Goal: Task Accomplishment & Management: Manage account settings

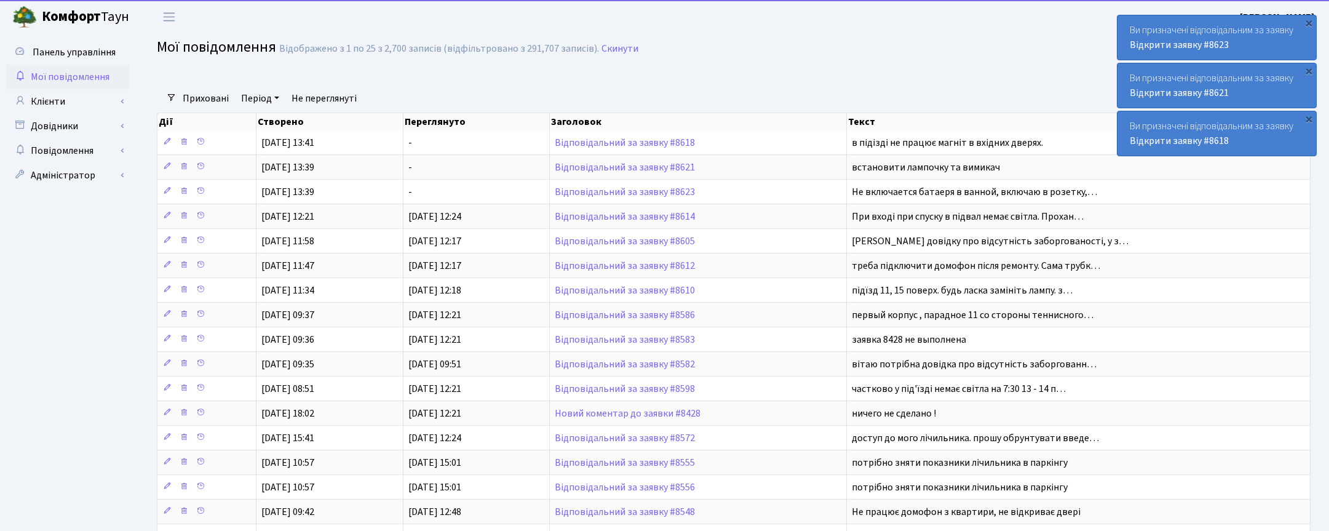
select select "25"
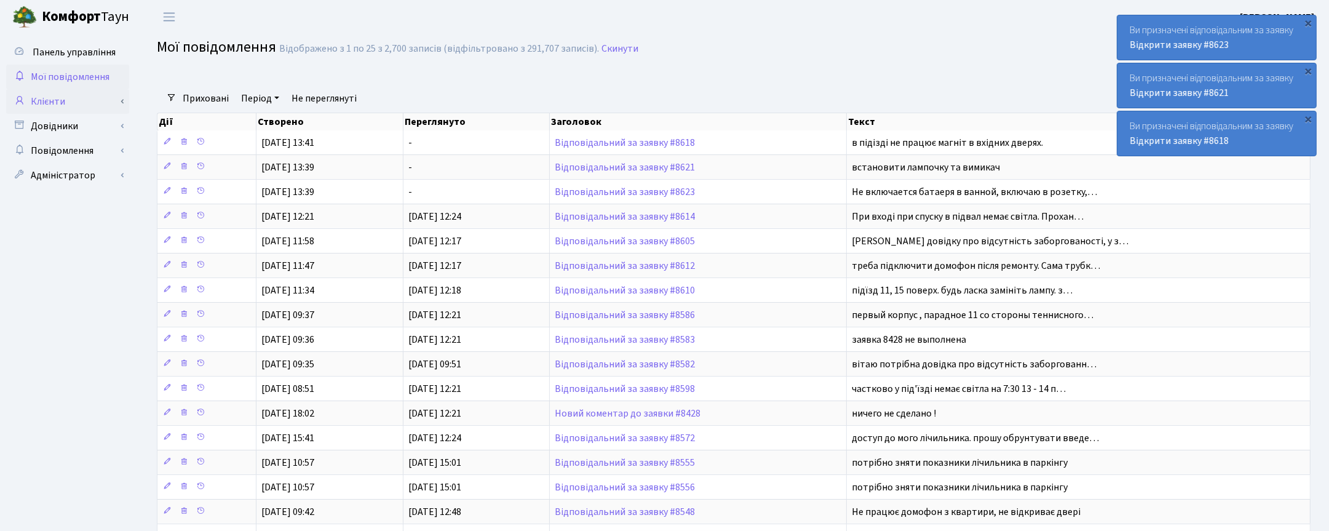
click at [44, 100] on link "Клієнти" at bounding box center [67, 101] width 123 height 25
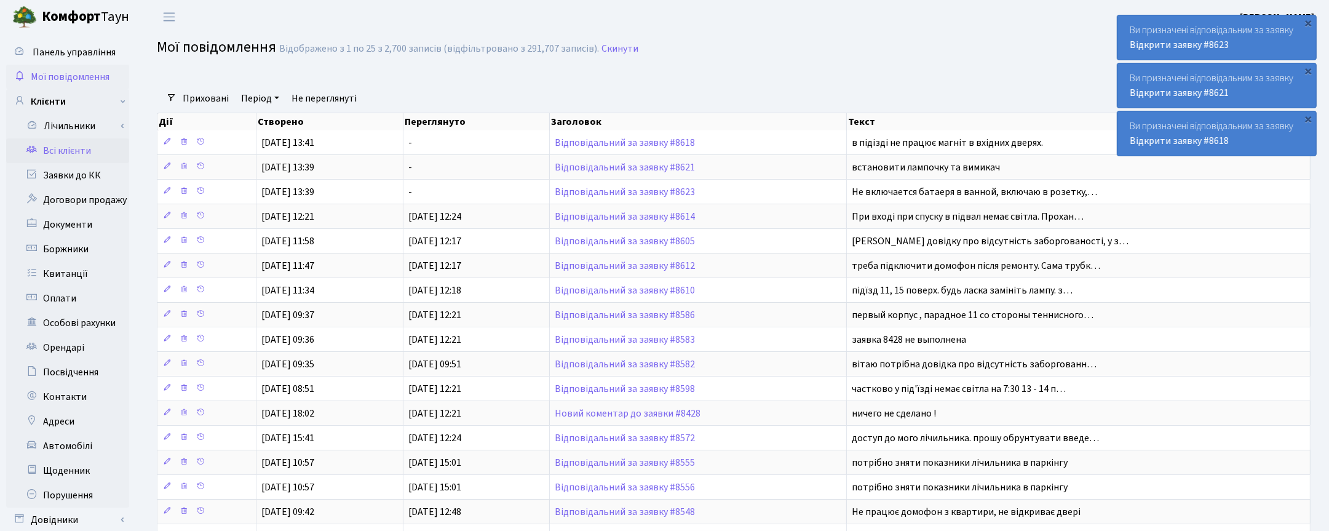
click at [66, 149] on link "Всі клієнти" at bounding box center [67, 150] width 123 height 25
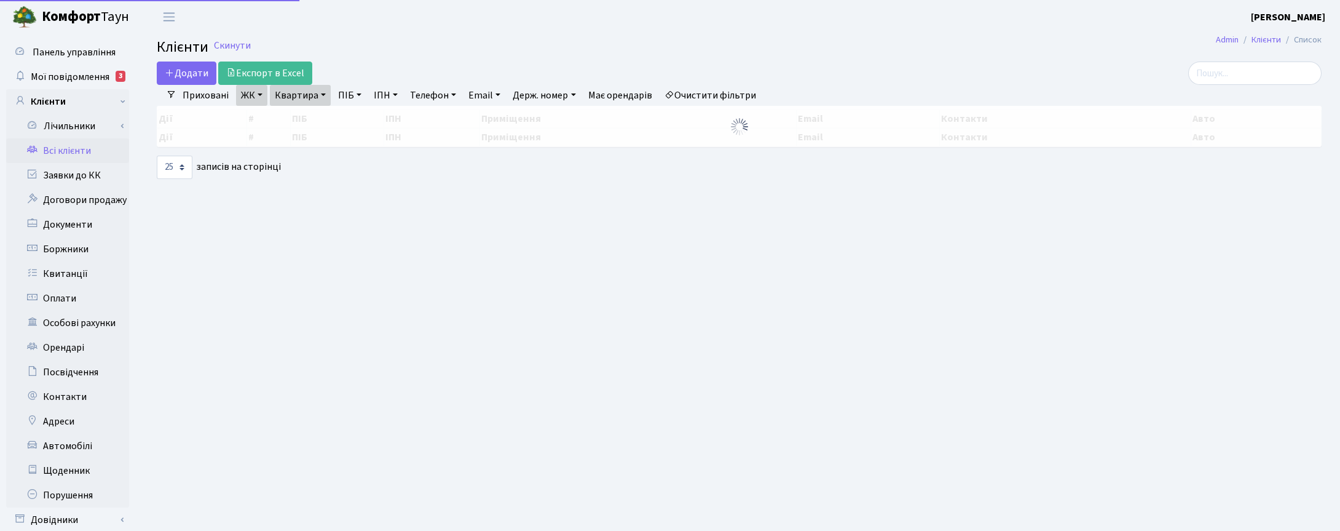
select select "25"
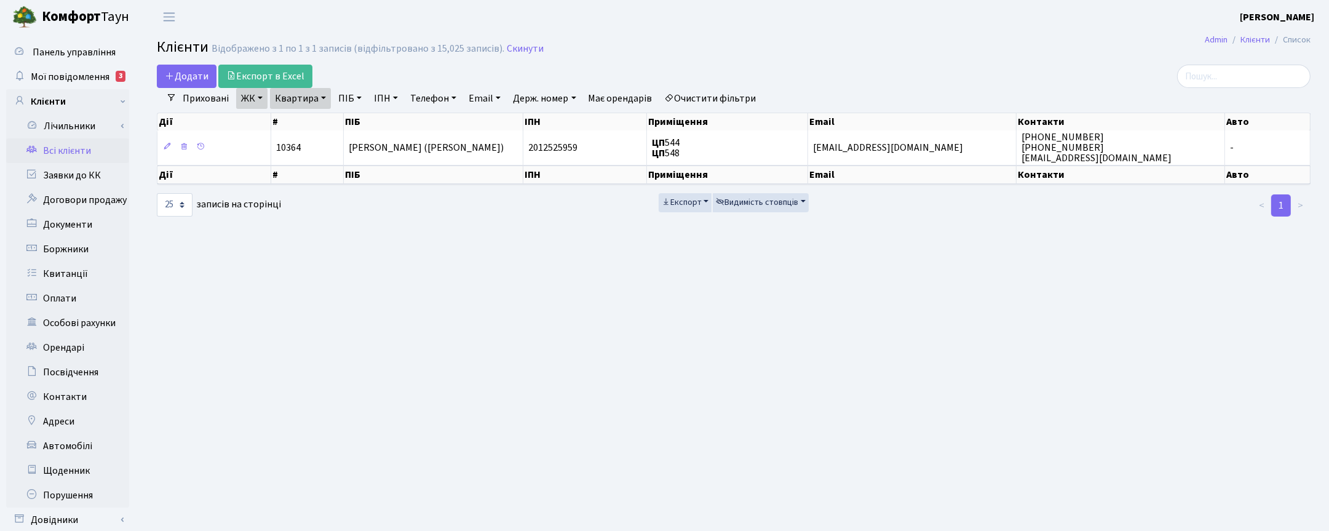
click at [320, 93] on link "Квартира" at bounding box center [300, 98] width 61 height 21
drag, startPoint x: 305, startPoint y: 121, endPoint x: 277, endPoint y: 118, distance: 27.8
click at [279, 119] on input "544" at bounding box center [307, 122] width 72 height 23
type input "67"
click at [262, 105] on link "ЖК" at bounding box center [251, 98] width 31 height 21
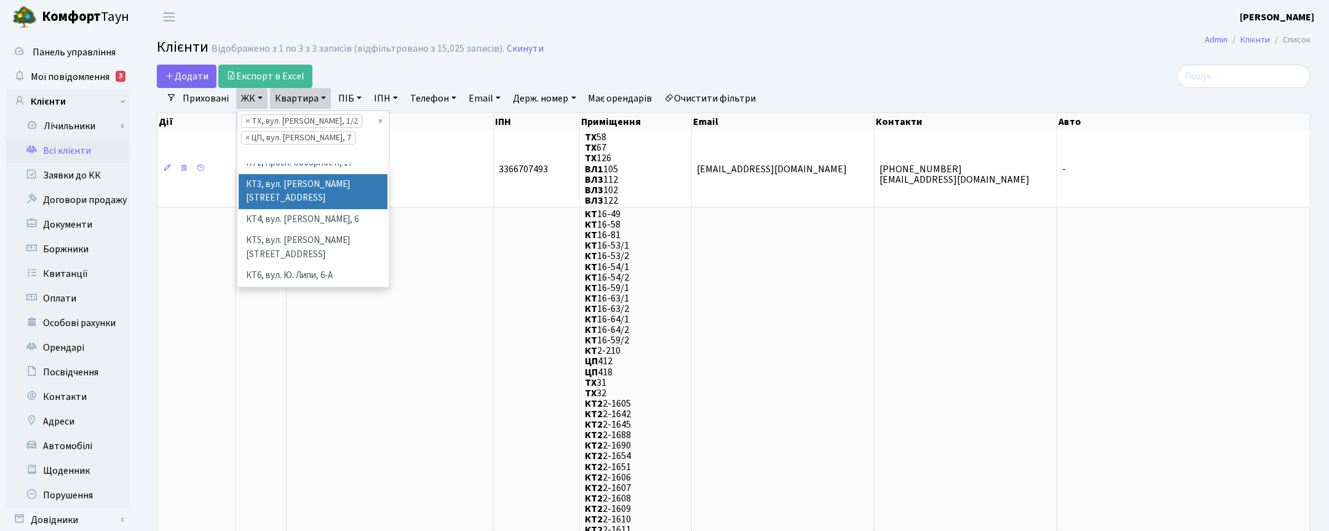
scroll to position [77, 0]
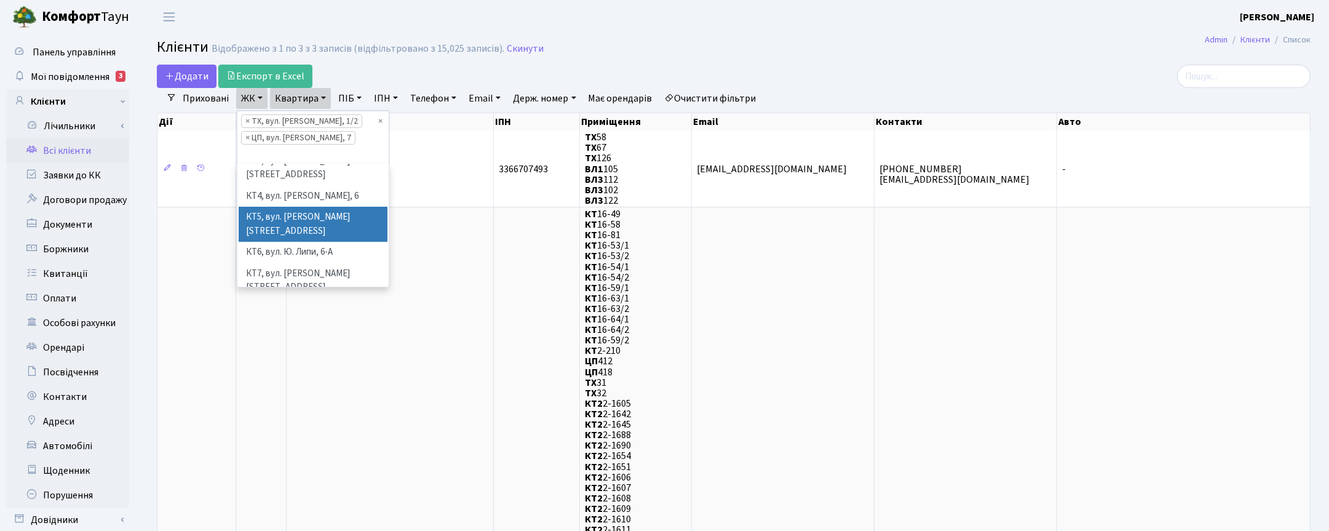
click at [296, 207] on li "КТ5, вул. Березнева, 14Б" at bounding box center [313, 224] width 149 height 35
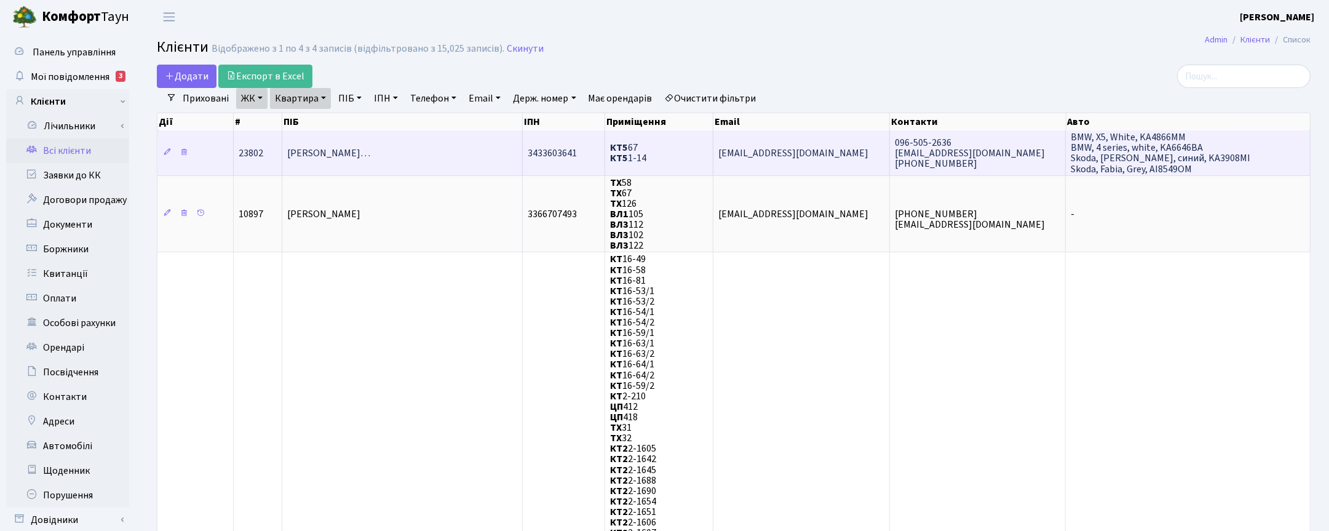
click at [333, 154] on span "Добровольська Анастасія Миколаїв…" at bounding box center [328, 153] width 83 height 14
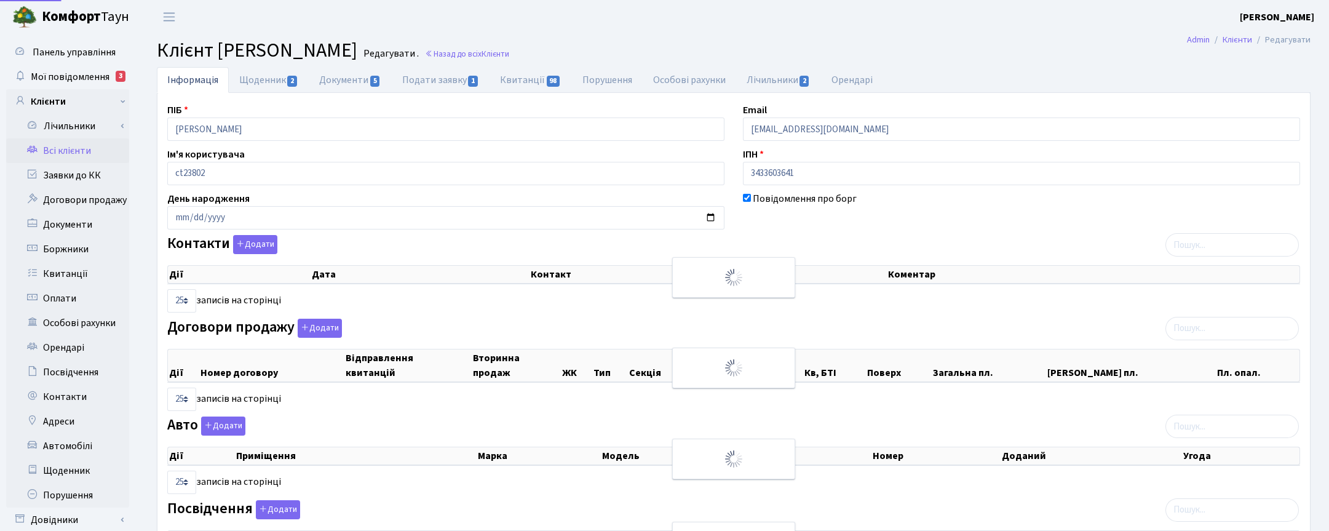
select select "25"
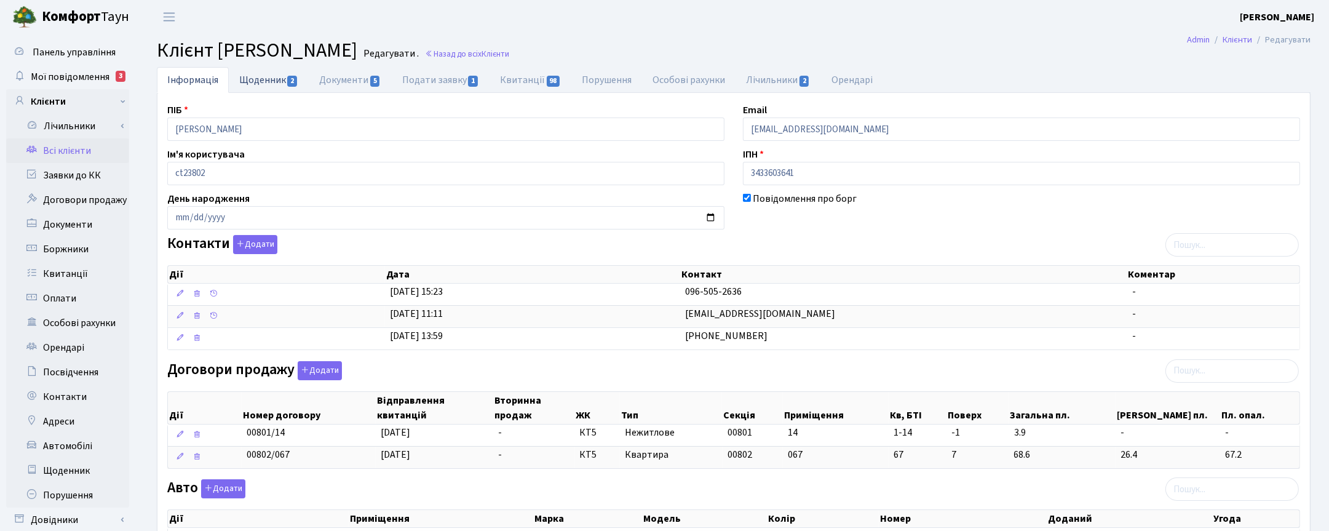
click at [266, 78] on link "Щоденник 2" at bounding box center [269, 79] width 80 height 25
select select "25"
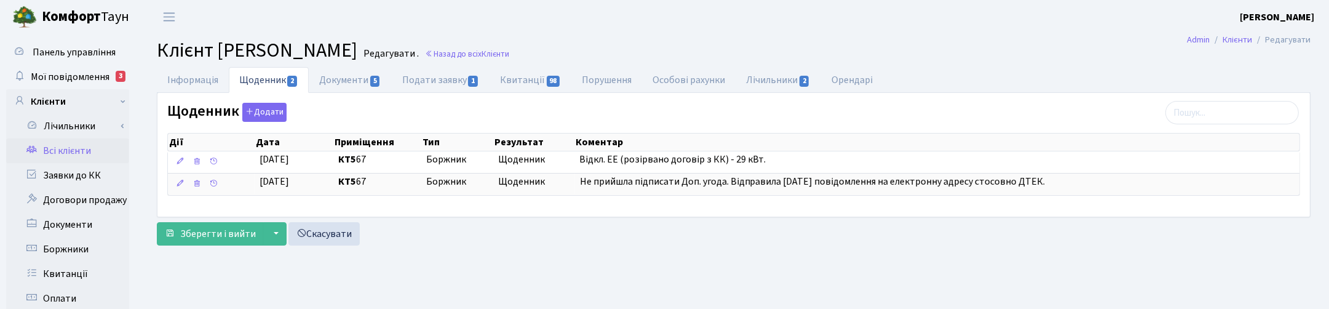
drag, startPoint x: 932, startPoint y: 84, endPoint x: 912, endPoint y: 78, distance: 21.2
click at [932, 84] on ul "Інформація Щоденник 2 Документи 5 Подати заявку 1 Квитанції 98 Порушення Особов…" at bounding box center [734, 80] width 1154 height 26
click at [269, 111] on button "Додати" at bounding box center [264, 112] width 44 height 19
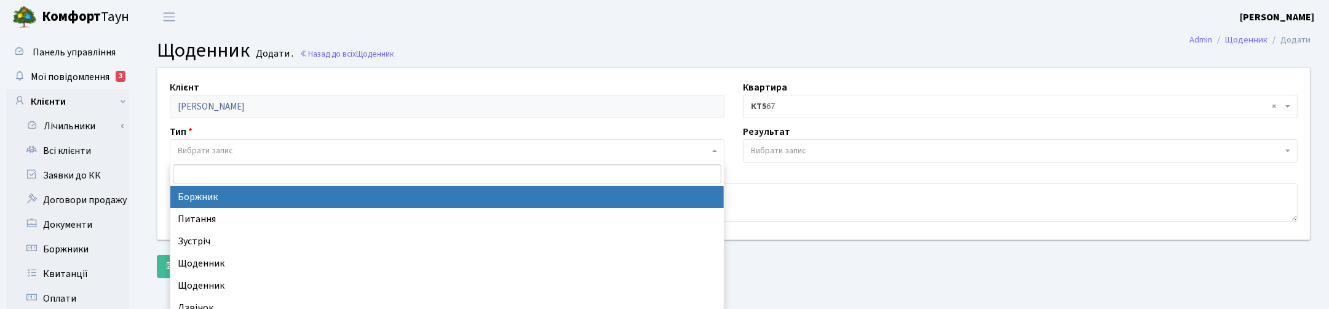
click at [195, 152] on span "Вибрати запис" at bounding box center [205, 150] width 55 height 12
select select "189"
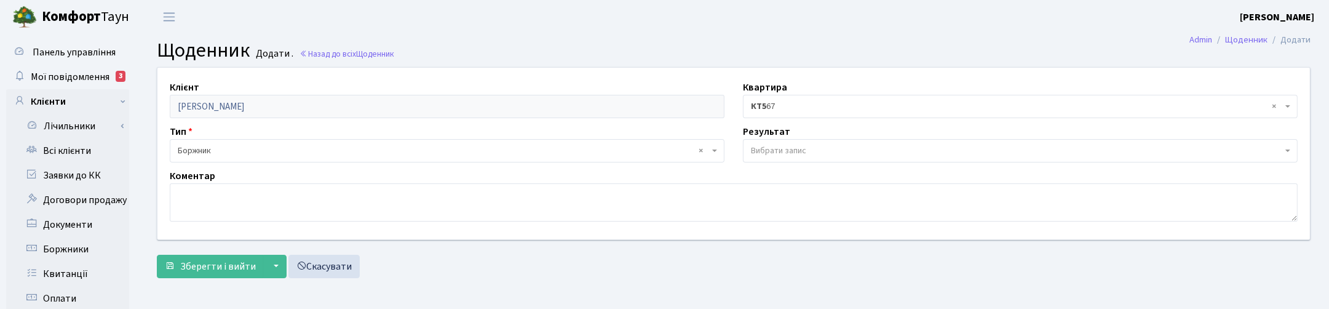
click at [770, 154] on span "Вибрати запис" at bounding box center [778, 150] width 55 height 12
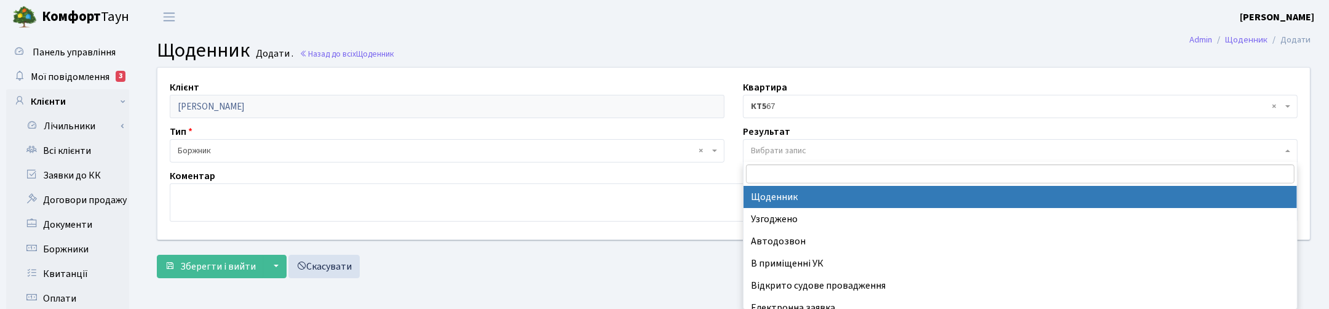
select select "14"
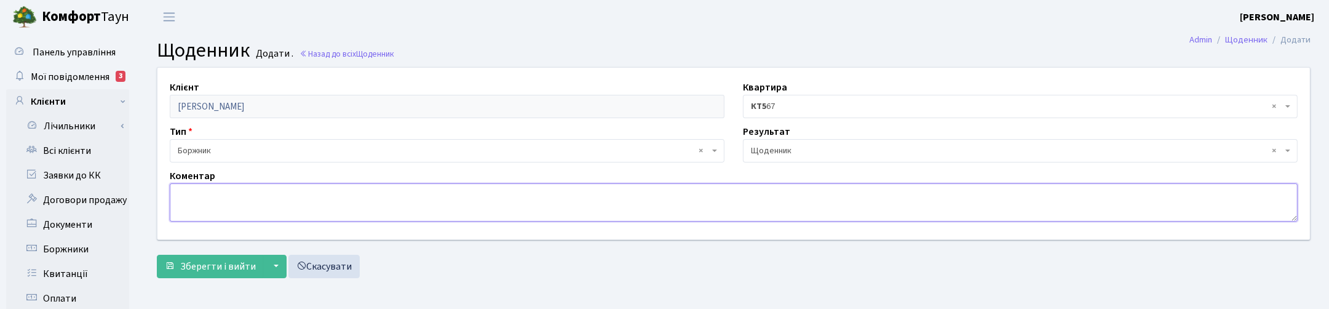
click at [200, 200] on textarea at bounding box center [734, 202] width 1128 height 38
type textarea "н"
drag, startPoint x: 342, startPoint y: 199, endPoint x: 142, endPoint y: 192, distance: 200.5
click at [142, 192] on div "Клієнт Добровольська Анастасія Миколаївна Квартира - <b>КТ5</b>&nbsp;&nbsp;&nbs…" at bounding box center [733, 175] width 1190 height 216
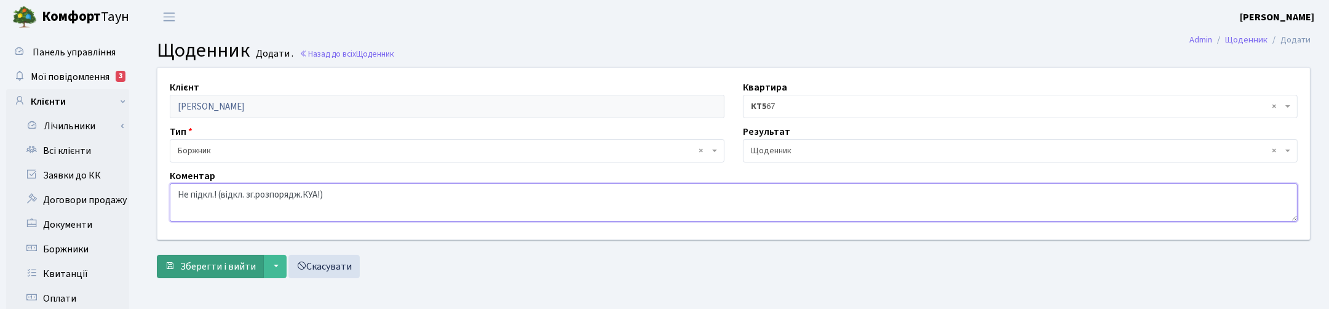
type textarea "Не підкл.! (відкл. зг.розпорядж.КУА!)"
click at [205, 266] on span "Зберегти і вийти" at bounding box center [218, 266] width 76 height 14
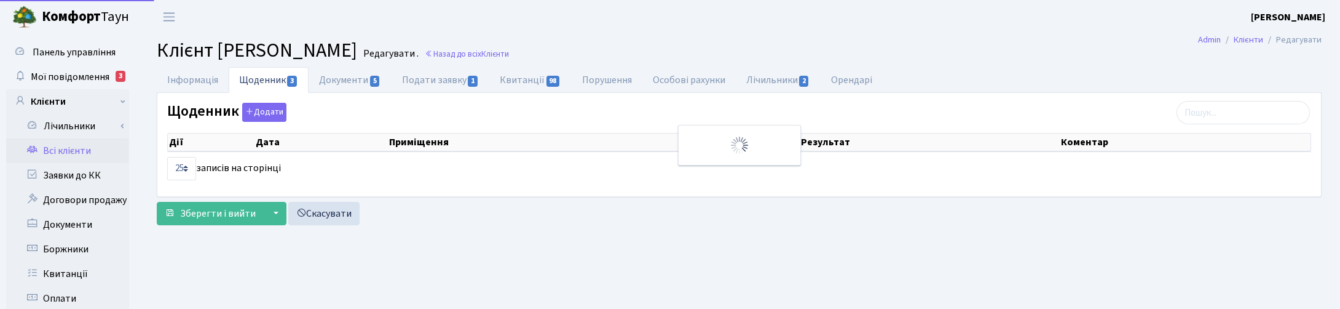
select select "25"
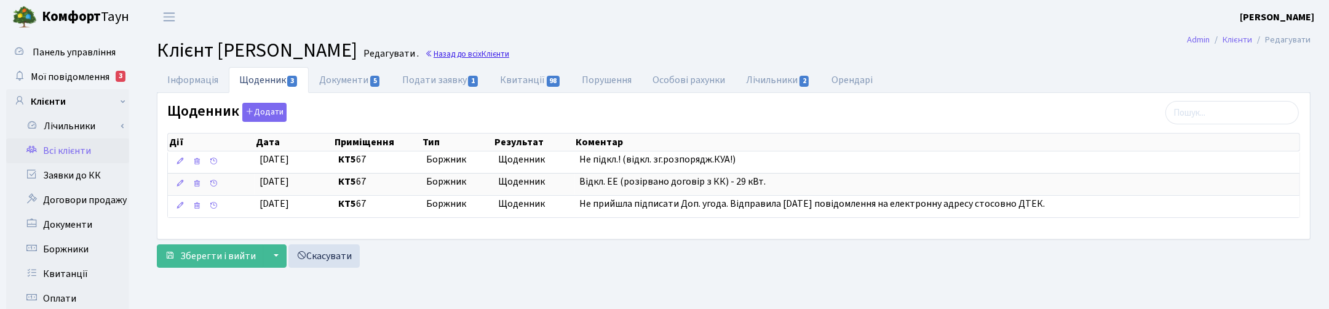
click at [509, 50] on link "Назад до всіх Клієнти" at bounding box center [467, 54] width 84 height 12
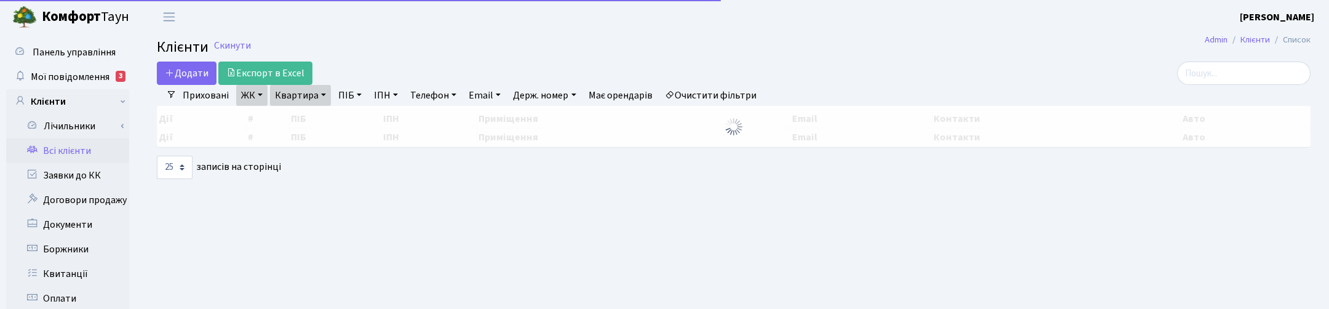
select select "25"
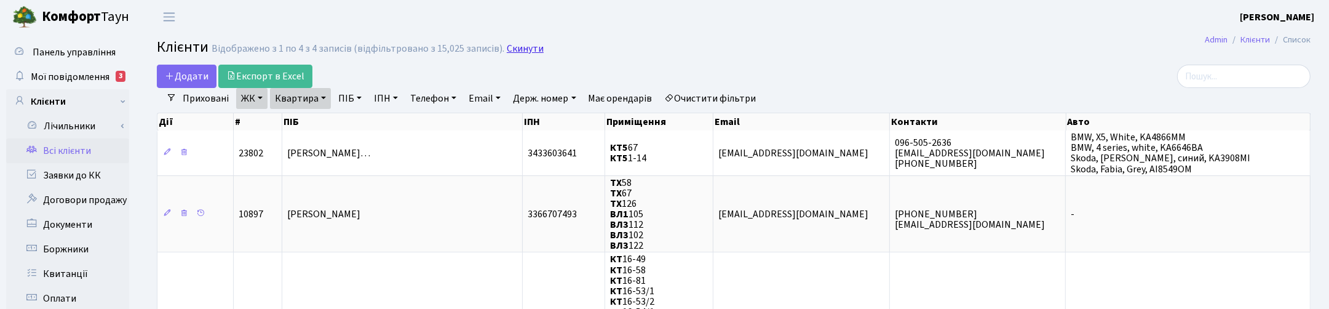
click at [520, 49] on link "Скинути" at bounding box center [525, 49] width 37 height 12
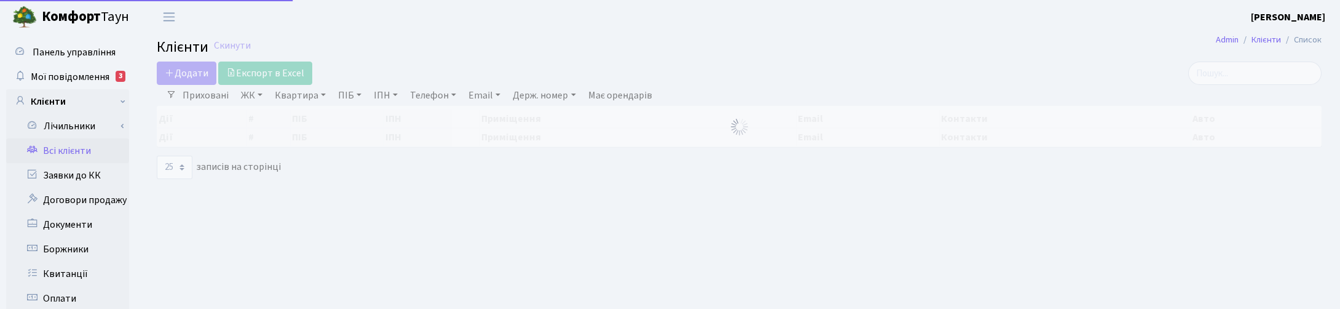
select select "25"
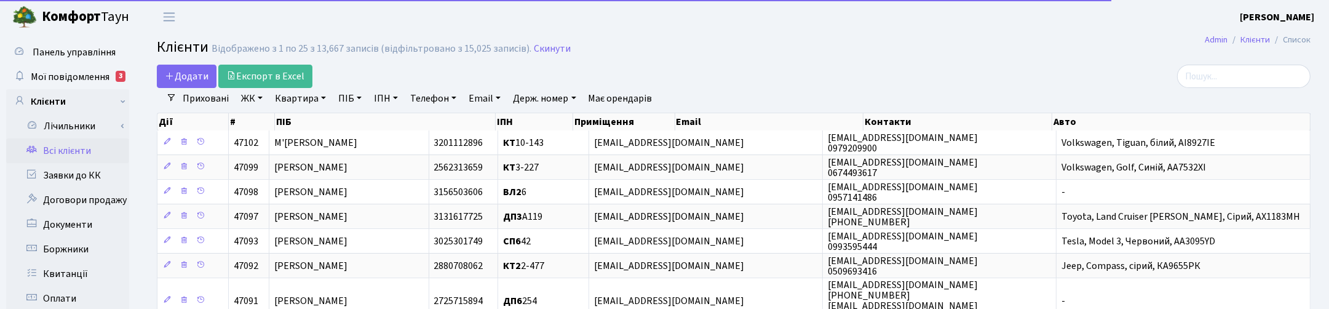
click at [312, 101] on link "Квартира" at bounding box center [300, 98] width 61 height 21
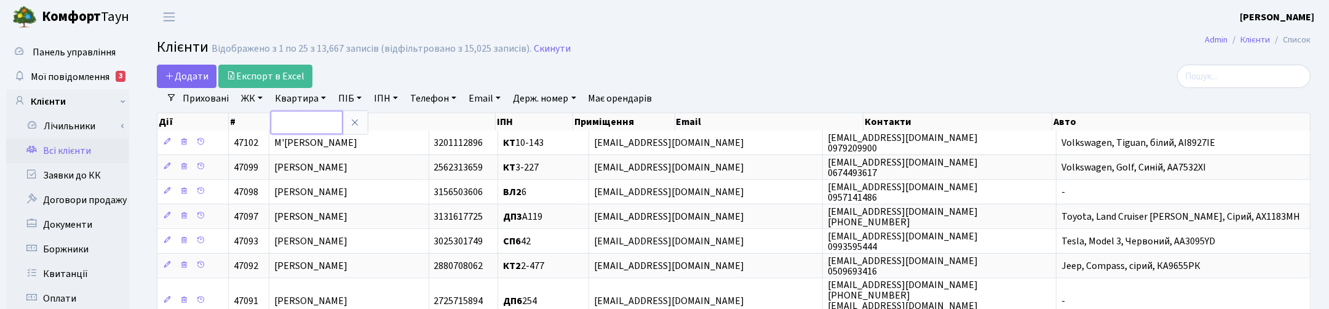
click at [309, 125] on input "text" at bounding box center [307, 122] width 72 height 23
type input "2-568"
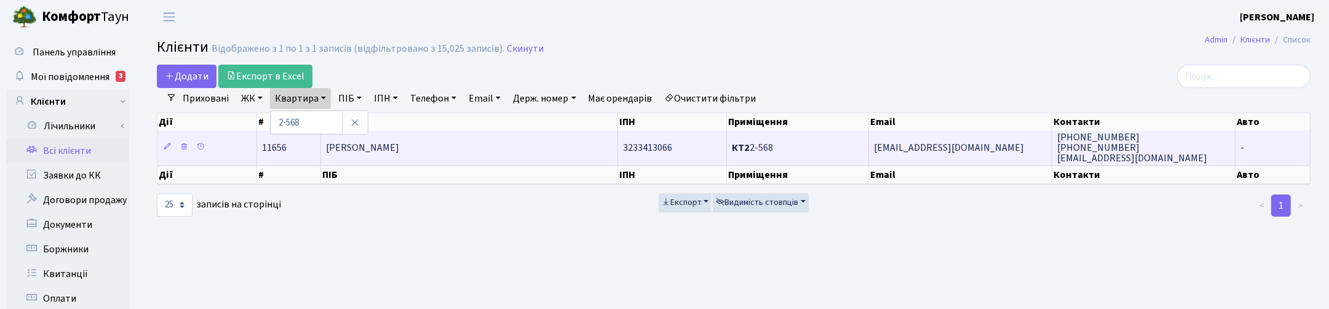
click at [368, 149] on span "Ополонська Оксана Олександрівна" at bounding box center [362, 148] width 73 height 14
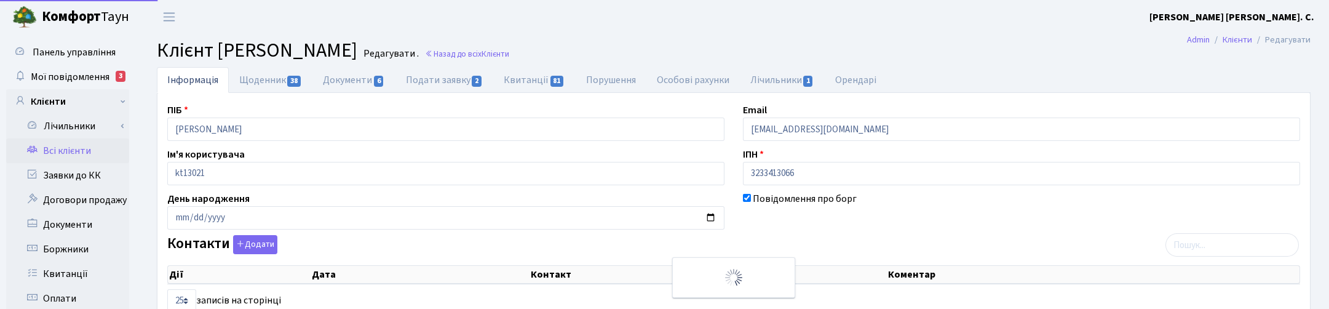
select select "25"
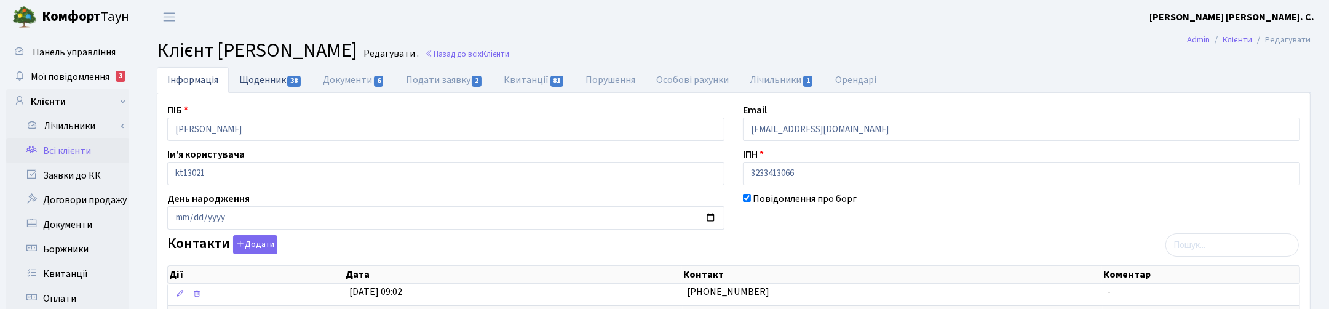
click at [265, 78] on link "Щоденник 38" at bounding box center [271, 79] width 84 height 25
select select "25"
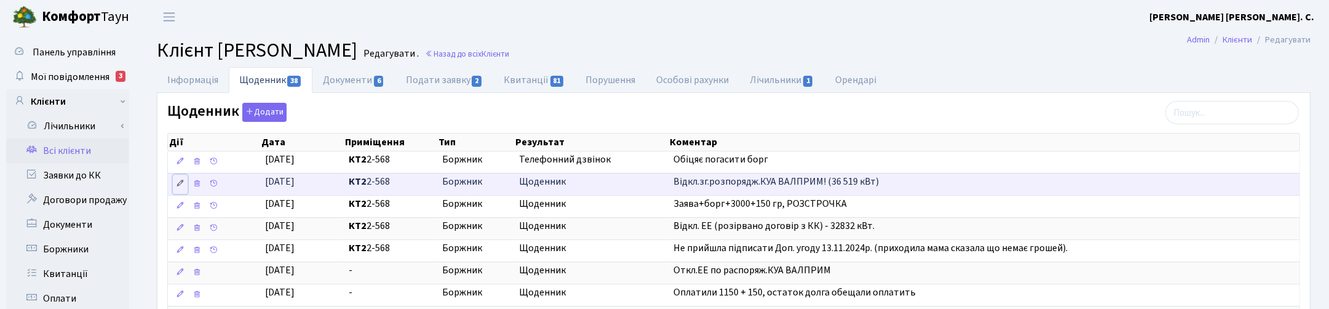
click at [181, 185] on icon at bounding box center [180, 183] width 9 height 9
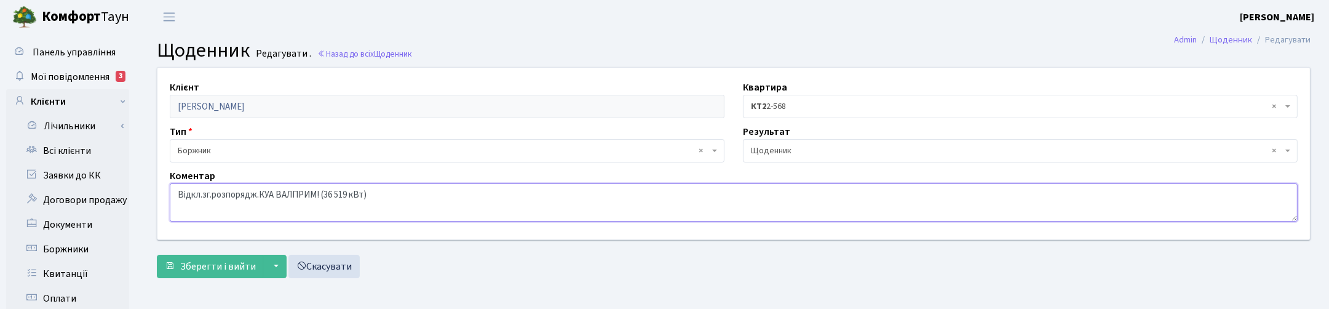
drag, startPoint x: 381, startPoint y: 192, endPoint x: 136, endPoint y: 183, distance: 245.5
click at [136, 183] on div "Панель управління Мої повідомлення 3 Клієнти Лічильники Показання" at bounding box center [664, 310] width 1329 height 553
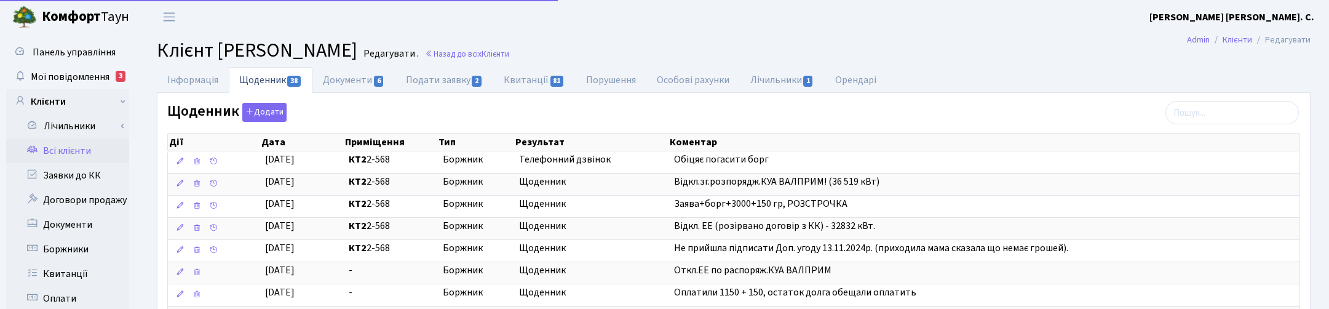
select select "25"
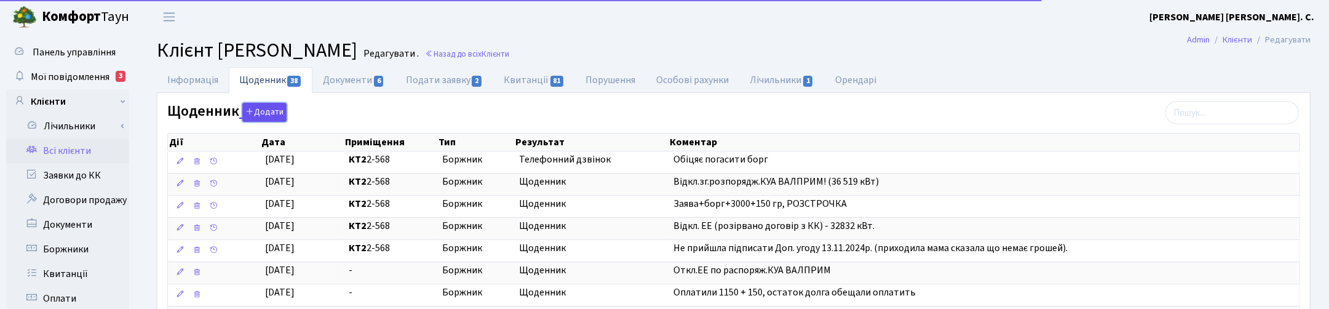
click at [260, 112] on button "Додати" at bounding box center [264, 112] width 44 height 19
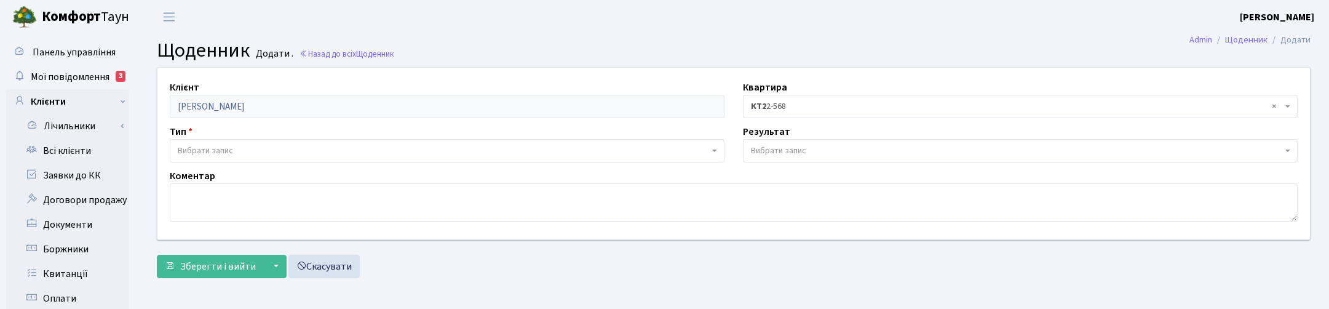
click at [200, 152] on span "Вибрати запис" at bounding box center [205, 150] width 55 height 12
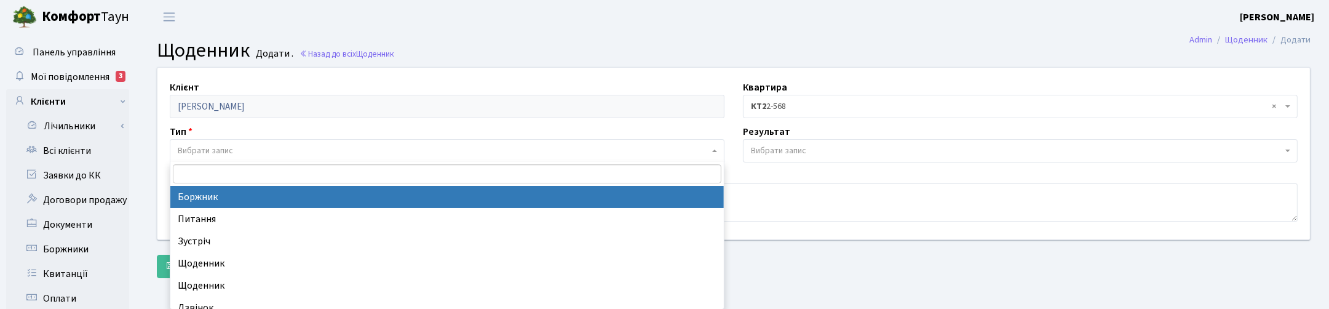
select select "189"
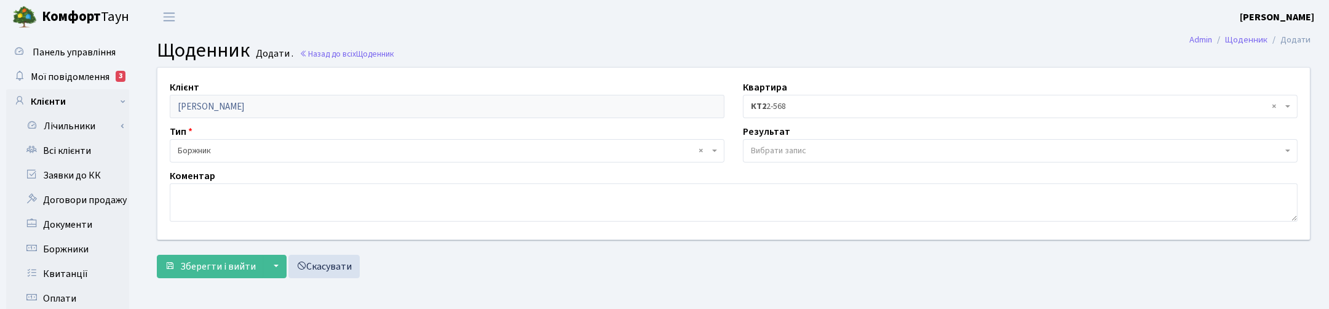
click at [755, 145] on span "Вибрати запис" at bounding box center [778, 150] width 55 height 12
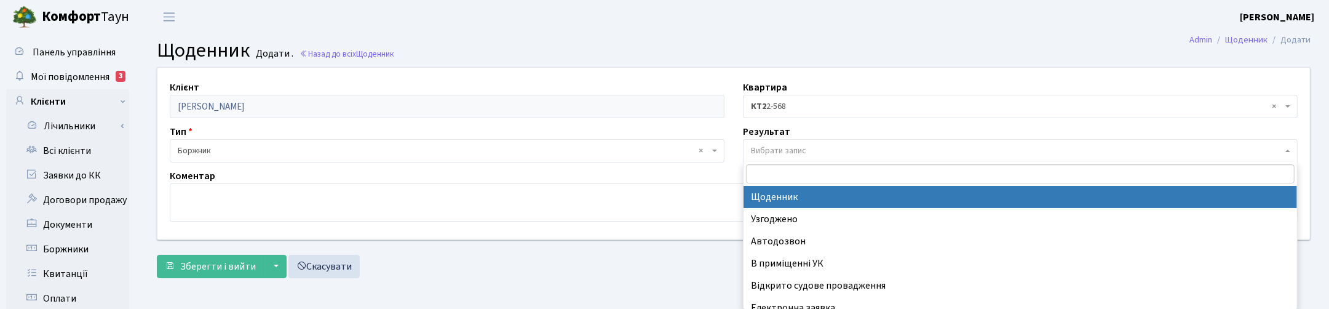
select select "14"
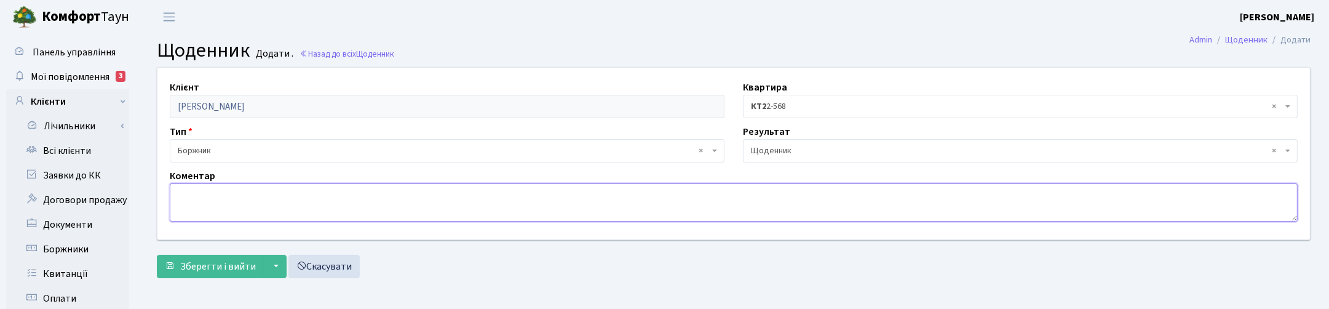
click at [257, 197] on textarea at bounding box center [734, 202] width 1128 height 38
paste textarea "Відкл.зг.розпорядж.КУА ВАЛПРИМ! (36 519 кВт)"
drag, startPoint x: 329, startPoint y: 192, endPoint x: 346, endPoint y: 192, distance: 17.2
click at [346, 192] on textarea "Відкл.зг.розпорядж.КУА ВАЛПРИМ! (36 519 кВт)" at bounding box center [734, 202] width 1128 height 38
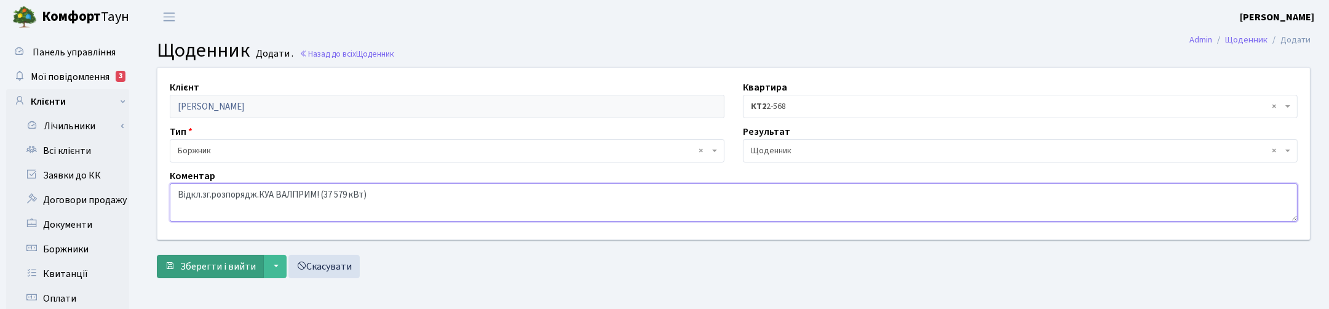
type textarea "Відкл.зг.розпорядж.КУА ВАЛПРИМ! (37 579 кВт)"
click at [229, 260] on span "Зберегти і вийти" at bounding box center [218, 266] width 76 height 14
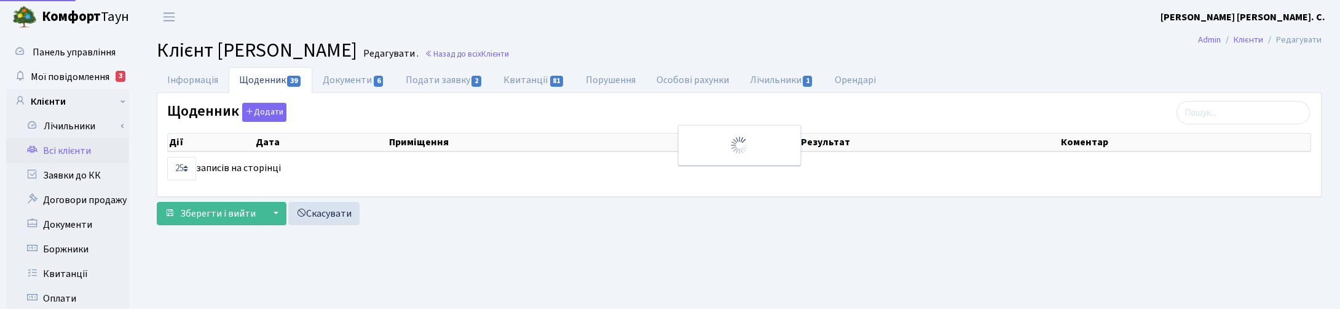
select select "25"
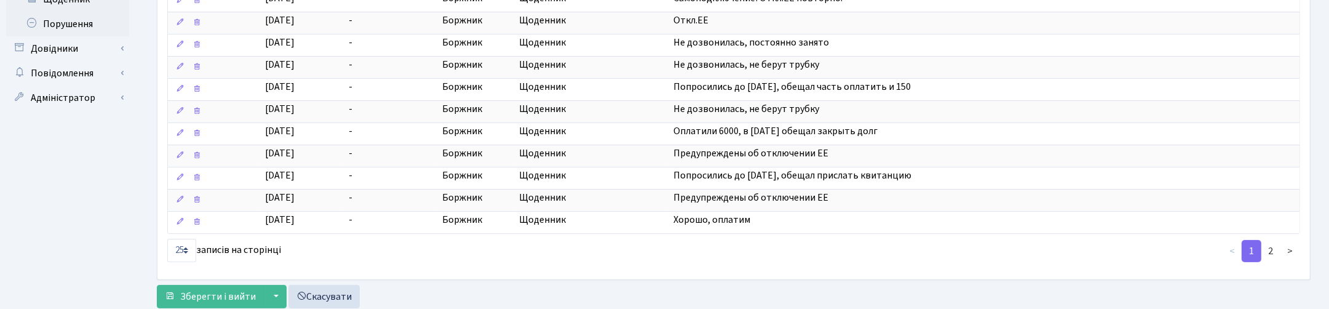
scroll to position [518, 0]
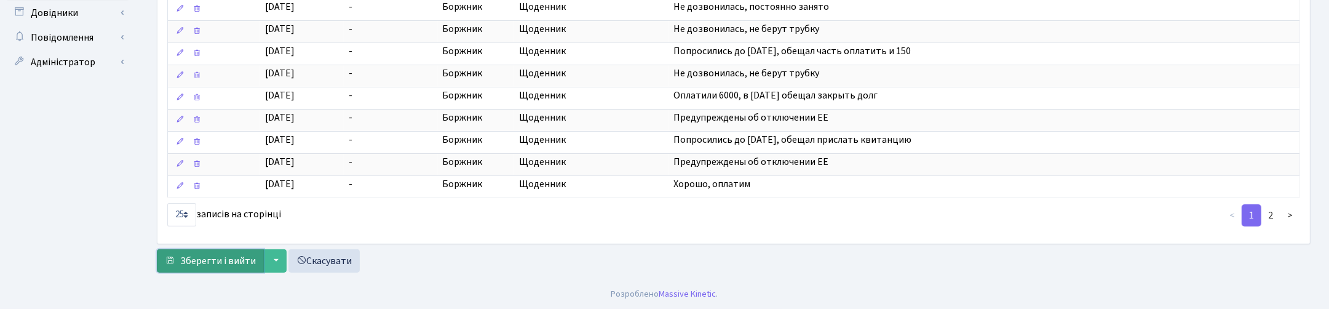
click at [200, 266] on span "Зберегти і вийти" at bounding box center [218, 261] width 76 height 14
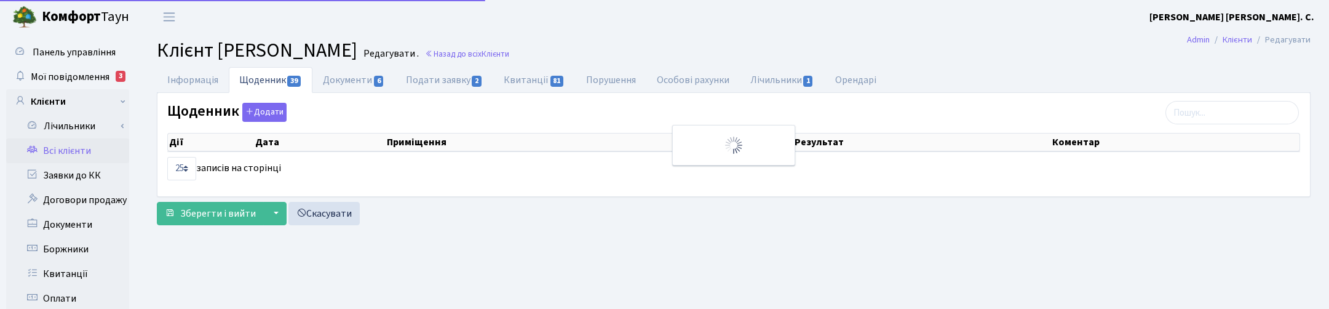
select select "25"
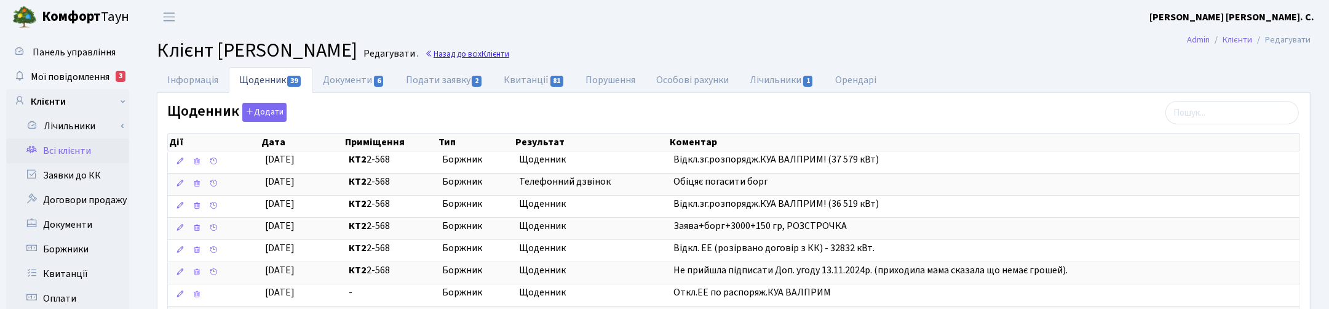
click at [509, 56] on link "Назад до всіх Клієнти" at bounding box center [467, 54] width 84 height 12
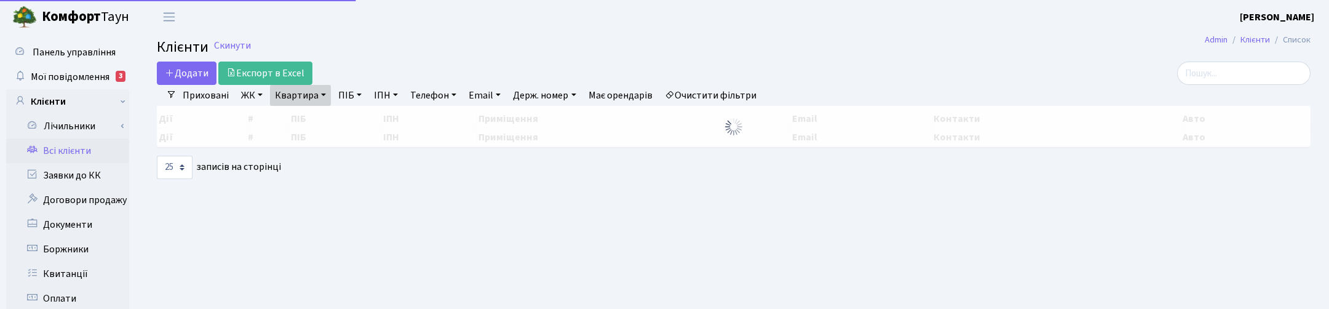
select select "25"
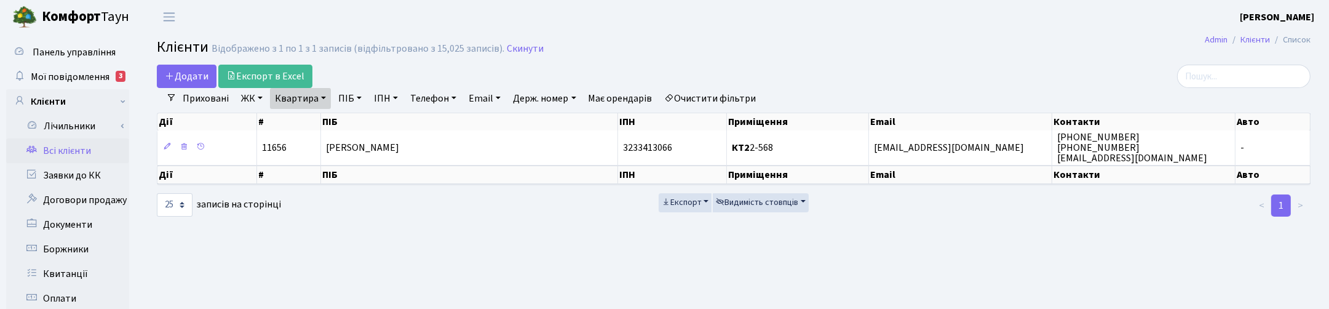
click at [322, 93] on link "Квартира" at bounding box center [300, 98] width 61 height 21
drag, startPoint x: 304, startPoint y: 121, endPoint x: 272, endPoint y: 117, distance: 32.1
click at [272, 117] on input "2-568" at bounding box center [307, 122] width 72 height 23
type input "3-67"
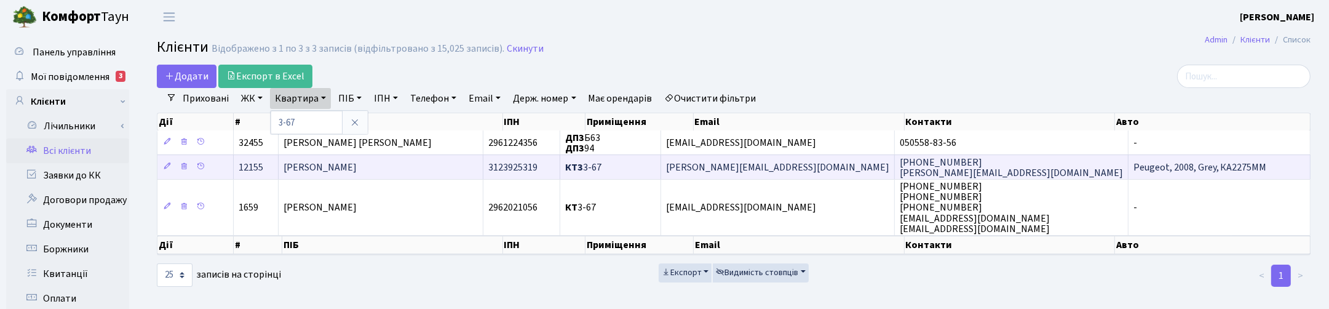
click at [336, 174] on span "[PERSON_NAME]" at bounding box center [319, 167] width 73 height 14
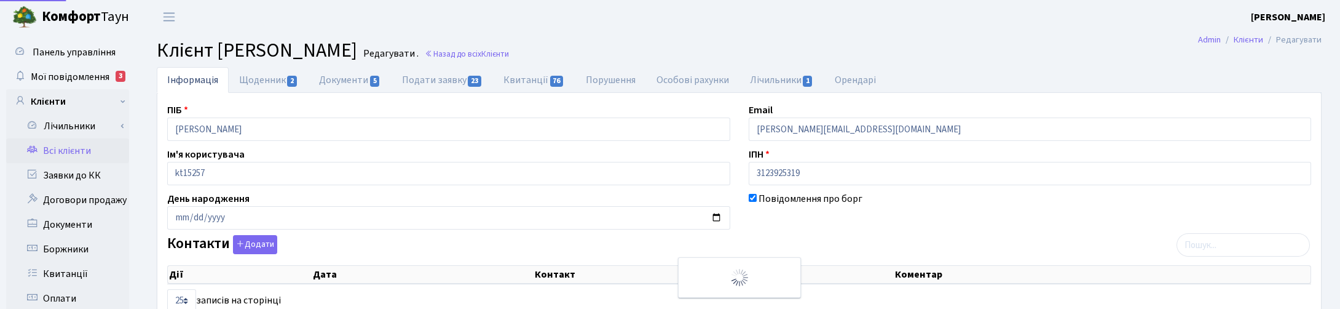
select select "25"
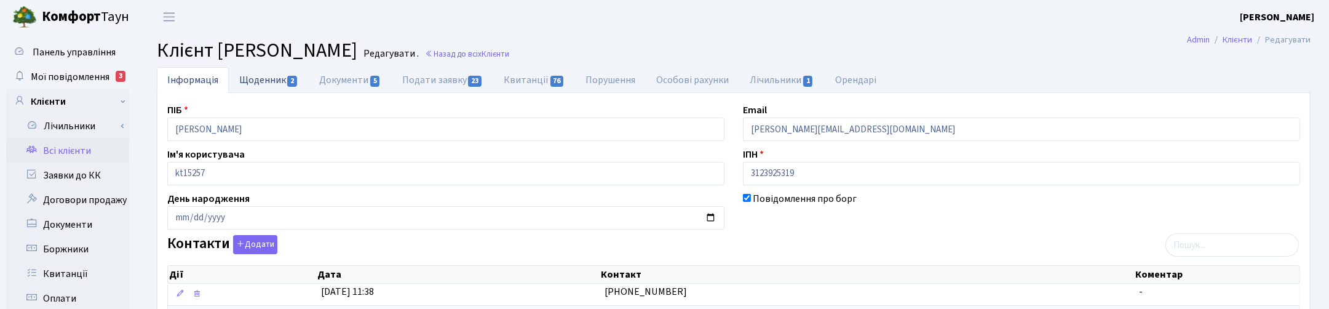
click at [280, 74] on link "Щоденник 2" at bounding box center [269, 79] width 80 height 25
select select "25"
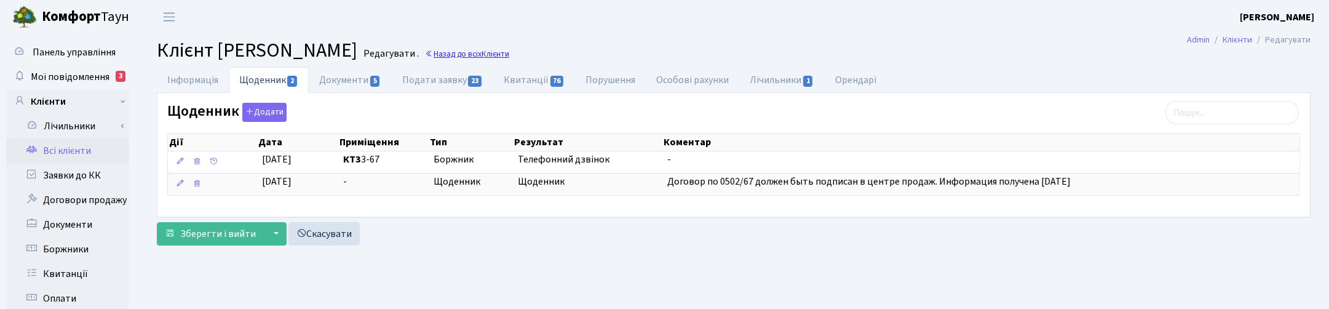
click at [509, 51] on link "Назад до всіх Клієнти" at bounding box center [467, 54] width 84 height 12
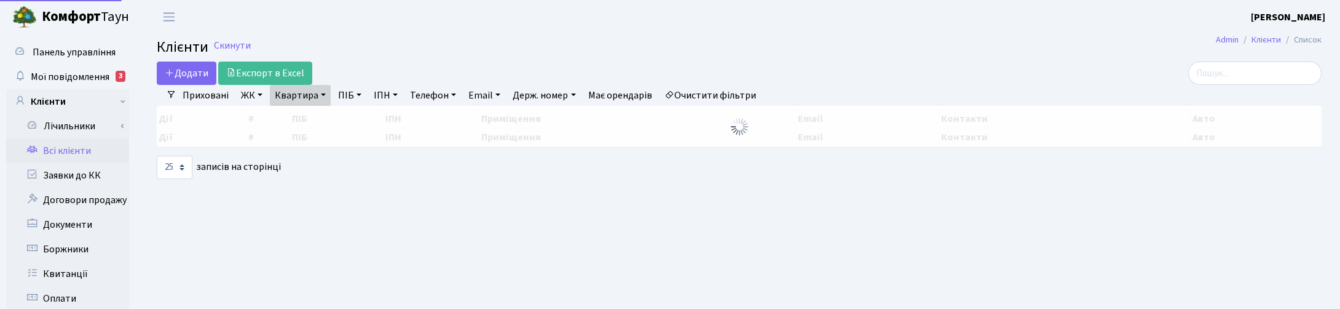
select select "25"
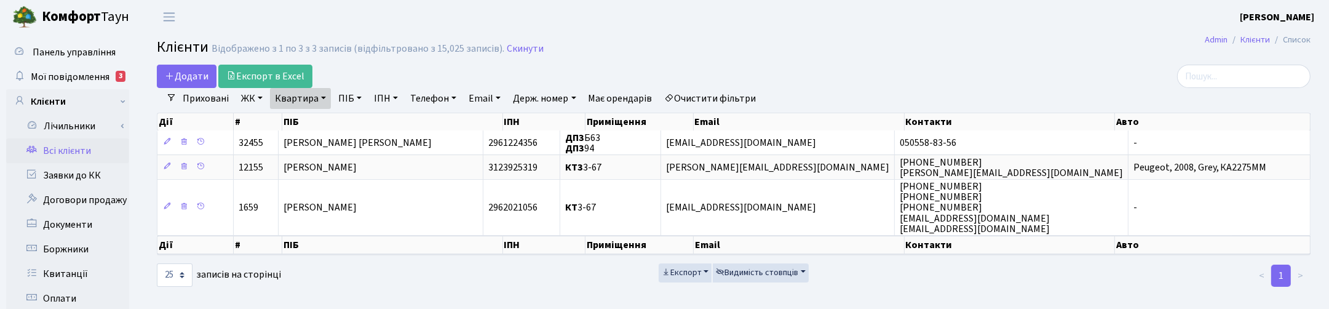
drag, startPoint x: 324, startPoint y: 100, endPoint x: 320, endPoint y: 114, distance: 15.4
click at [324, 100] on link "Квартира" at bounding box center [300, 98] width 61 height 21
drag, startPoint x: 308, startPoint y: 127, endPoint x: 275, endPoint y: 118, distance: 34.3
click at [275, 118] on input "3-67" at bounding box center [307, 122] width 72 height 23
type input "297"
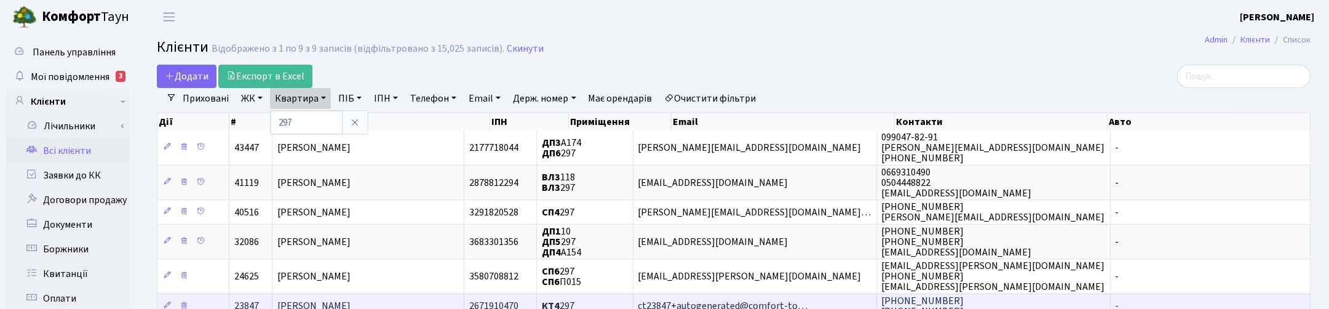
click at [331, 299] on span "Корзун Олександр Віталійович" at bounding box center [313, 306] width 73 height 14
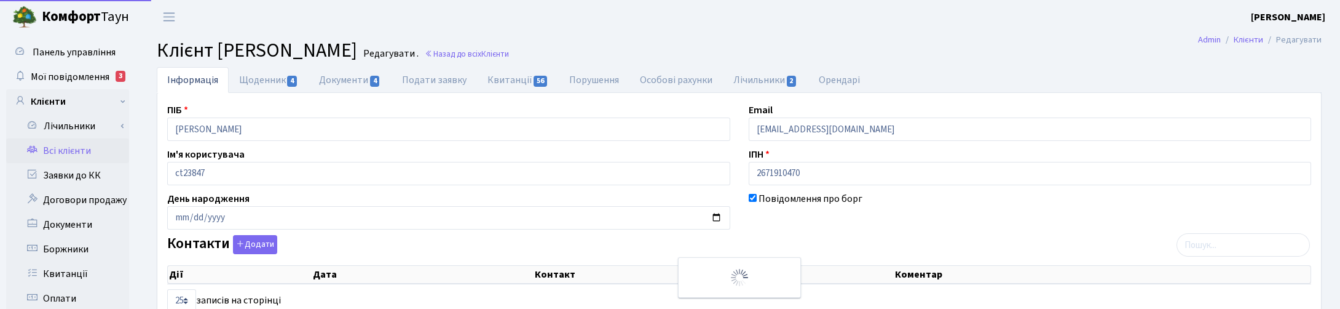
select select "25"
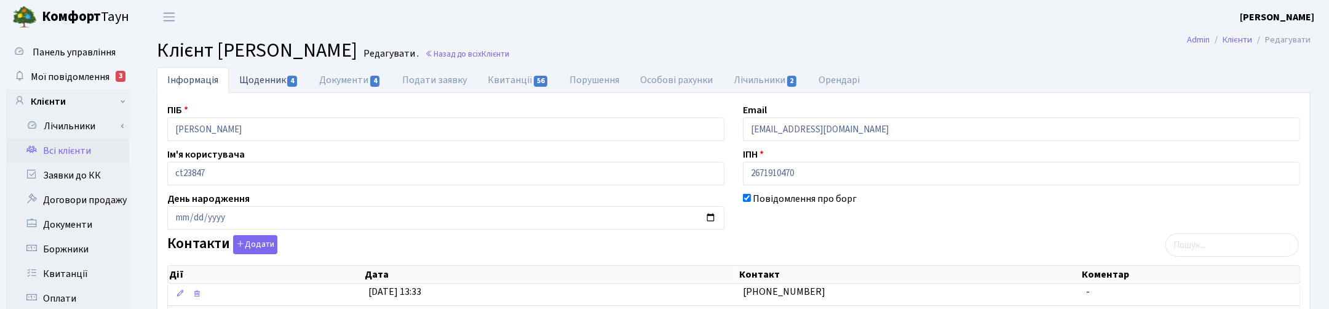
click at [263, 85] on link "Щоденник 4" at bounding box center [269, 79] width 80 height 25
select select "25"
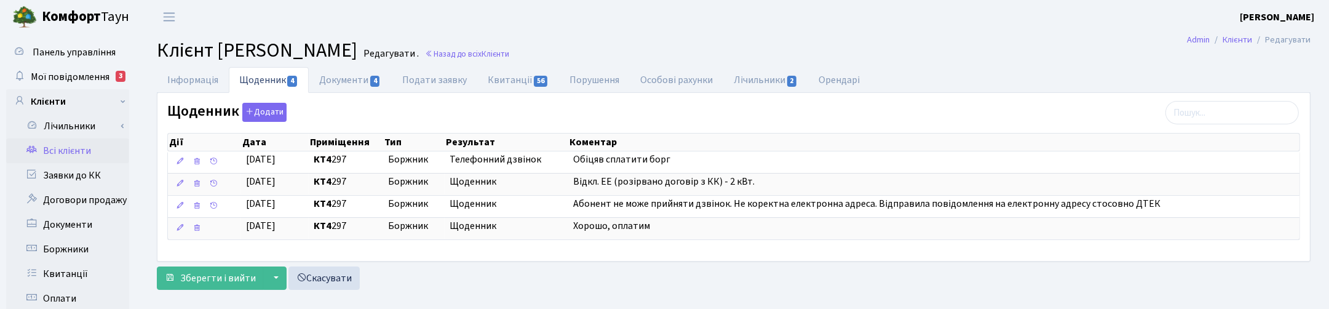
click at [703, 23] on header "Комфорт Таун Корчун І. С. Мій обліковий запис Вийти" at bounding box center [664, 17] width 1329 height 34
click at [1015, 41] on h2 "Клієнт Корзун Олександр Віталійович Редагувати . Назад до всіх Клієнти" at bounding box center [734, 50] width 1154 height 23
click at [677, 37] on main "Admin Клієнти Редагувати Клієнт Корзун Олександр Віталійович Редагувати . Назад…" at bounding box center [733, 310] width 1190 height 553
click at [509, 55] on link "Назад до всіх Клієнти" at bounding box center [467, 54] width 84 height 12
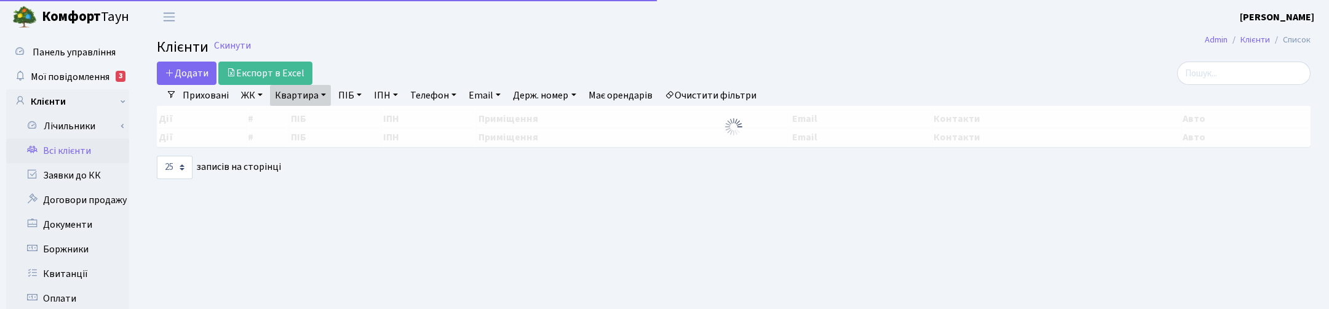
select select "25"
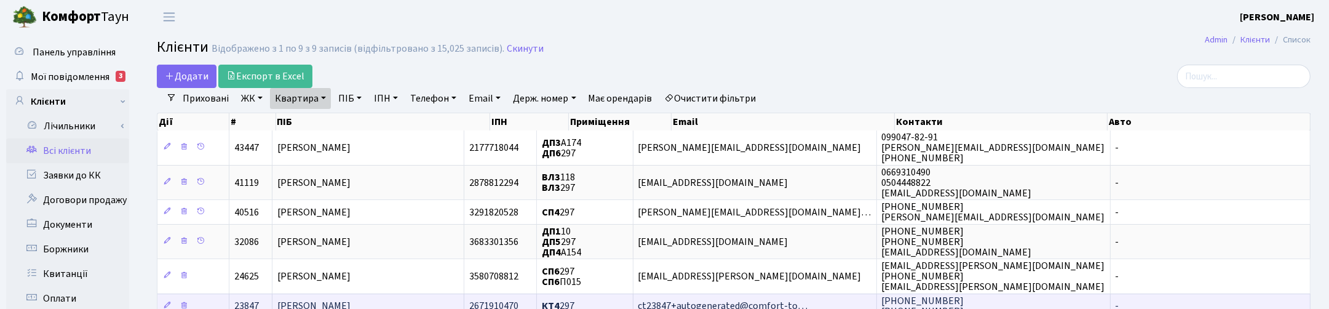
click at [343, 299] on span "[PERSON_NAME]" at bounding box center [313, 306] width 73 height 14
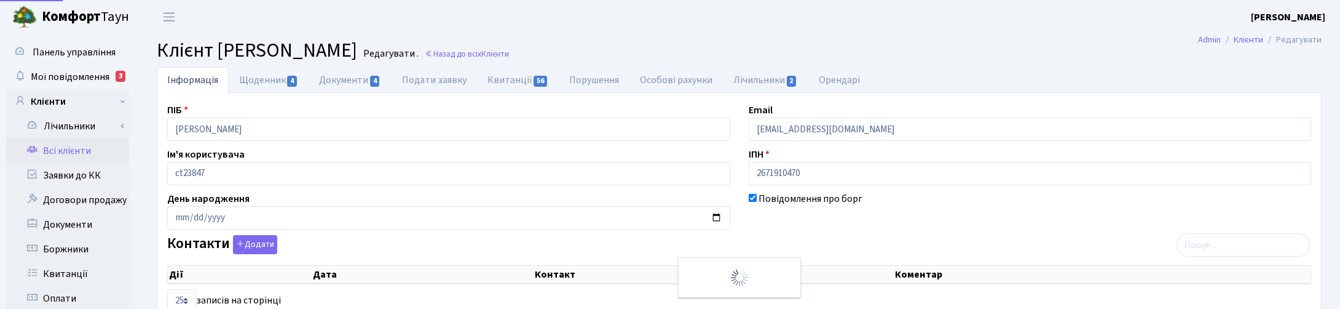
select select "25"
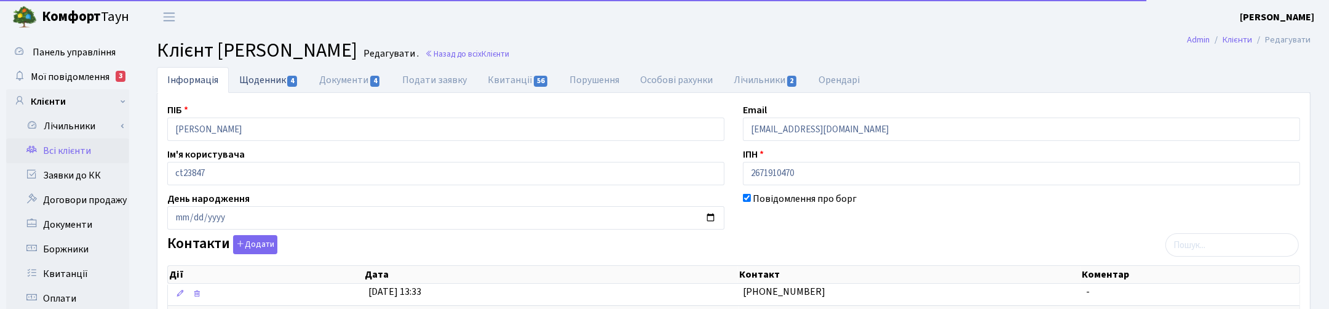
click at [266, 80] on link "Щоденник 4" at bounding box center [269, 79] width 80 height 25
select select "25"
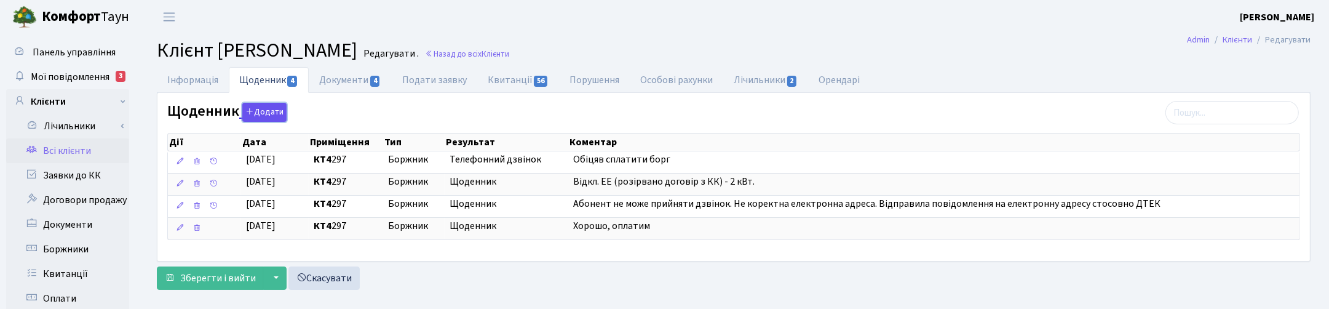
click at [269, 112] on button "Додати" at bounding box center [264, 112] width 44 height 19
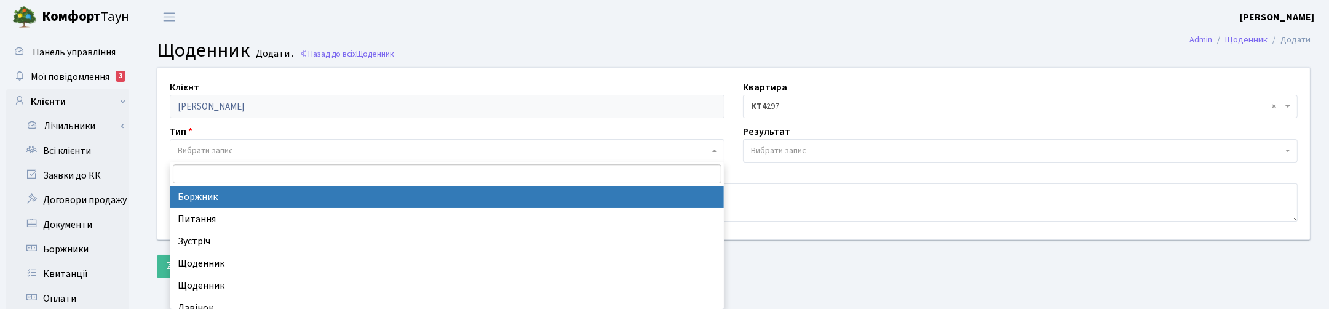
click at [204, 143] on span "Вибрати запис" at bounding box center [447, 150] width 555 height 23
select select "189"
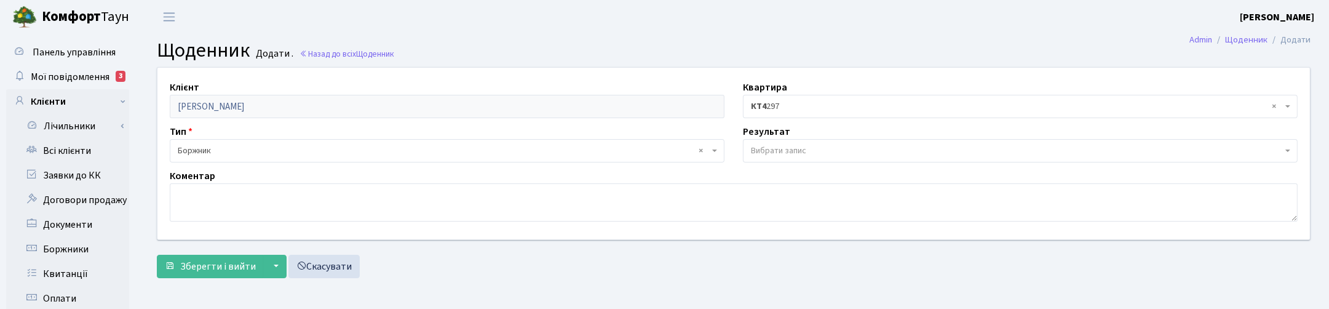
click at [787, 149] on span "Вибрати запис" at bounding box center [778, 150] width 55 height 12
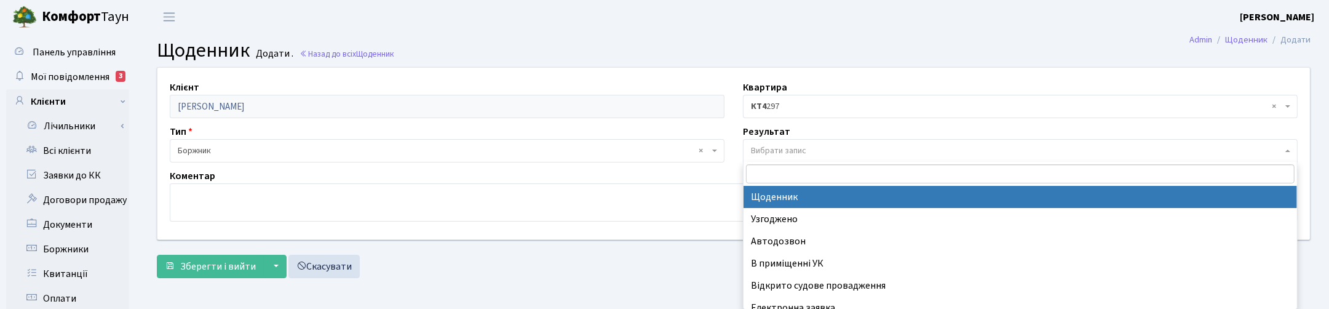
select select "14"
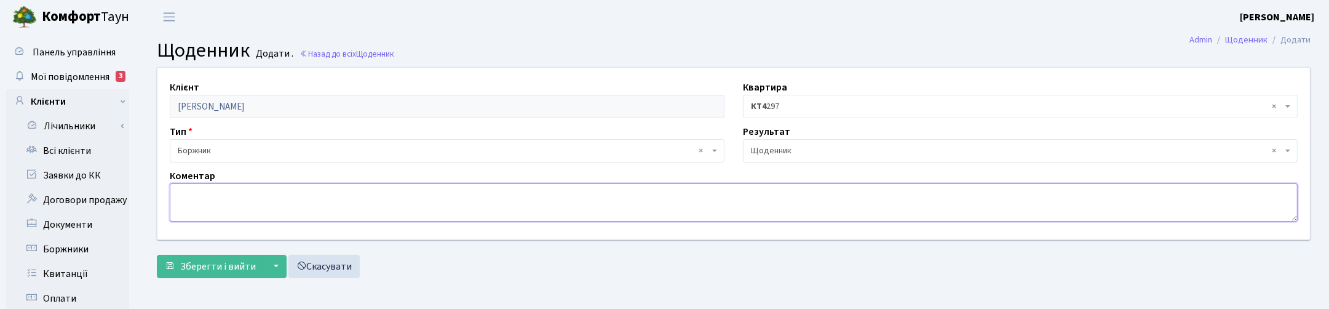
click at [175, 202] on textarea at bounding box center [734, 202] width 1128 height 38
type textarea "Не підкл.!"
click at [208, 264] on span "Зберегти і вийти" at bounding box center [218, 266] width 76 height 14
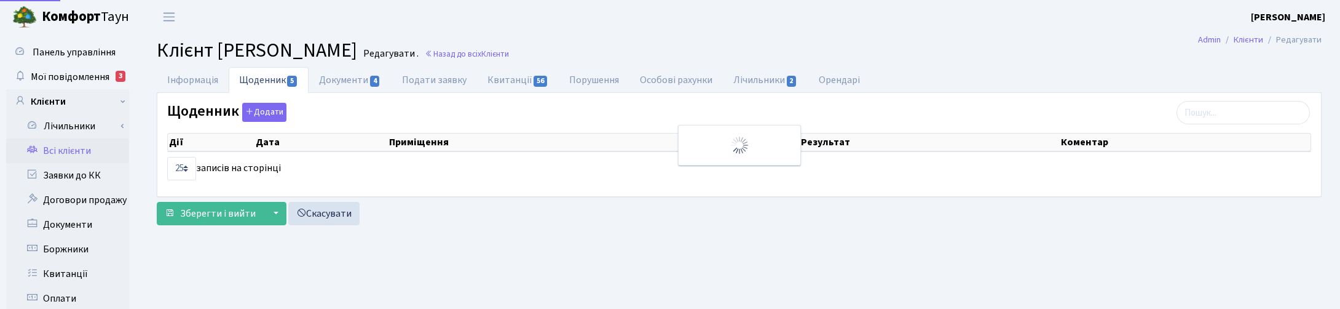
select select "25"
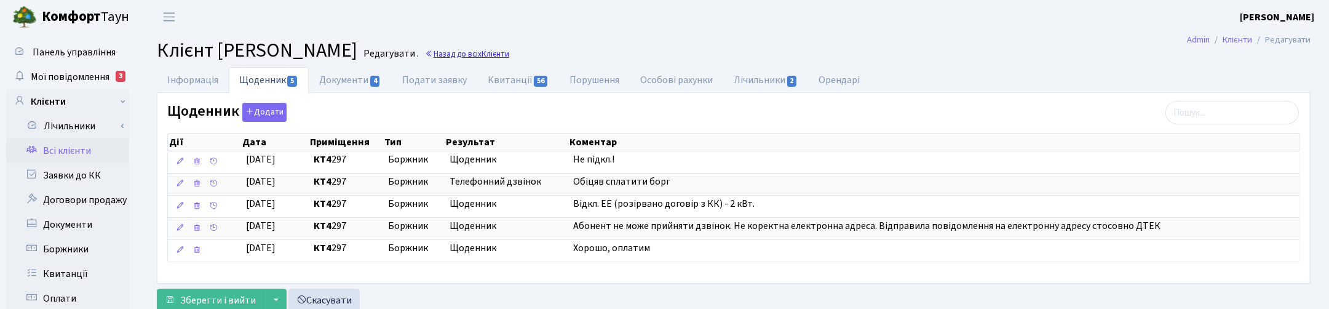
click at [509, 55] on link "Назад до всіх Клієнти" at bounding box center [467, 54] width 84 height 12
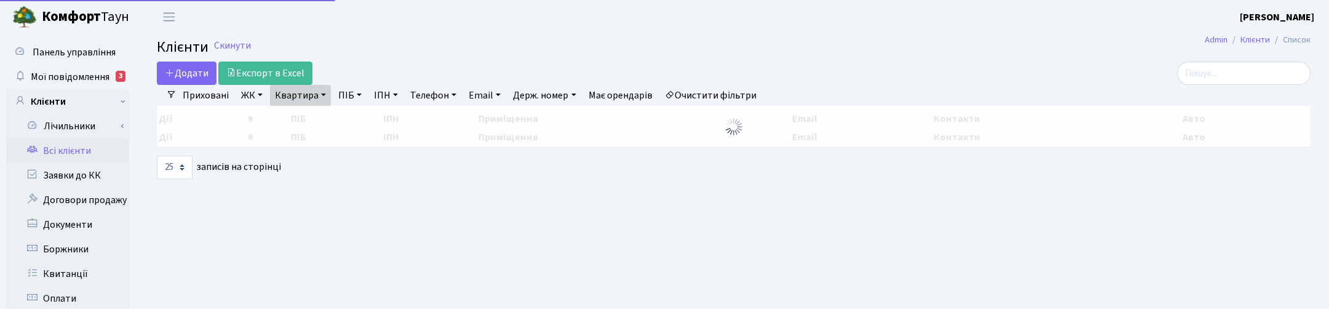
select select "25"
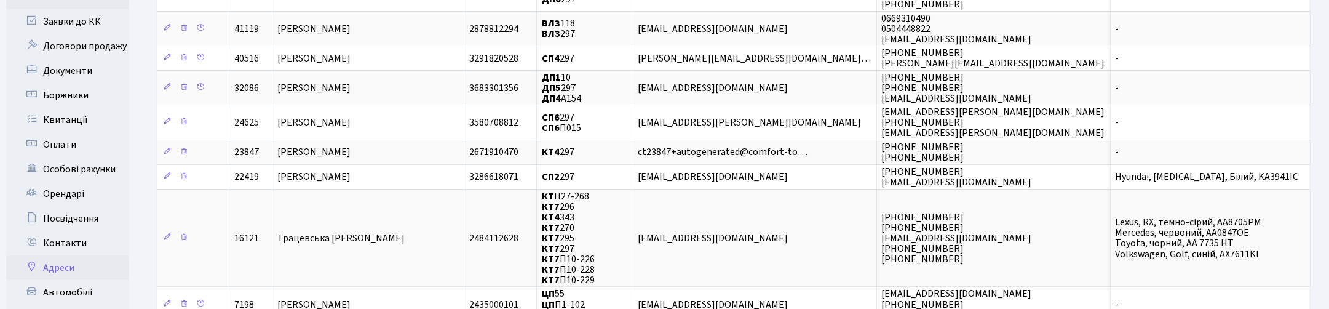
scroll to position [231, 0]
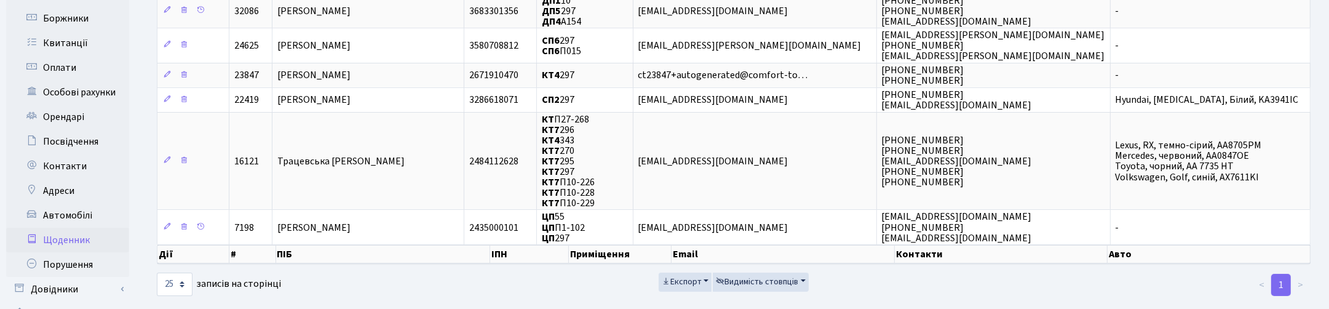
click at [74, 244] on link "Щоденник" at bounding box center [67, 240] width 123 height 25
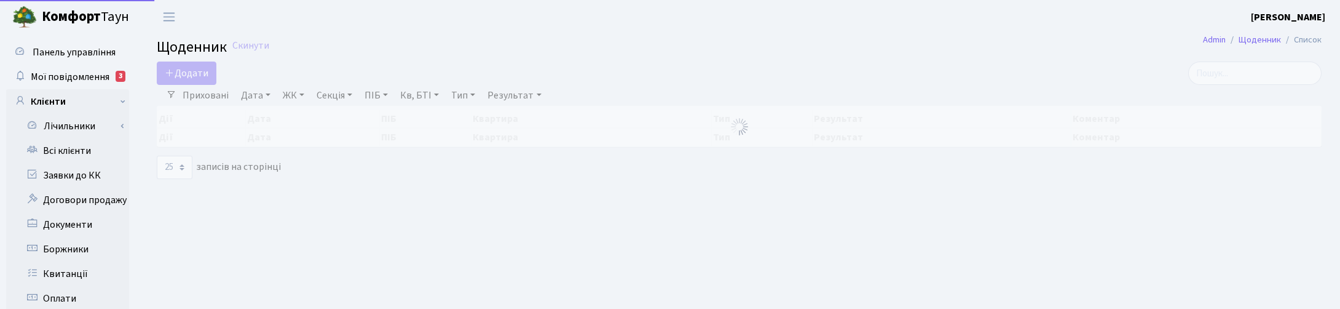
select select "25"
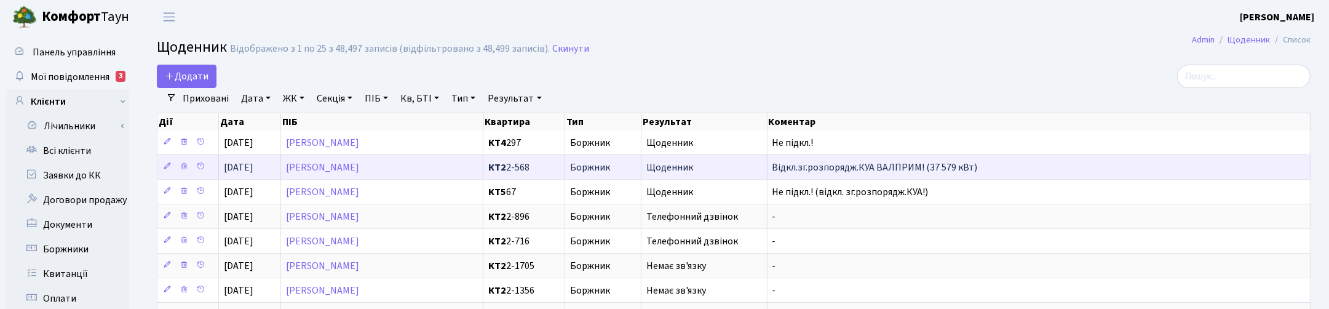
click at [897, 170] on span "Відкл.зг.розпорядж.КУА ВАЛПРИМ! (37 579 кВт)" at bounding box center [874, 167] width 205 height 14
click at [168, 164] on icon at bounding box center [167, 166] width 9 height 9
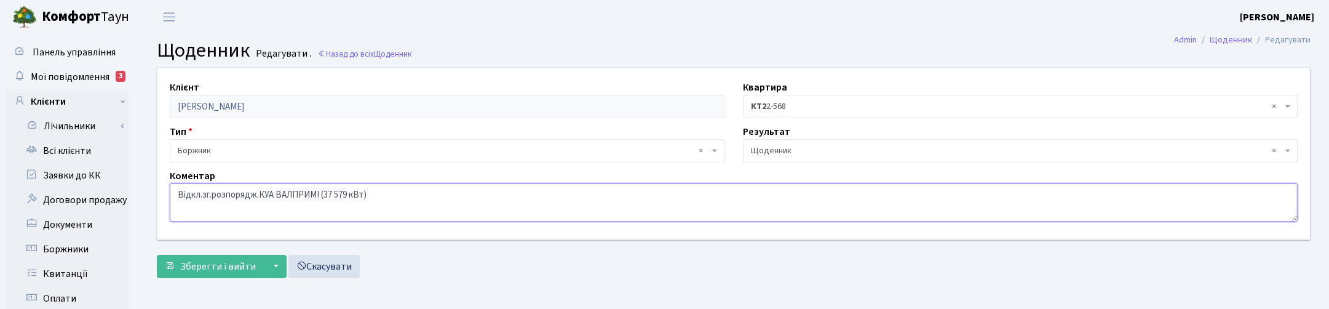
drag, startPoint x: 397, startPoint y: 200, endPoint x: 154, endPoint y: 191, distance: 243.7
click at [154, 191] on div "Клієнт Ополонська Оксана Олександрівна Квартира - <b>КТ2</b>&nbsp;&nbsp;&nbsp;2…" at bounding box center [733, 154] width 1171 height 172
click at [71, 154] on link "Всі клієнти" at bounding box center [67, 150] width 123 height 25
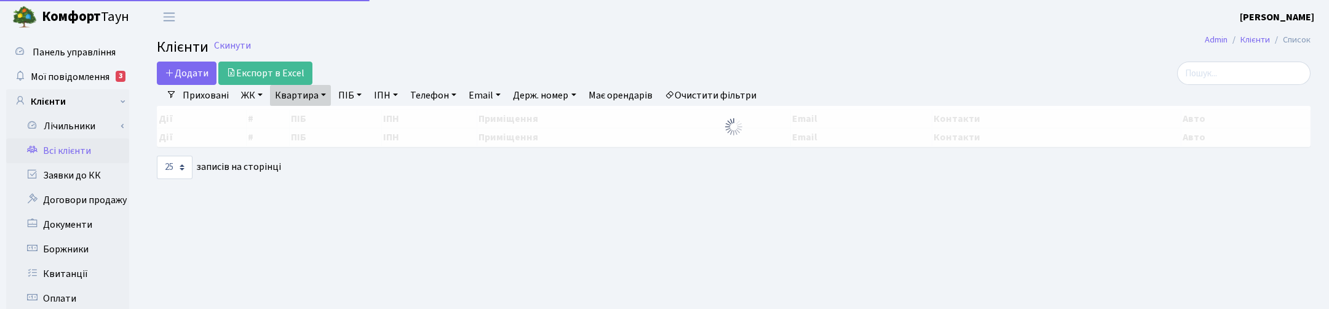
select select "25"
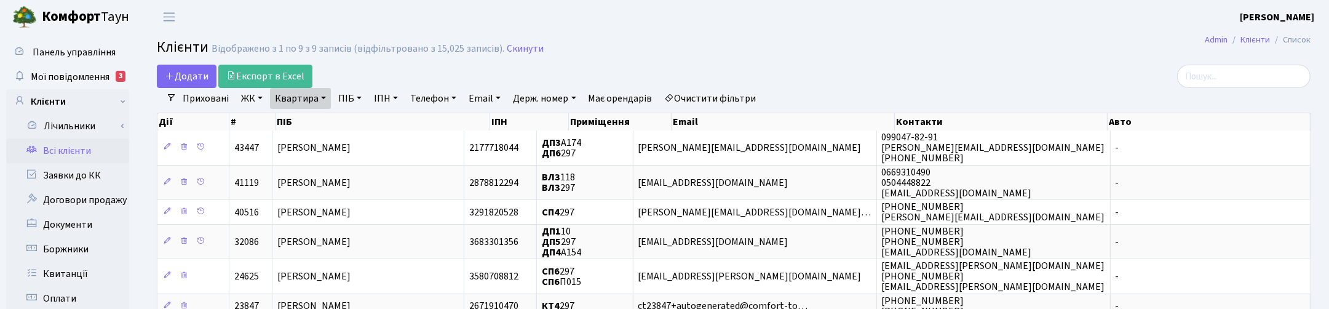
click at [321, 100] on link "Квартира" at bounding box center [300, 98] width 61 height 21
drag, startPoint x: 305, startPoint y: 120, endPoint x: 258, endPoint y: 106, distance: 48.7
click at [260, 108] on ul "Приховані ЖК ТХ, вул. Ділова, 1/2 КТ, вул. Регенераторна, 4 КТ2, просп. Соборно…" at bounding box center [469, 98] width 586 height 21
click at [302, 103] on link "Квартира" at bounding box center [300, 98] width 61 height 21
type input "3-67"
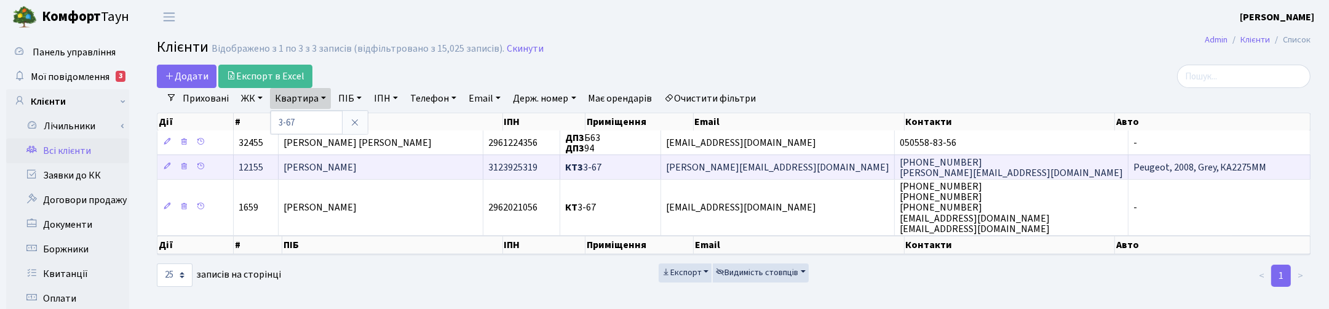
click at [325, 170] on span "[PERSON_NAME]" at bounding box center [319, 167] width 73 height 14
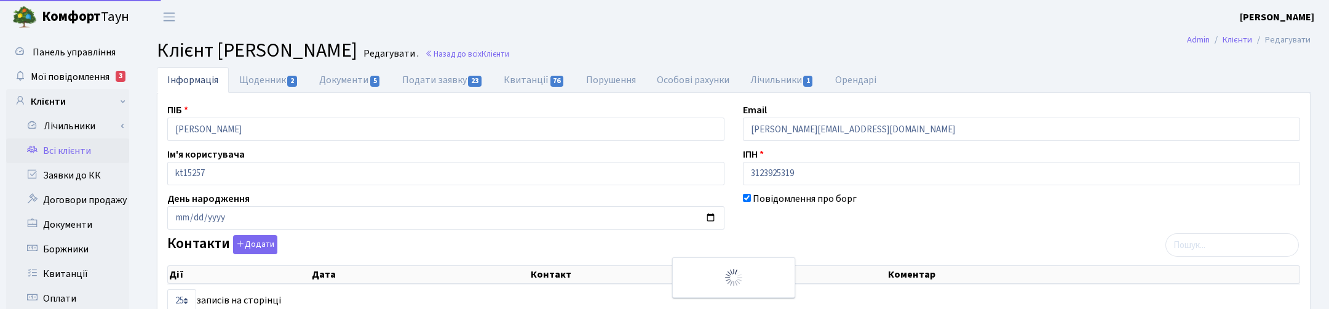
select select "25"
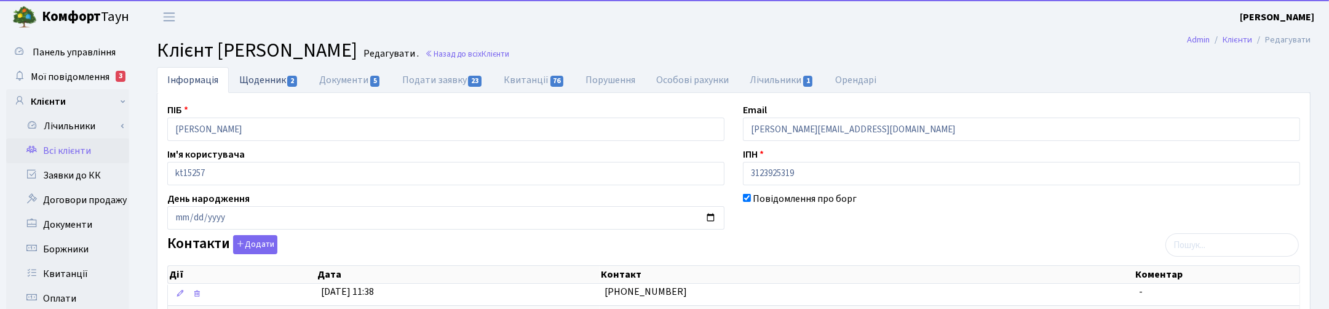
click at [274, 84] on link "Щоденник 2" at bounding box center [269, 79] width 80 height 25
select select "25"
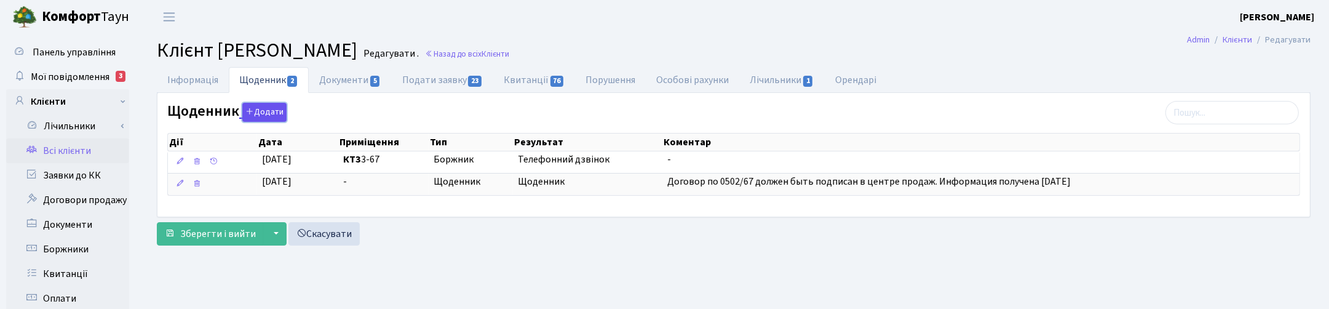
click at [256, 116] on button "Додати" at bounding box center [264, 112] width 44 height 19
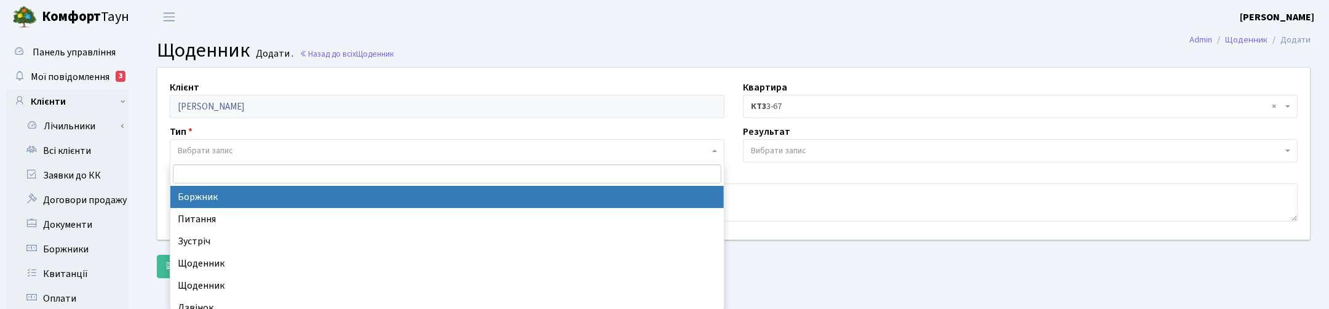
click at [215, 154] on span "Вибрати запис" at bounding box center [205, 150] width 55 height 12
select select "189"
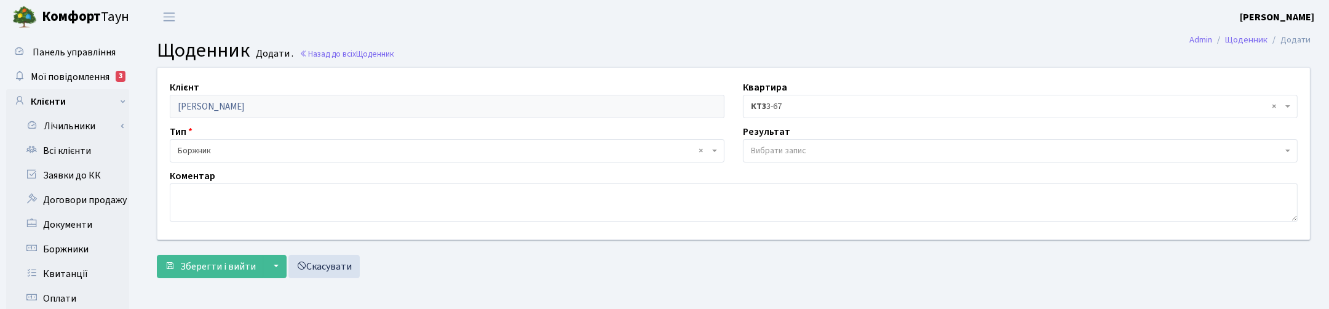
click at [782, 146] on span "Вибрати запис" at bounding box center [778, 150] width 55 height 12
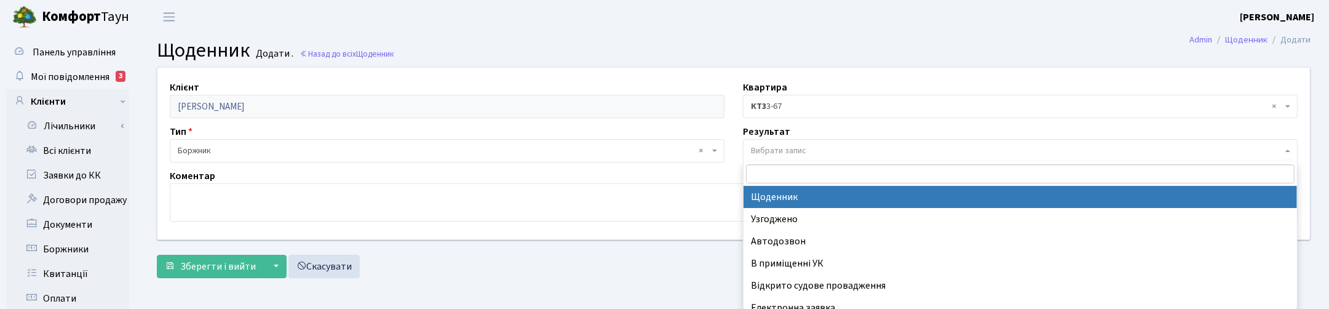
select select "14"
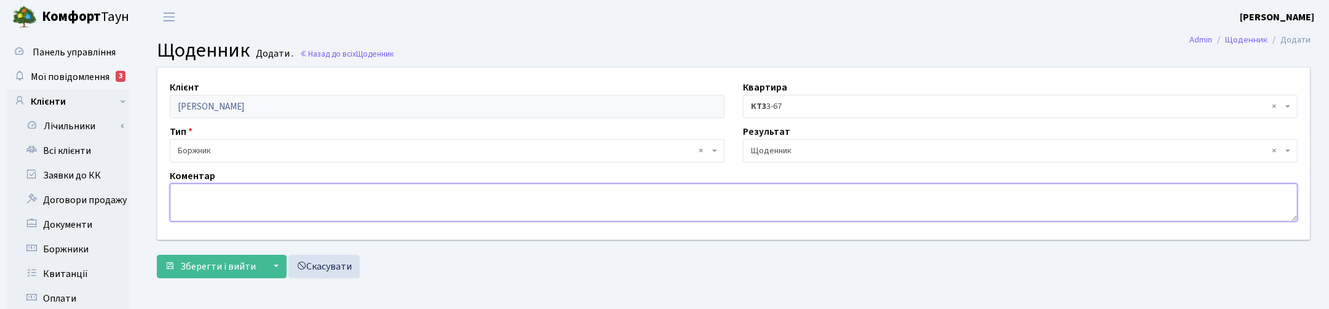
click at [235, 194] on textarea at bounding box center [734, 202] width 1128 height 38
type textarea "ДТЕК з 11.20 р."
click at [209, 263] on span "Зберегти і вийти" at bounding box center [218, 266] width 76 height 14
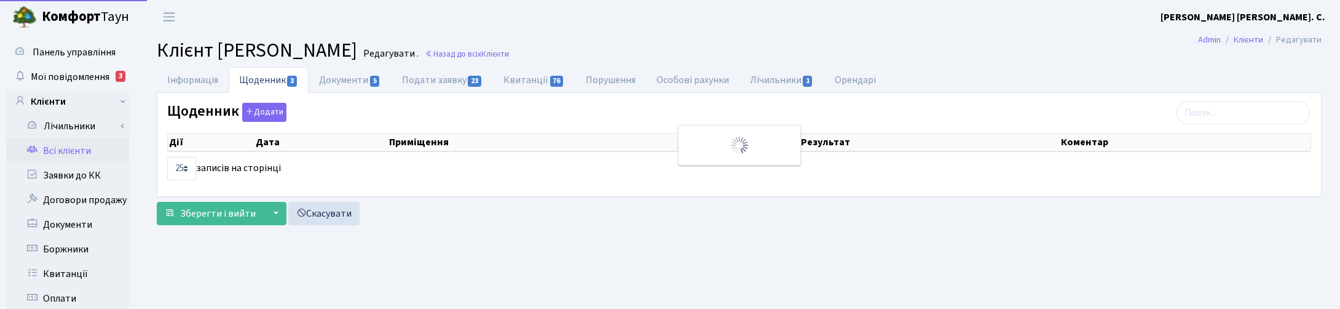
select select "25"
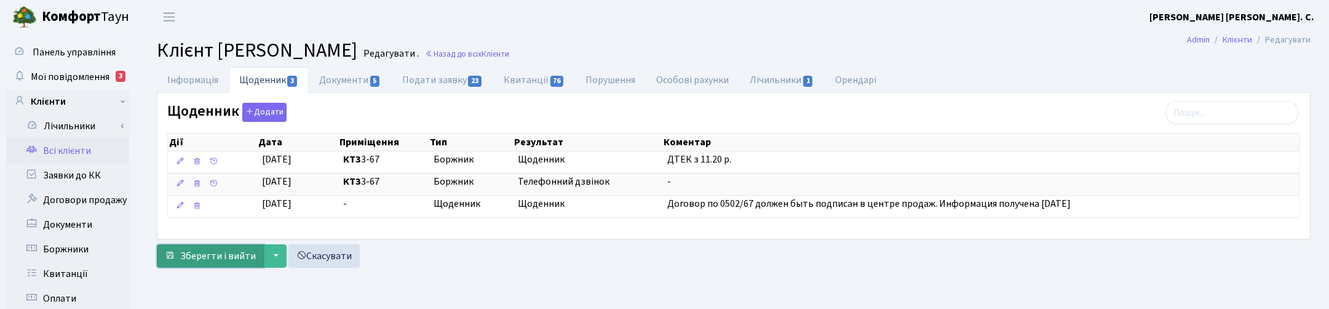
click at [221, 255] on span "Зберегти і вийти" at bounding box center [218, 256] width 76 height 14
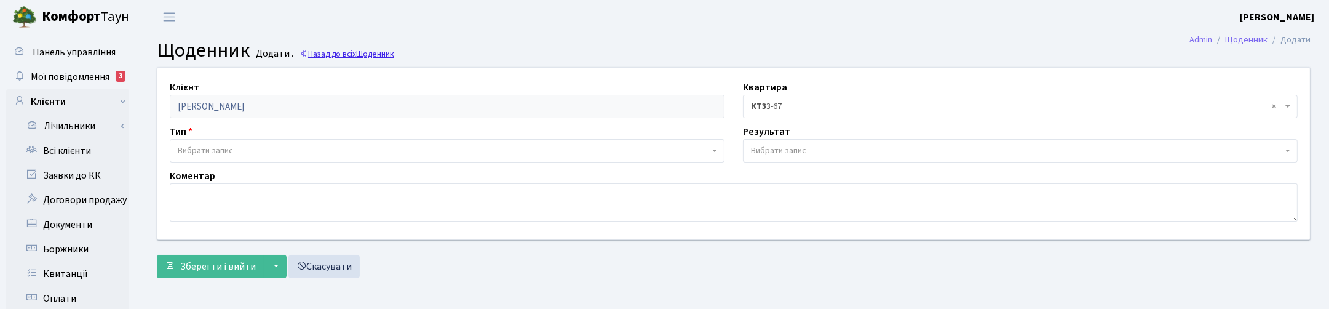
click at [355, 53] on link "Назад до всіх Щоденник" at bounding box center [346, 54] width 95 height 12
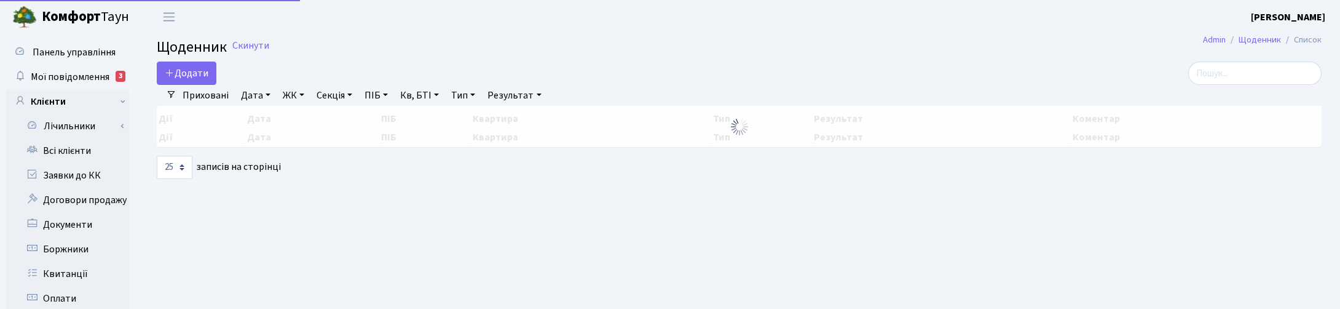
select select "25"
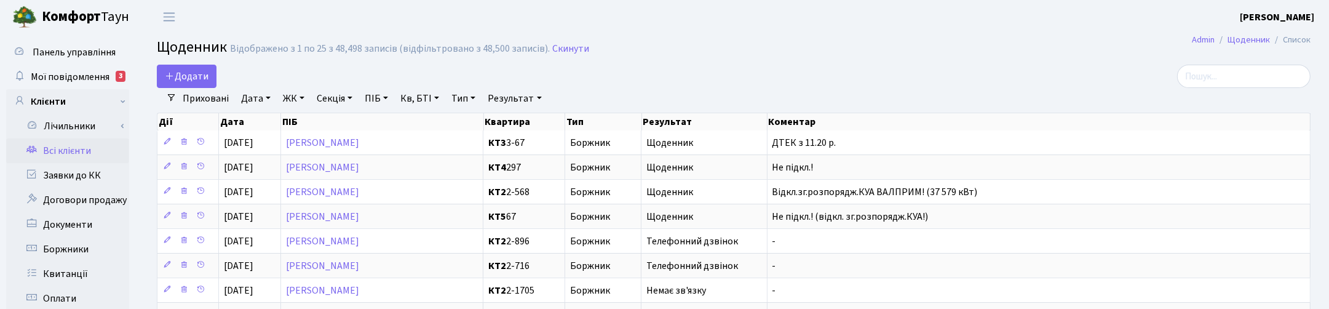
click at [77, 146] on link "Всі клієнти" at bounding box center [67, 150] width 123 height 25
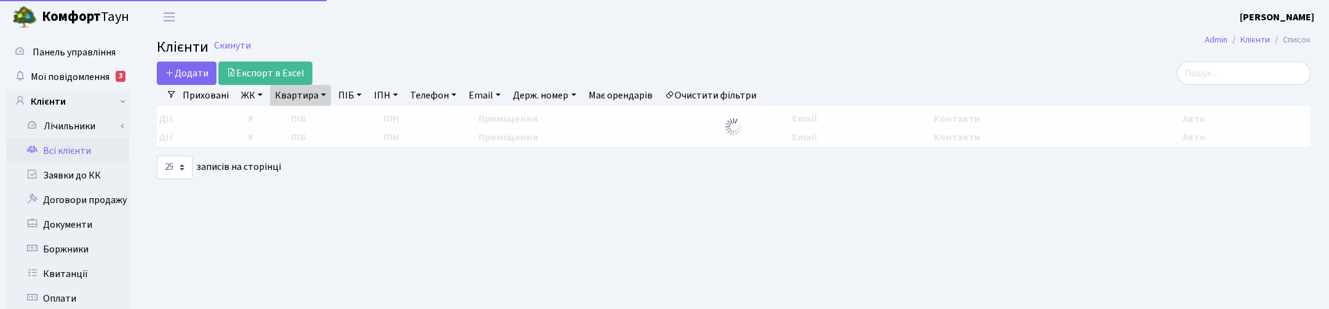
select select "25"
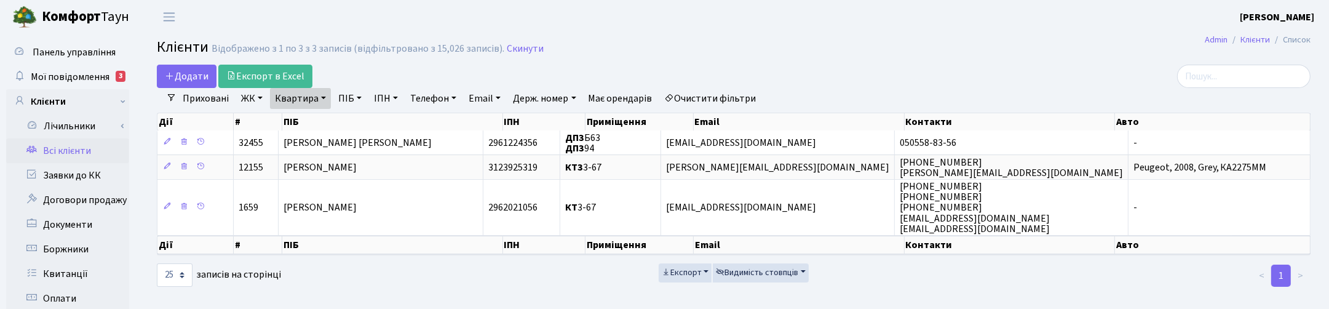
drag, startPoint x: 320, startPoint y: 94, endPoint x: 317, endPoint y: 112, distance: 18.0
click at [320, 95] on link "Квартира" at bounding box center [300, 98] width 61 height 21
drag, startPoint x: 311, startPoint y: 124, endPoint x: 277, endPoint y: 124, distance: 34.4
click at [277, 124] on input "3-67" at bounding box center [307, 122] width 72 height 23
type input "297"
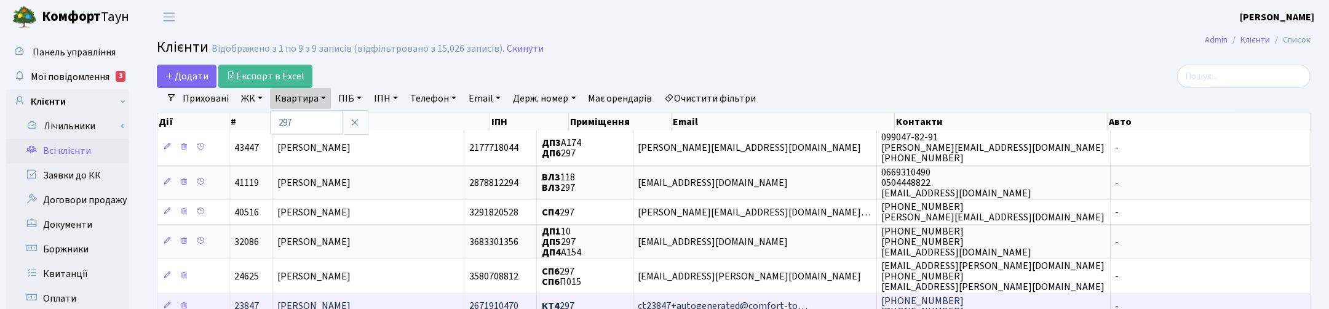
click at [317, 299] on span "Корзун Олександр Віталійович" at bounding box center [313, 306] width 73 height 14
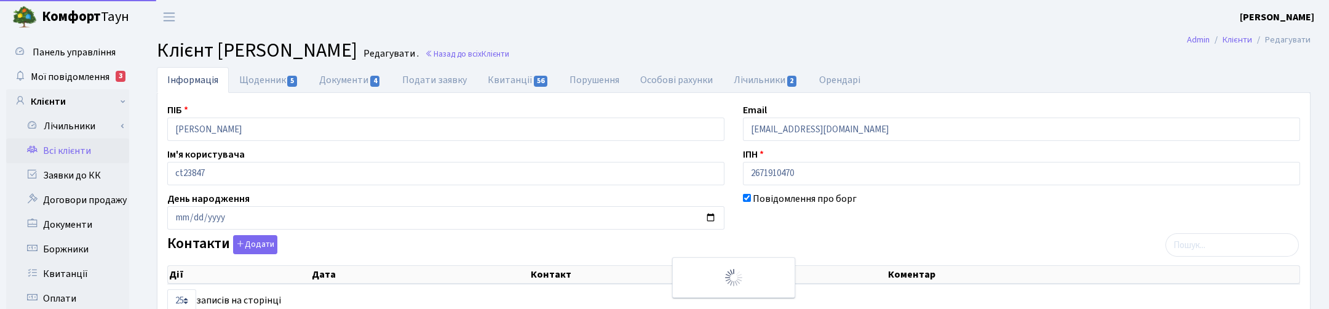
select select "25"
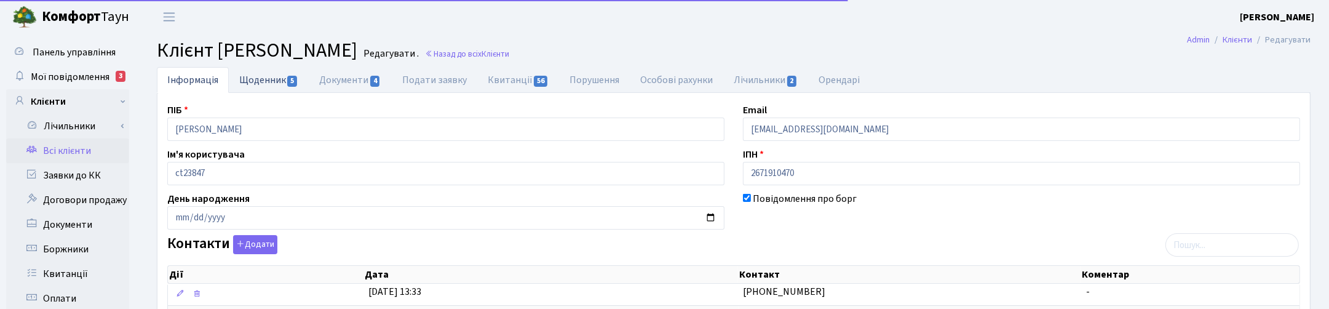
click at [248, 78] on link "Щоденник 5" at bounding box center [269, 79] width 80 height 25
select select "25"
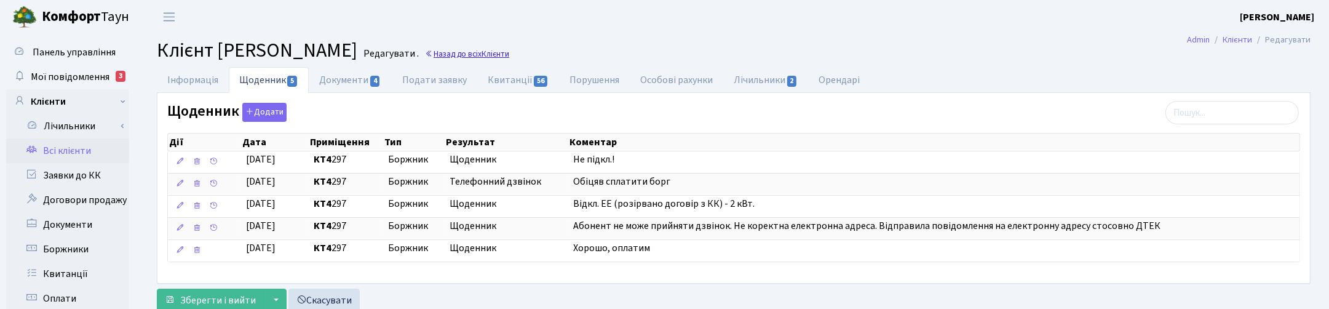
click at [509, 56] on span "Клієнти" at bounding box center [495, 54] width 28 height 12
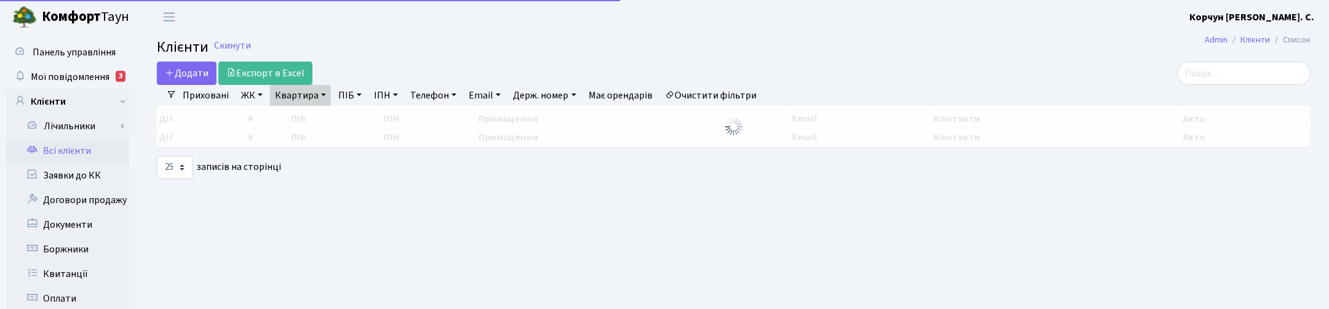
select select "25"
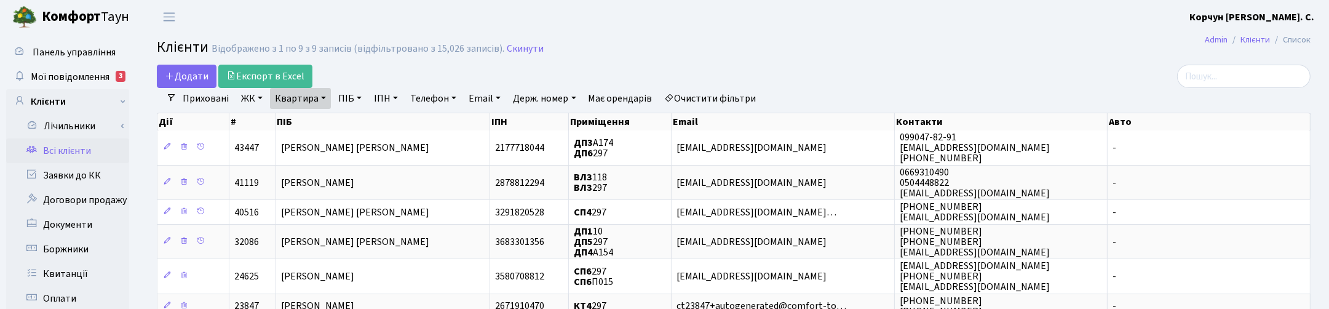
click at [320, 98] on link "Квартира" at bounding box center [300, 98] width 61 height 21
drag, startPoint x: 311, startPoint y: 124, endPoint x: 267, endPoint y: 122, distance: 43.1
click at [267, 122] on div "Додати Експорт в Excel Фільтри Приховані ЖК ТХ, вул. Ділова, 1/2 КТ, вул. Реген…" at bounding box center [734, 296] width 1172 height 463
click at [285, 94] on link "Квартира" at bounding box center [300, 98] width 61 height 21
type input "63"
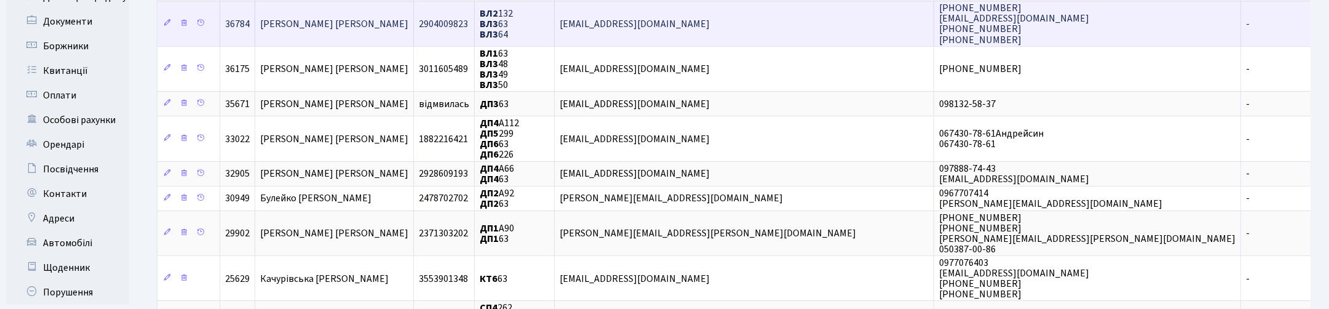
scroll to position [231, 0]
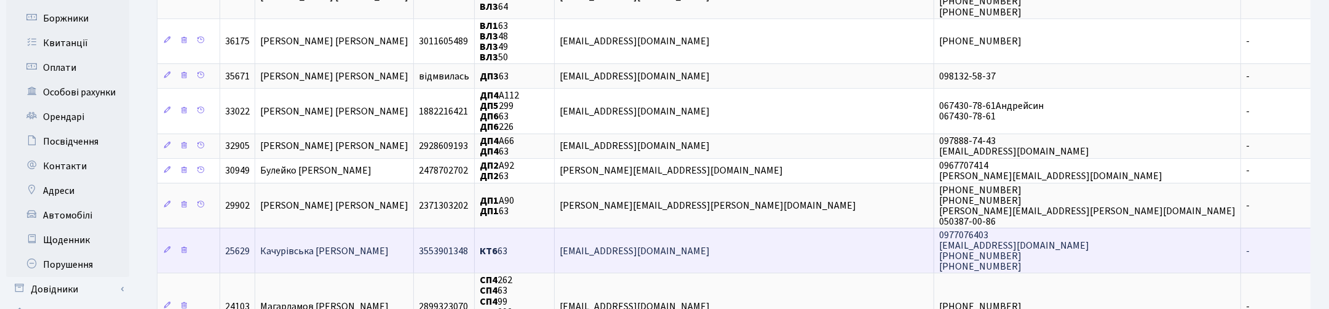
click at [342, 250] on span "[PERSON_NAME]" at bounding box center [324, 251] width 129 height 14
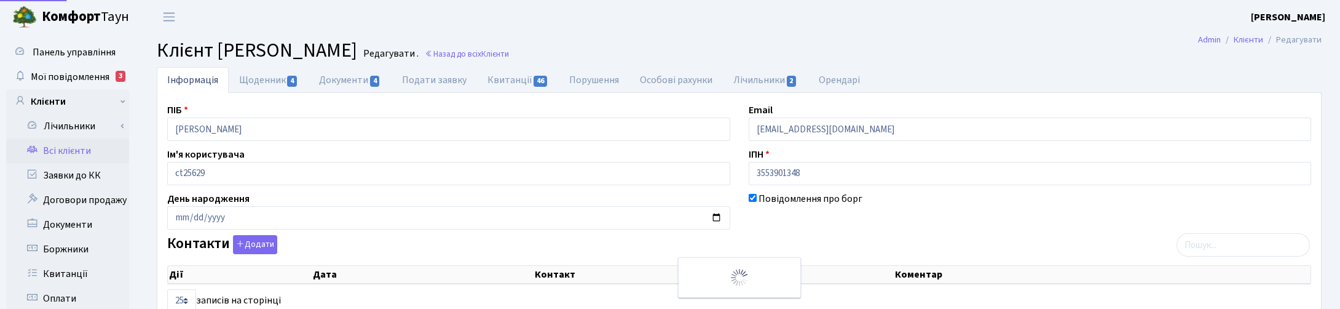
select select "25"
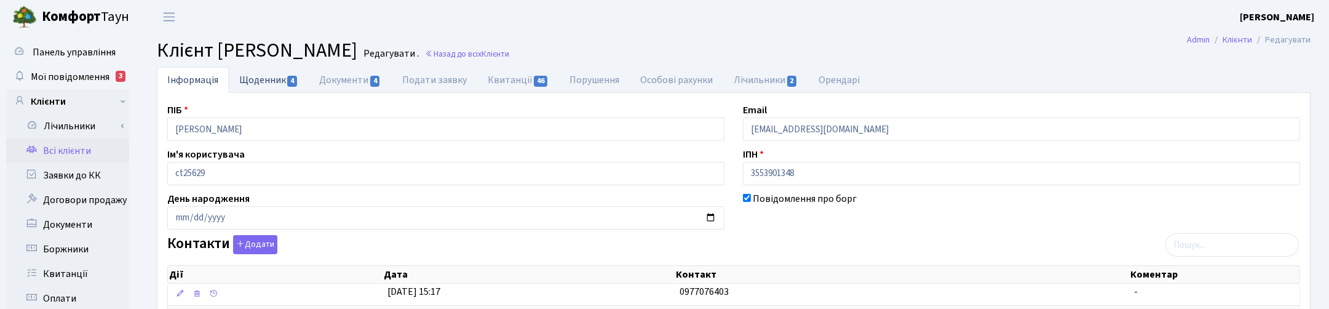
click at [259, 77] on link "Щоденник 4" at bounding box center [269, 79] width 80 height 25
select select "25"
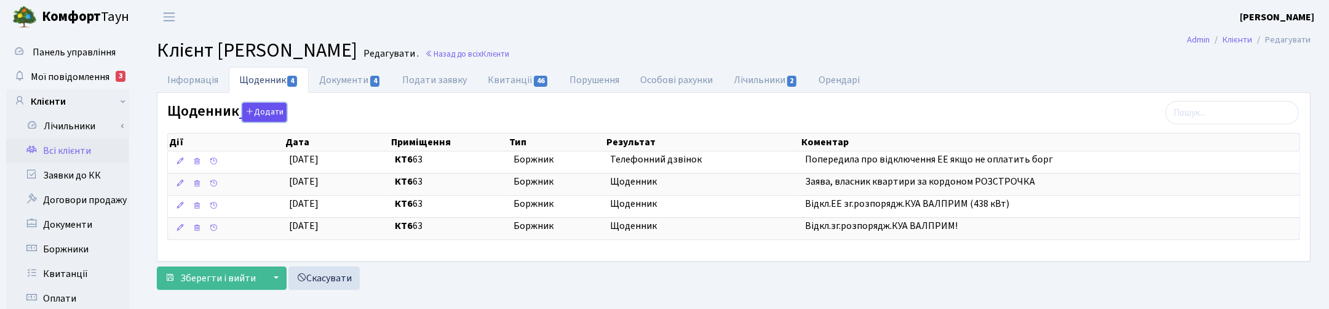
click at [268, 109] on button "Додати" at bounding box center [264, 112] width 44 height 19
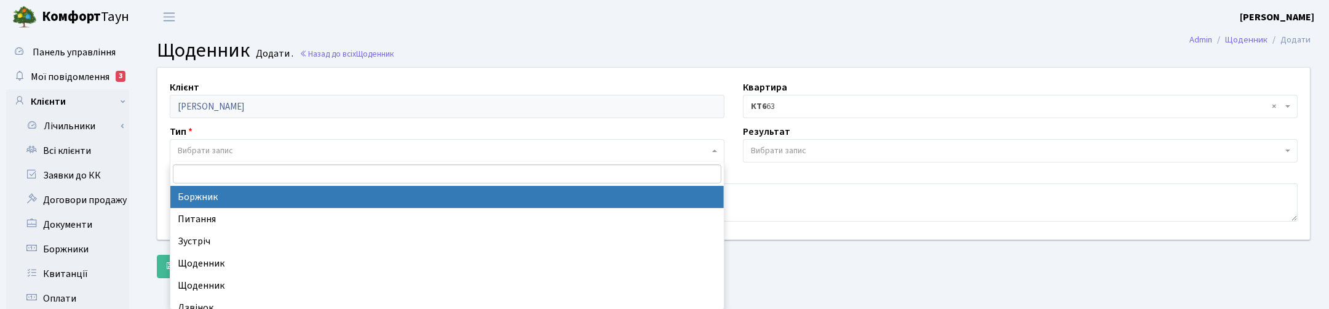
click at [207, 149] on span "Вибрати запис" at bounding box center [205, 150] width 55 height 12
select select "189"
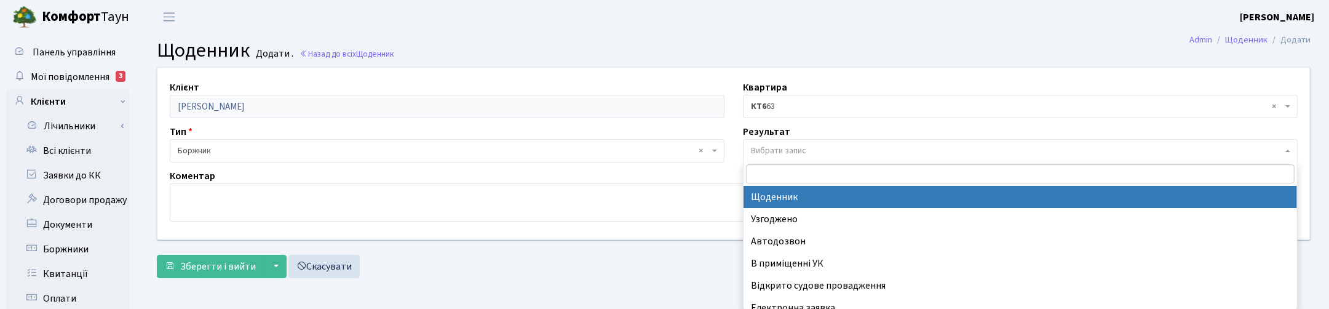
click at [764, 148] on span "Вибрати запис" at bounding box center [778, 150] width 55 height 12
select select "14"
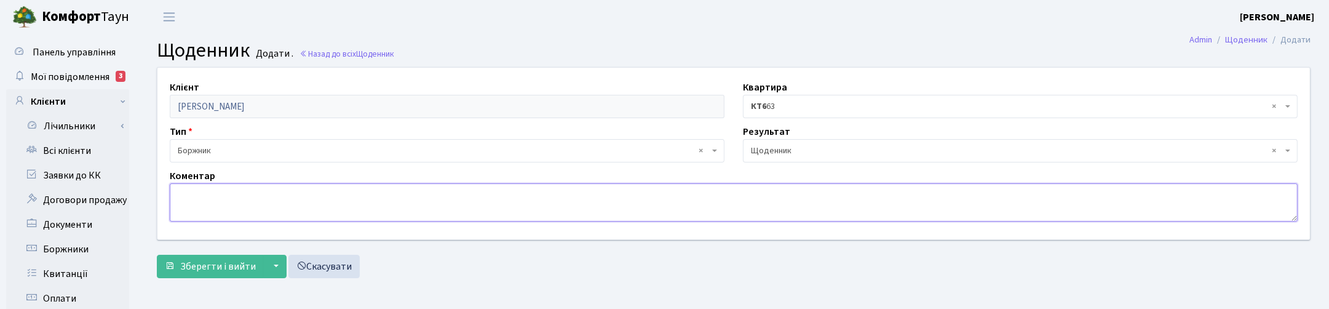
click at [223, 191] on textarea at bounding box center [734, 202] width 1128 height 38
paste textarea "Відкл.зг.розпорядж.КУА ВАЛПРИМ! (37 579 кВт)"
drag, startPoint x: 325, startPoint y: 197, endPoint x: 348, endPoint y: 197, distance: 23.4
click at [348, 197] on textarea "Відкл.зг.розпорядж.КУА ВАЛПРИМ! (37 579 кВт)" at bounding box center [734, 202] width 1128 height 38
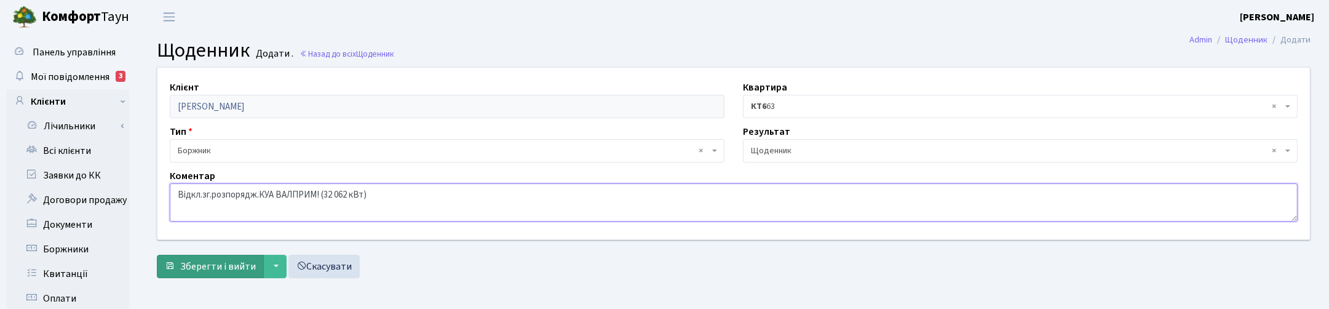
type textarea "Відкл.зг.розпорядж.КУА ВАЛПРИМ! (32 062 кВт)"
click at [200, 257] on button "Зберегти і вийти" at bounding box center [210, 266] width 107 height 23
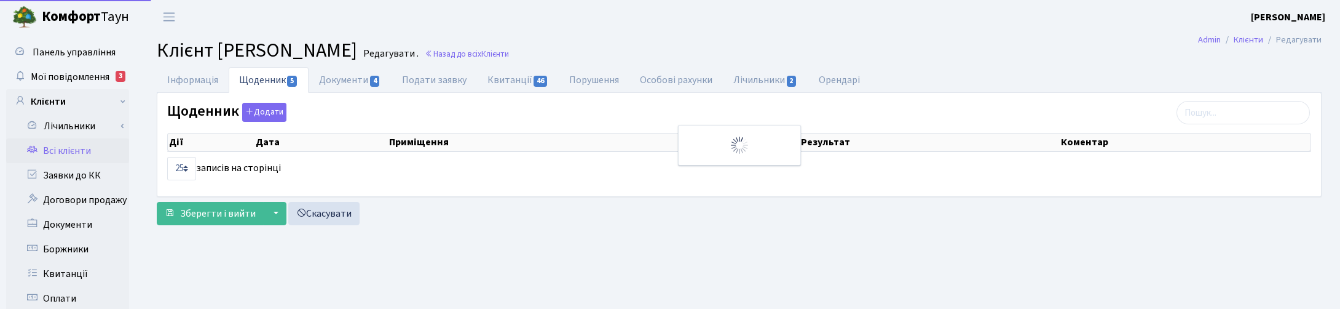
select select "25"
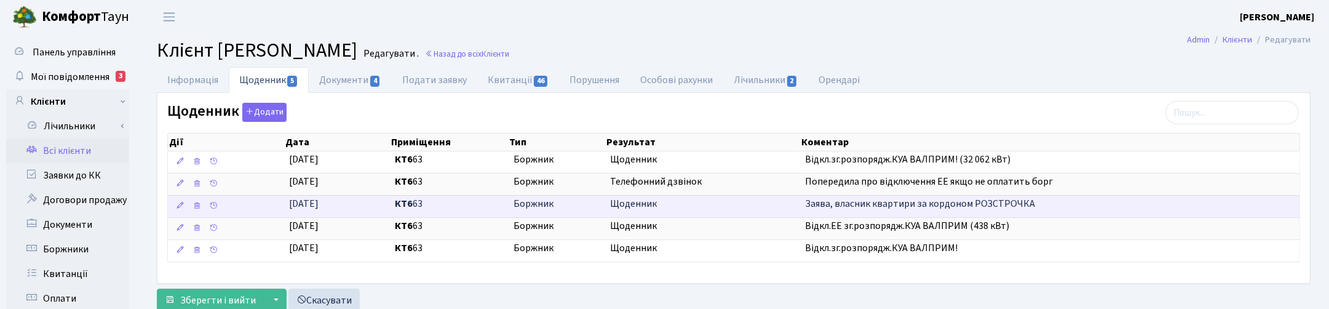
scroll to position [154, 0]
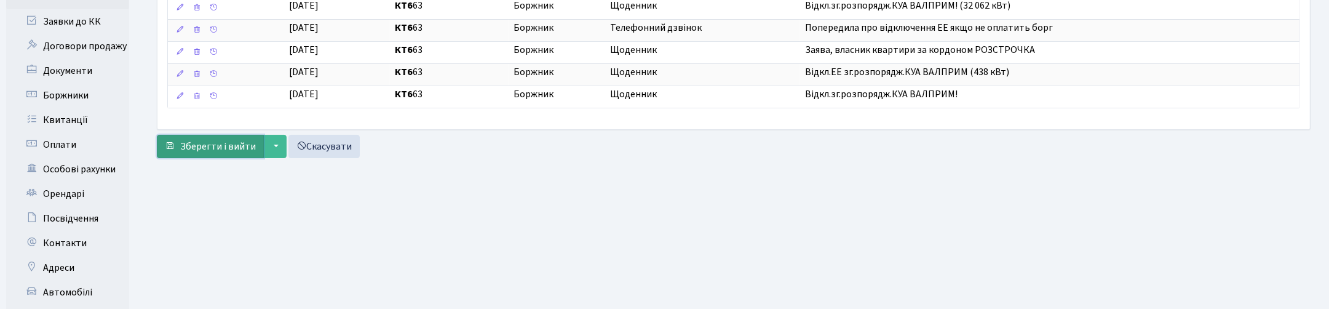
click at [228, 153] on span "Зберегти і вийти" at bounding box center [218, 147] width 76 height 14
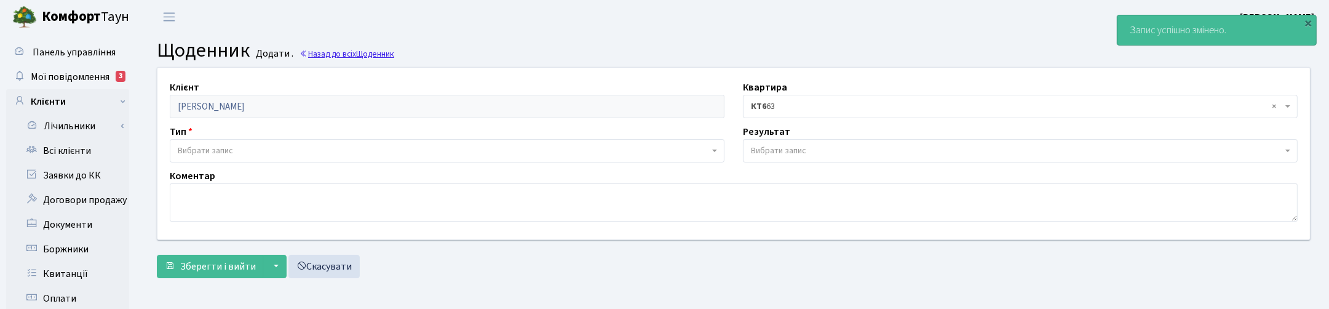
click at [360, 51] on span "Щоденник" at bounding box center [375, 54] width 38 height 12
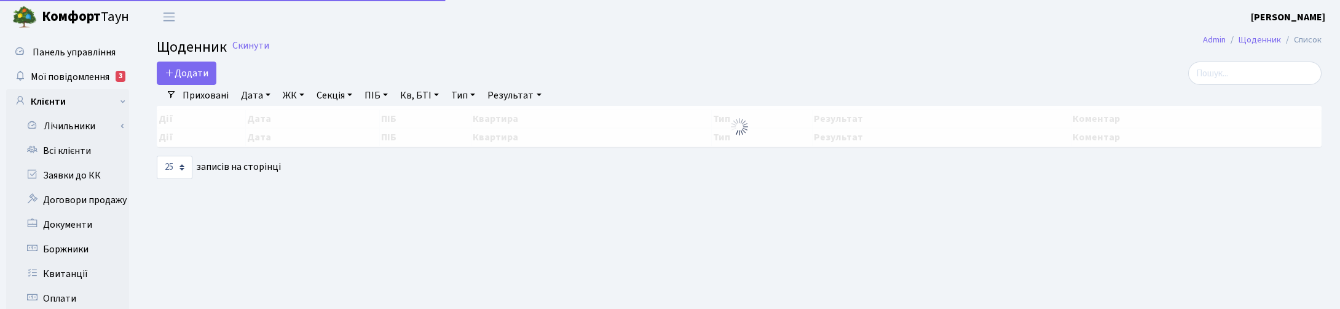
select select "25"
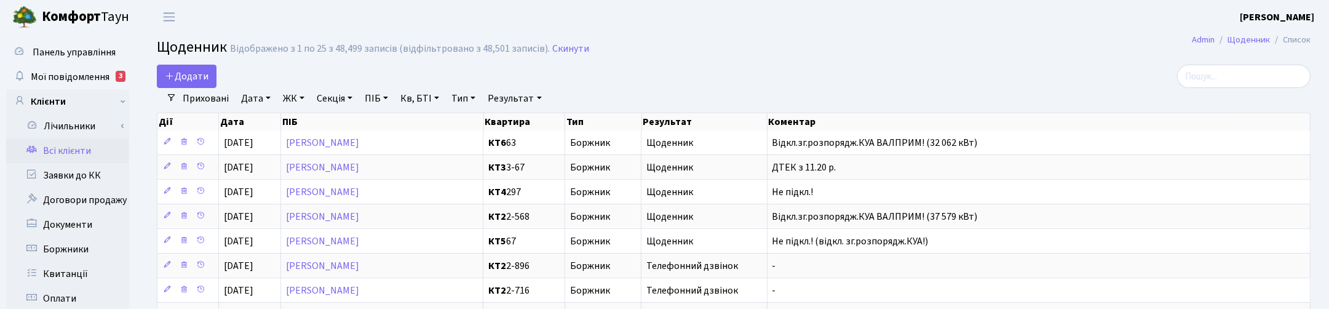
click at [63, 149] on link "Всі клієнти" at bounding box center [67, 150] width 123 height 25
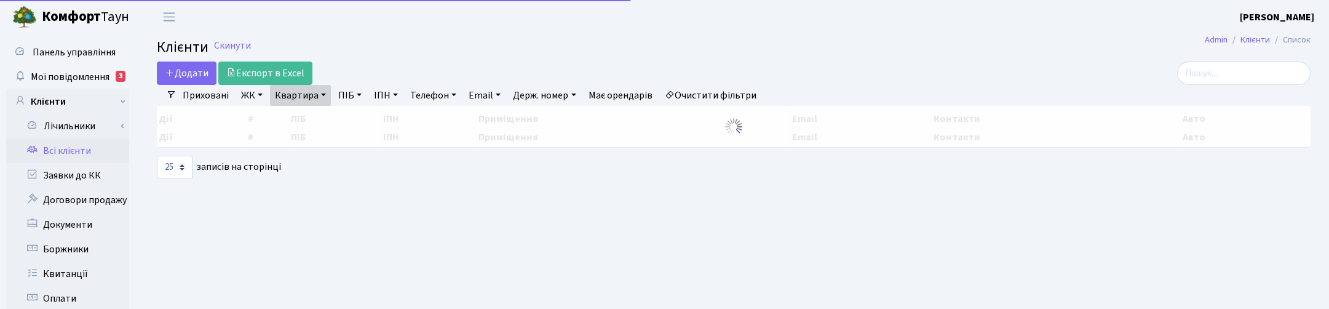
select select "25"
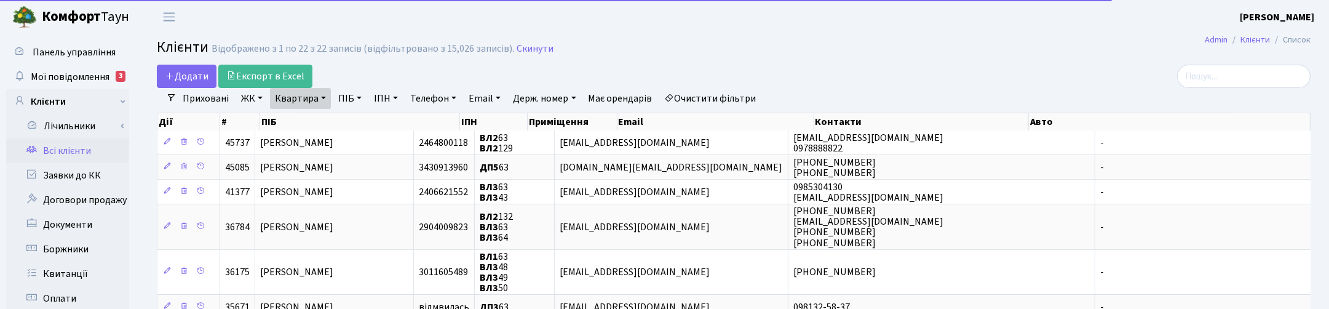
drag, startPoint x: 320, startPoint y: 98, endPoint x: 312, endPoint y: 114, distance: 17.3
click at [320, 98] on link "Квартира" at bounding box center [300, 98] width 61 height 21
click at [309, 123] on input "63" at bounding box center [307, 122] width 72 height 23
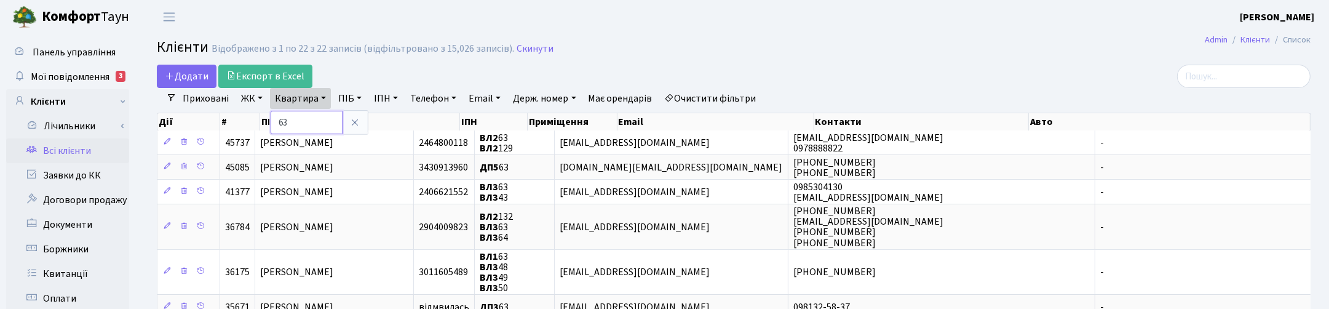
type input "6"
type input "120"
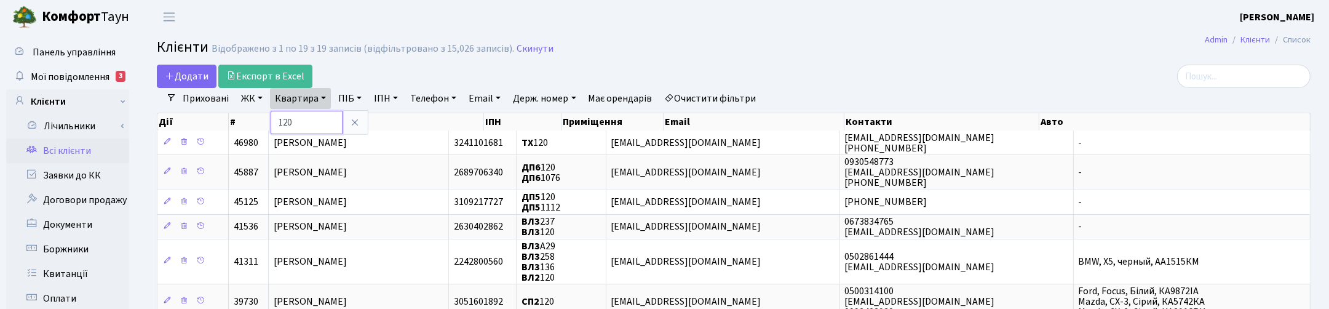
drag, startPoint x: 294, startPoint y: 121, endPoint x: 269, endPoint y: 117, distance: 25.0
click at [271, 118] on input "120" at bounding box center [307, 122] width 72 height 23
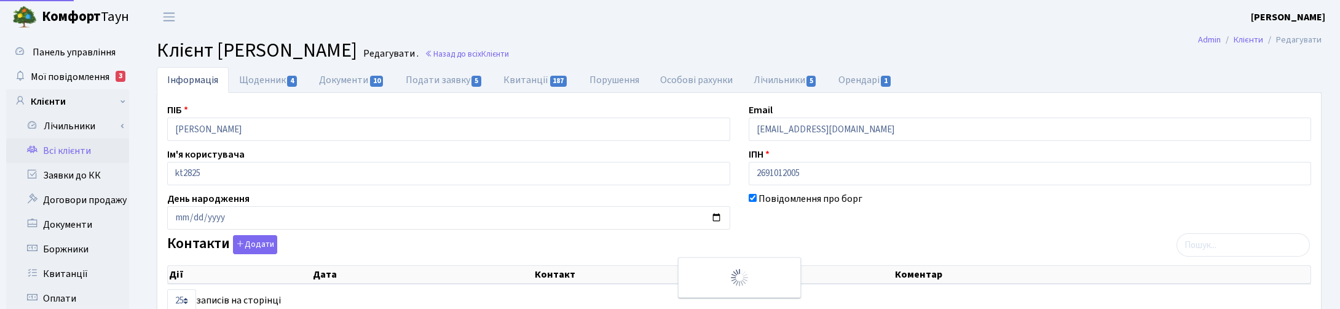
select select "25"
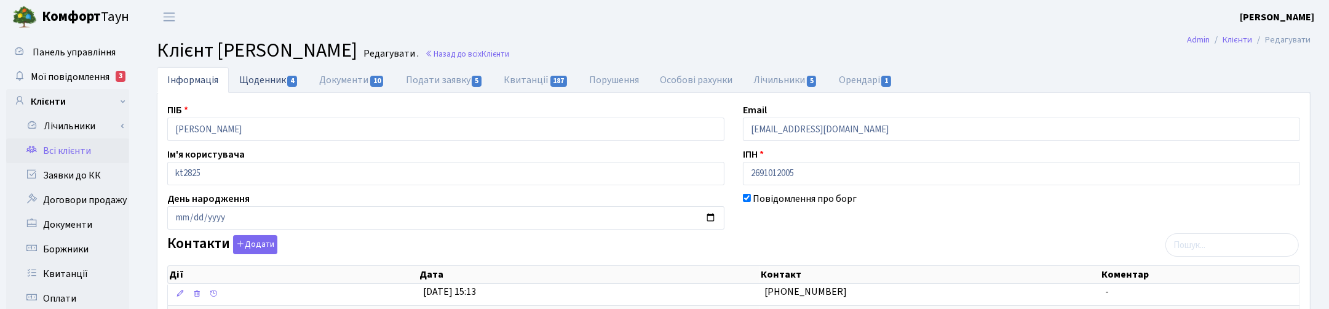
click at [275, 74] on link "Щоденник 4" at bounding box center [269, 79] width 80 height 25
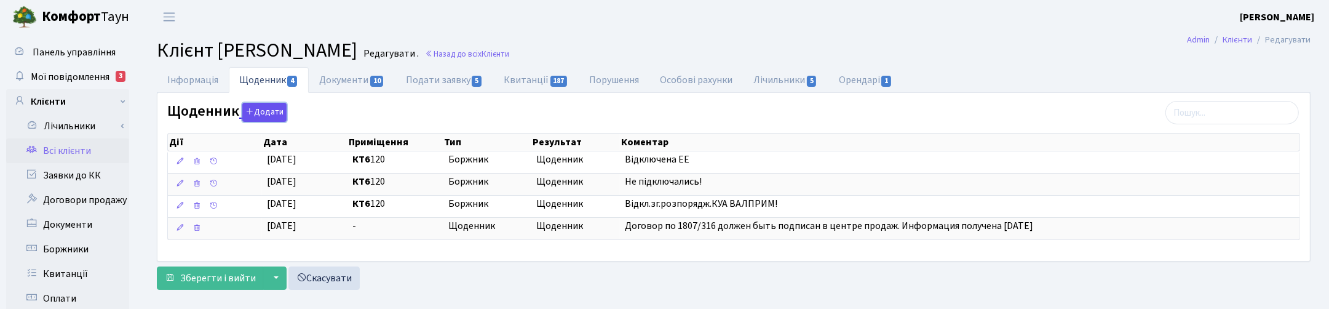
click at [259, 114] on button "Додати" at bounding box center [264, 112] width 44 height 19
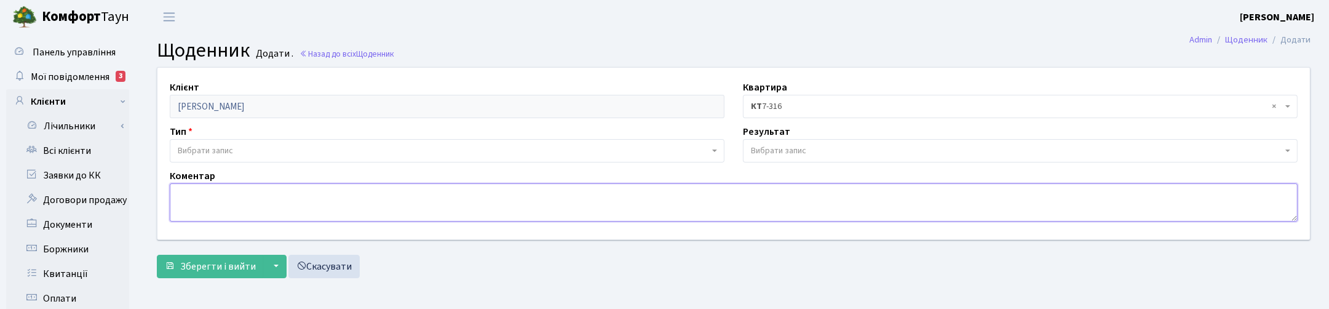
click at [205, 198] on textarea at bounding box center [734, 202] width 1128 height 38
paste textarea "Відкл.зг.розпорядж.КУА ВАЛПРИМ! (37 579 кВт)"
type textarea "Відкл.зг.розпорядж.КУА ВАЛПРИМ! (37 579 кВт)"
click at [197, 148] on span "Вибрати запис" at bounding box center [205, 150] width 55 height 12
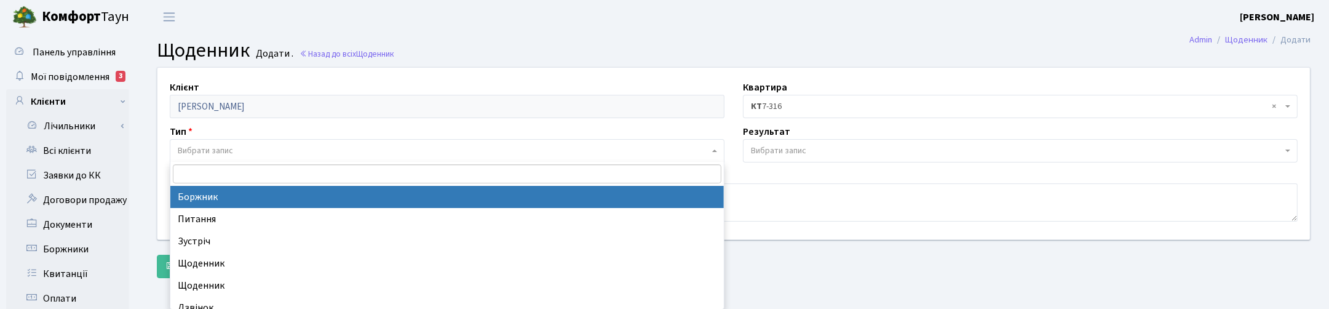
select select "189"
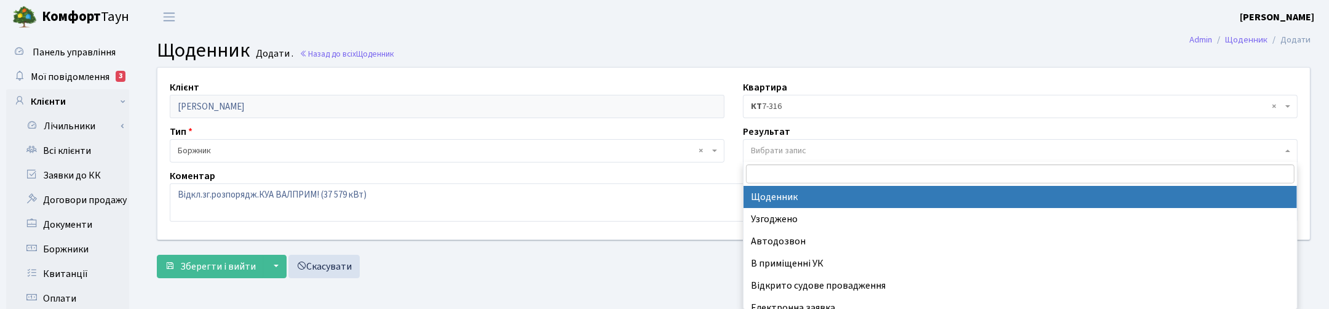
click at [762, 146] on span "Вибрати запис" at bounding box center [778, 150] width 55 height 12
select select "14"
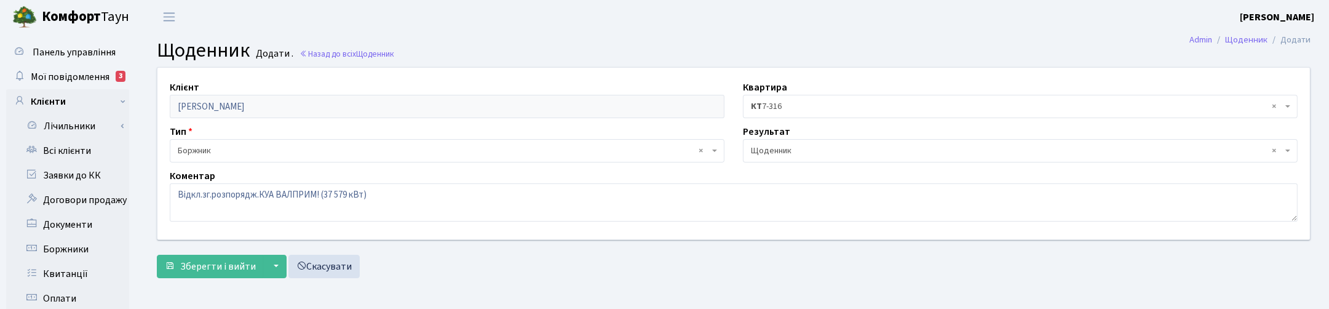
click at [1288, 109] on span at bounding box center [1289, 106] width 2 height 23
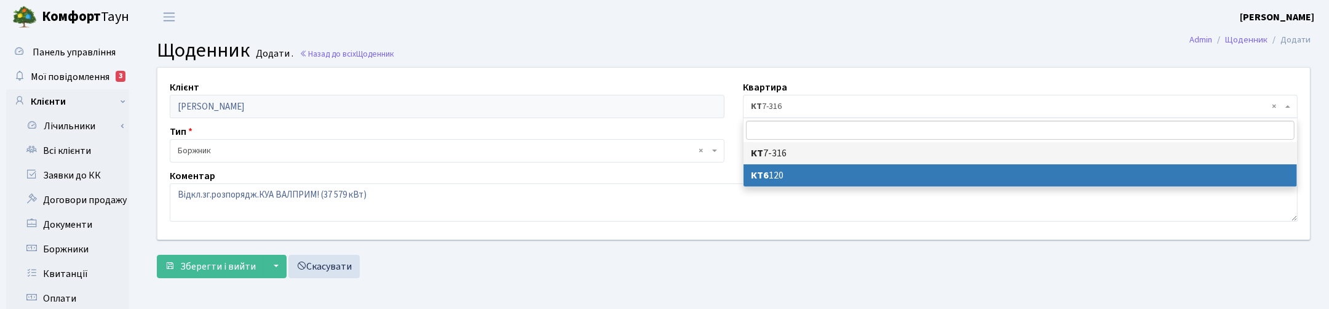
select select "38176"
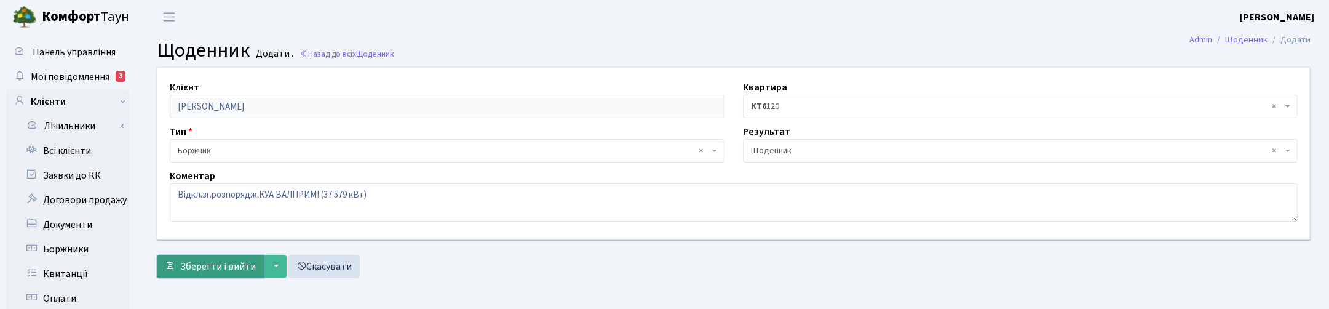
click at [220, 263] on span "Зберегти і вийти" at bounding box center [218, 266] width 76 height 14
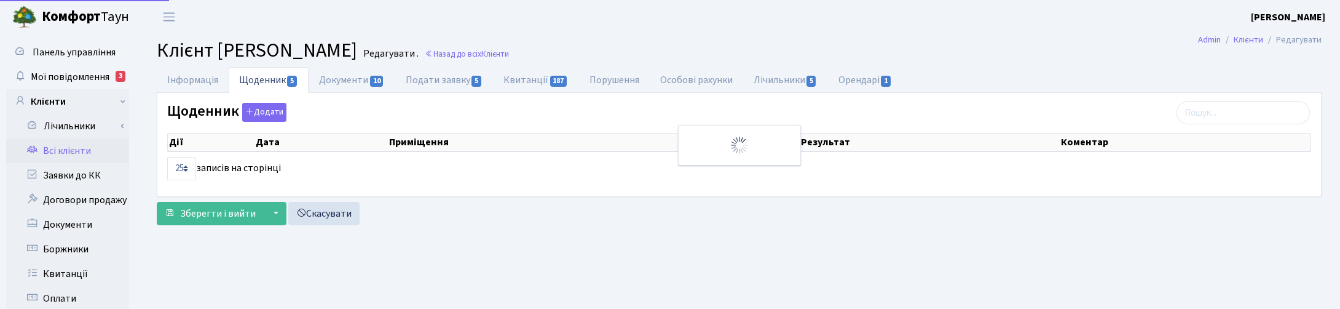
select select "25"
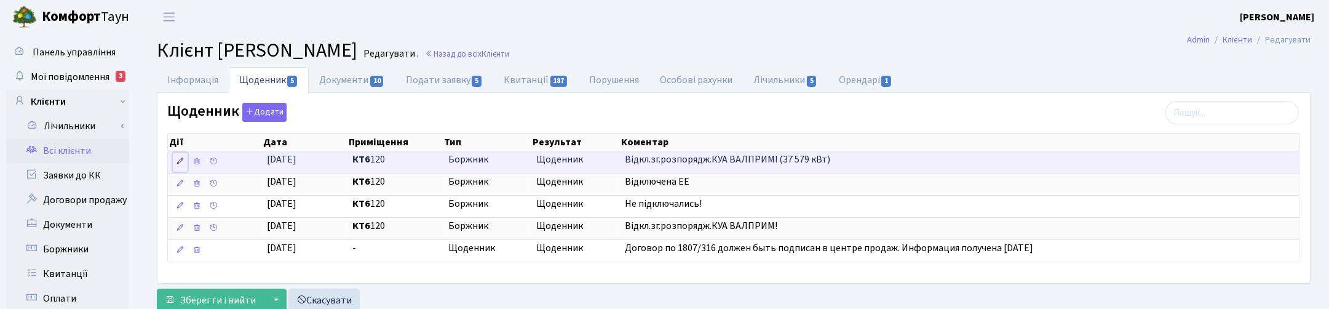
click at [173, 159] on link at bounding box center [180, 161] width 15 height 19
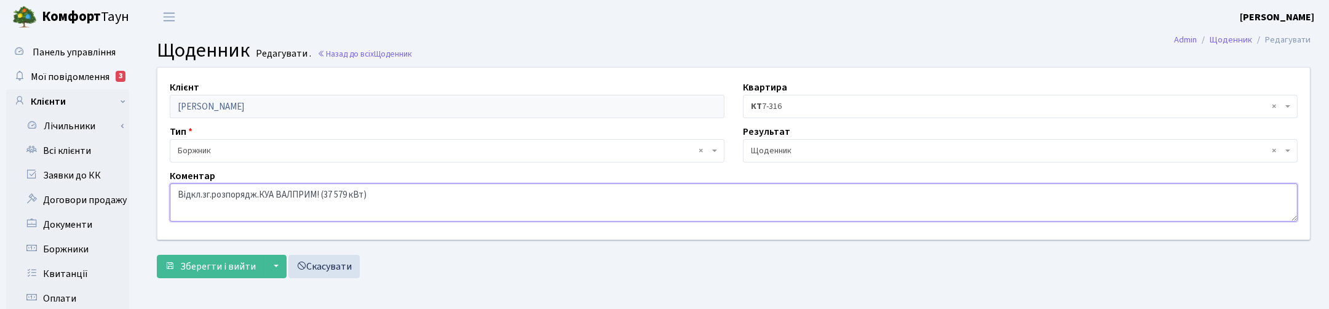
drag, startPoint x: 323, startPoint y: 196, endPoint x: 346, endPoint y: 196, distance: 23.4
click at [346, 196] on textarea "Відкл.зг.розпорядж.КУА ВАЛПРИМ! (37 579 кВт)" at bounding box center [734, 202] width 1128 height 38
type textarea "Відкл.зг.розпорядж.КУА ВАЛПРИМ! (1 кВт)"
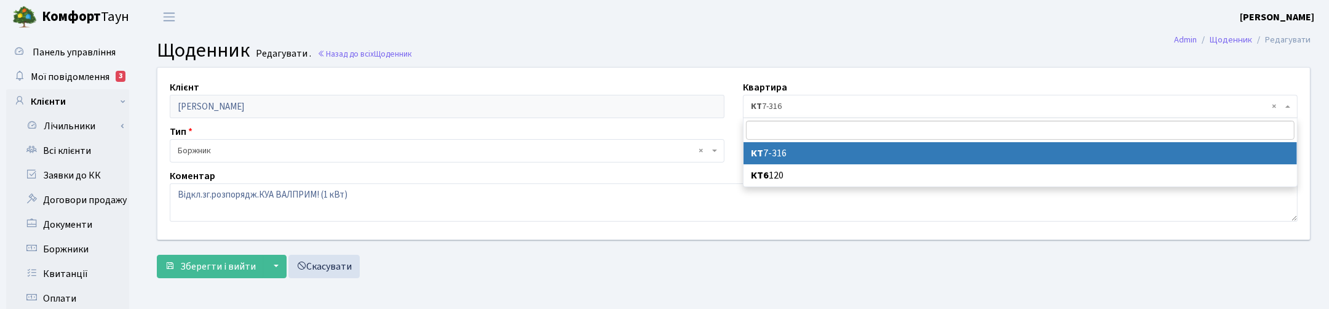
click at [769, 100] on span "× КТ 7-316" at bounding box center [1020, 106] width 555 height 23
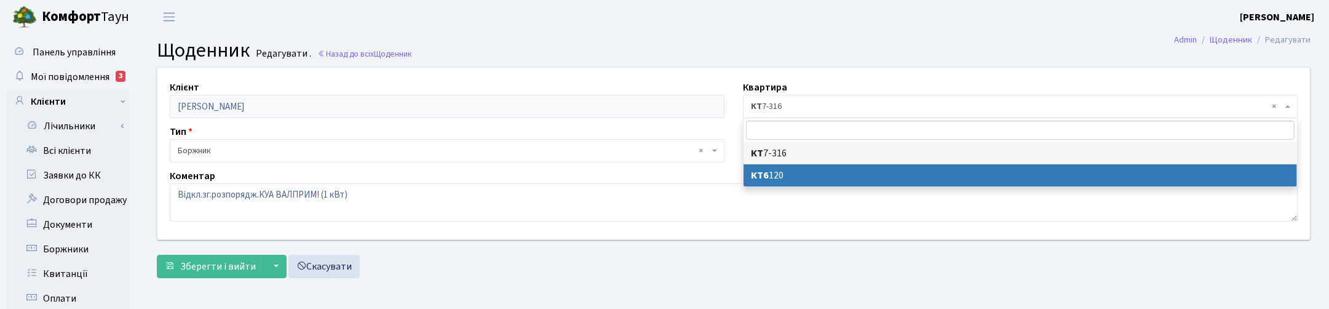
select select "38176"
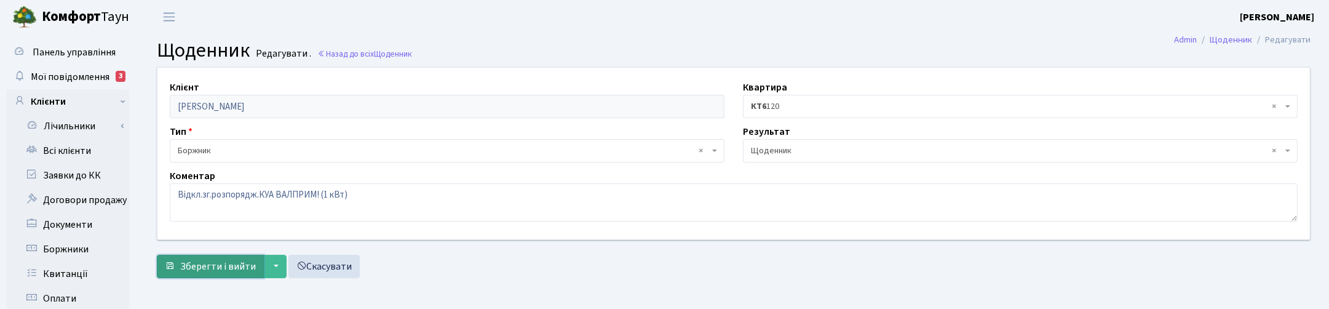
click at [226, 267] on span "Зберегти і вийти" at bounding box center [218, 266] width 76 height 14
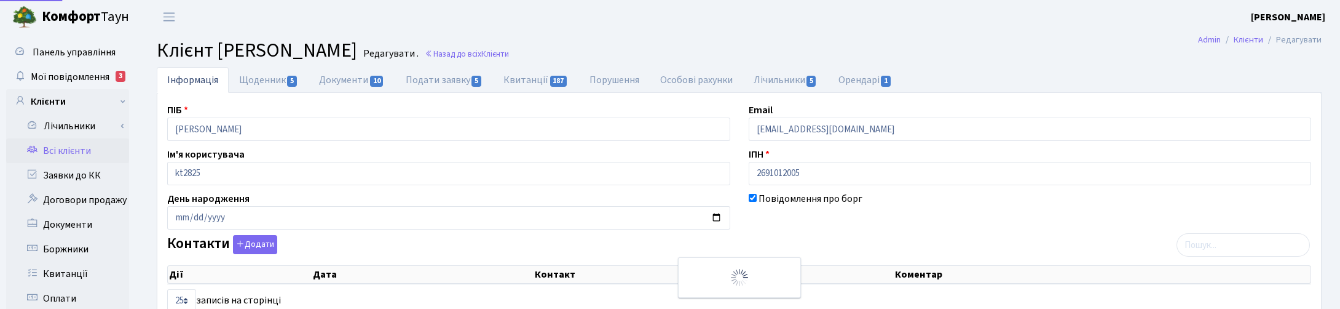
select select "25"
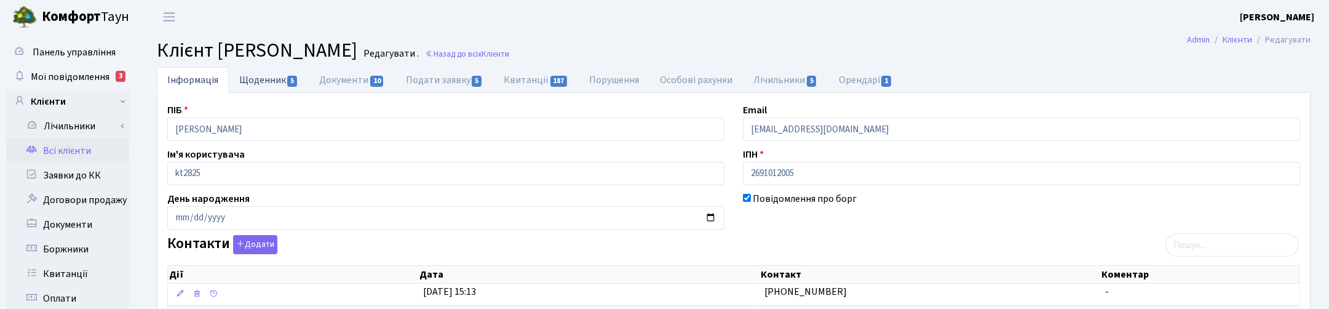
click at [271, 77] on link "Щоденник 5" at bounding box center [269, 79] width 80 height 25
select select "25"
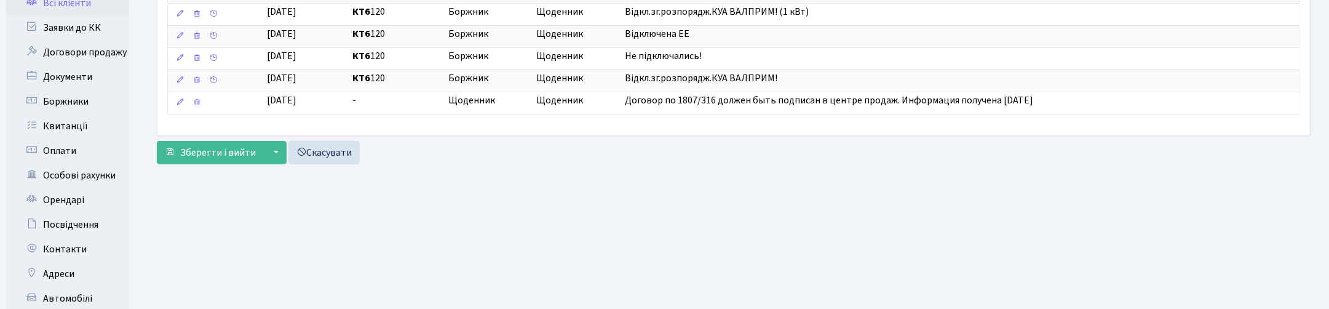
scroll to position [154, 0]
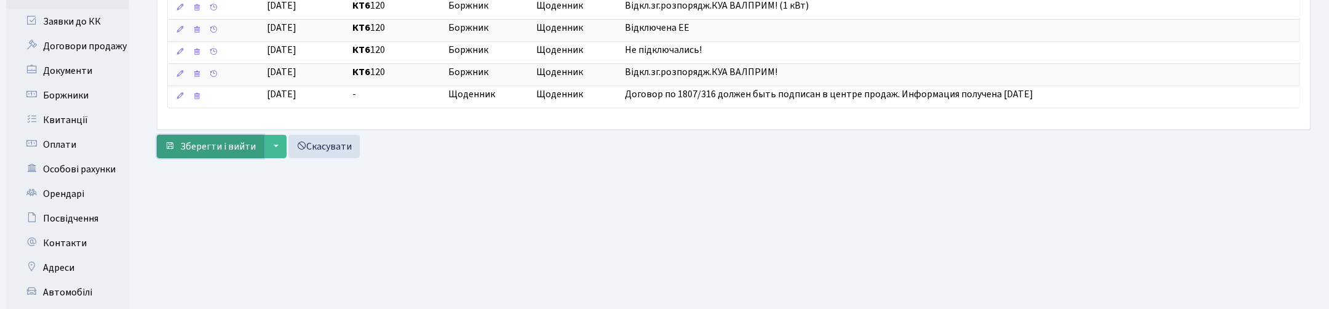
click at [216, 152] on span "Зберегти і вийти" at bounding box center [218, 147] width 76 height 14
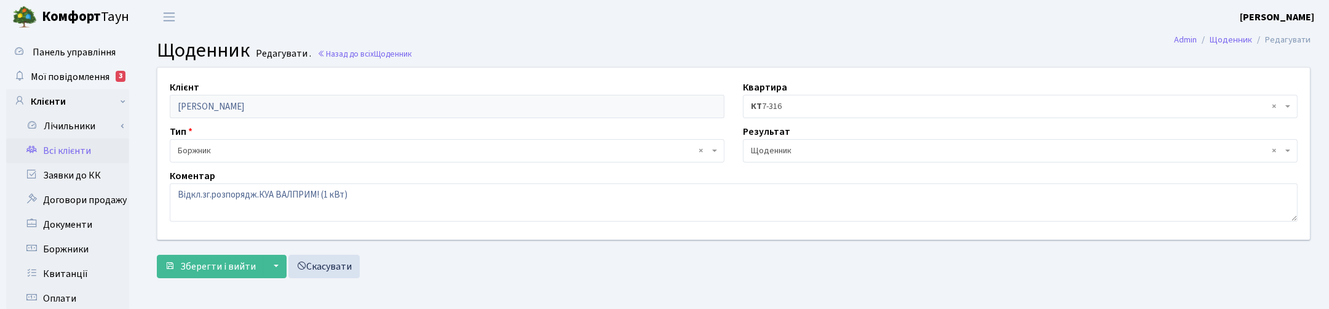
click at [73, 149] on link "Всі клієнти" at bounding box center [67, 150] width 123 height 25
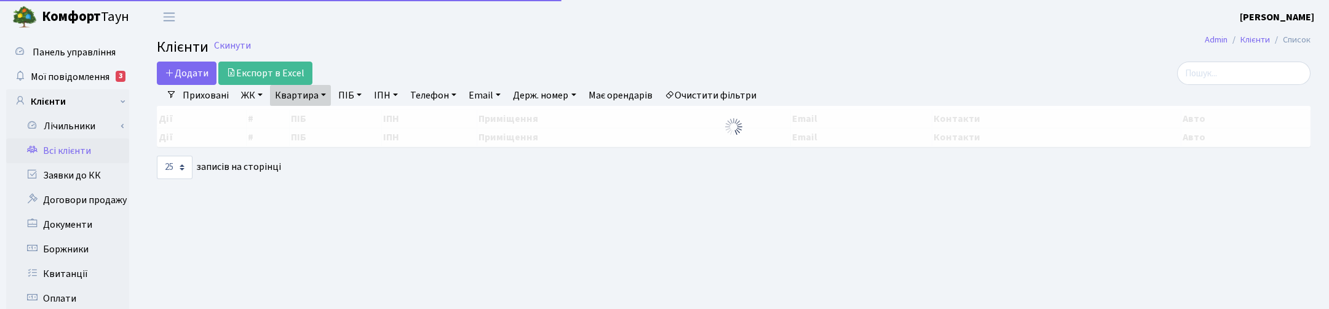
select select "25"
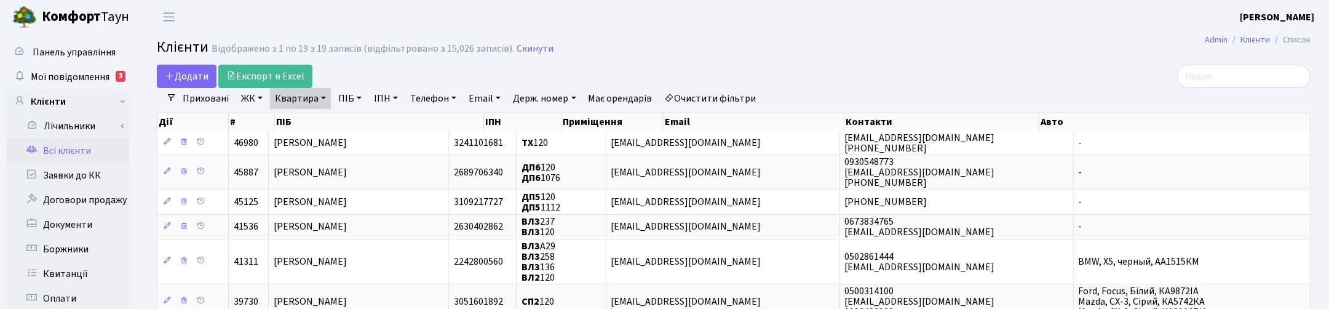
click at [318, 101] on link "Квартира" at bounding box center [300, 98] width 61 height 21
click at [309, 125] on input "120" at bounding box center [307, 122] width 72 height 23
type input "1"
type input "216"
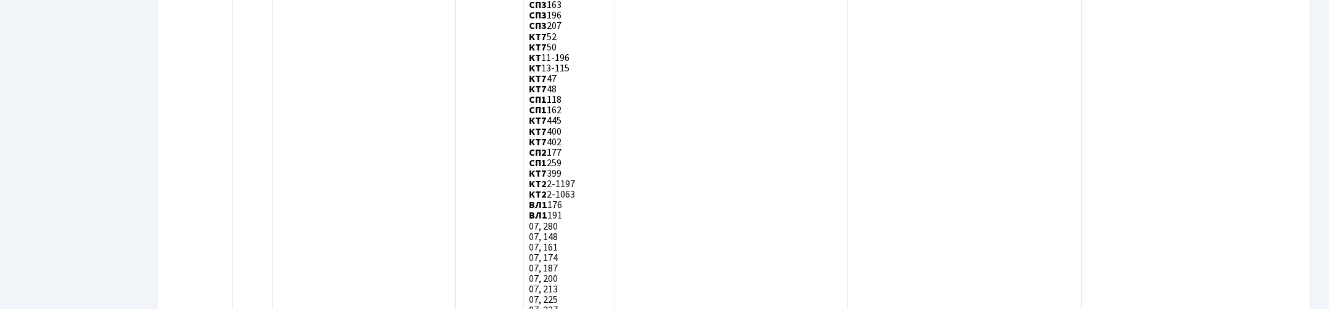
scroll to position [4214, 0]
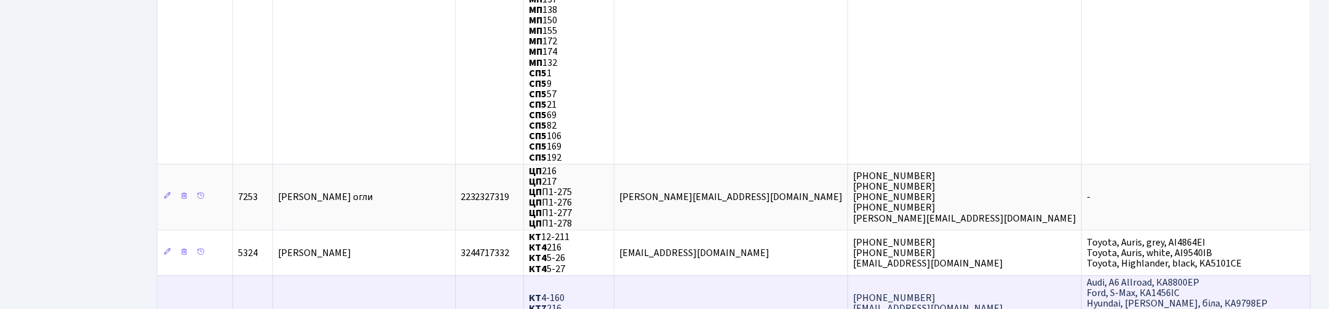
click at [354, 275] on td "[PERSON_NAME]" at bounding box center [364, 313] width 183 height 77
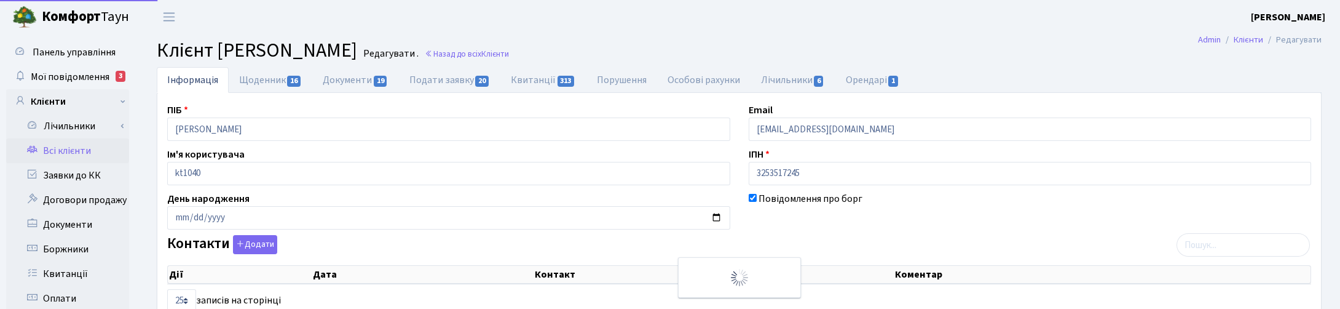
select select "25"
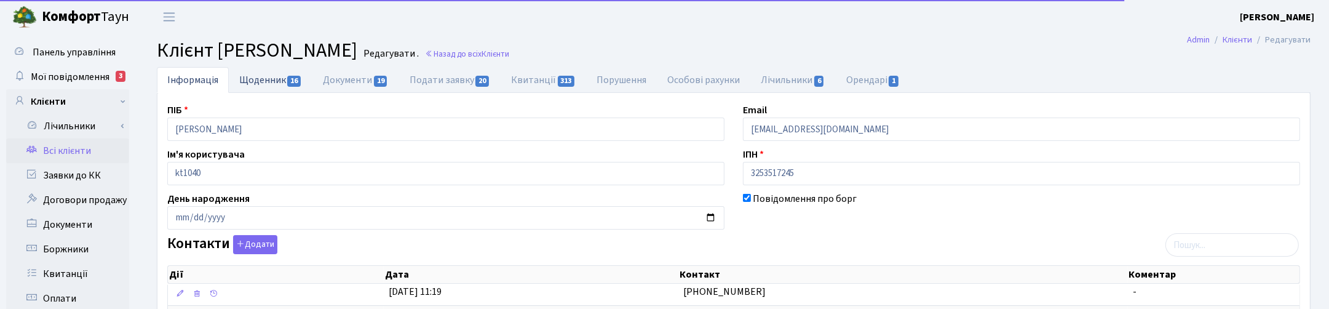
click at [265, 78] on link "Щоденник 16" at bounding box center [271, 79] width 84 height 25
select select "25"
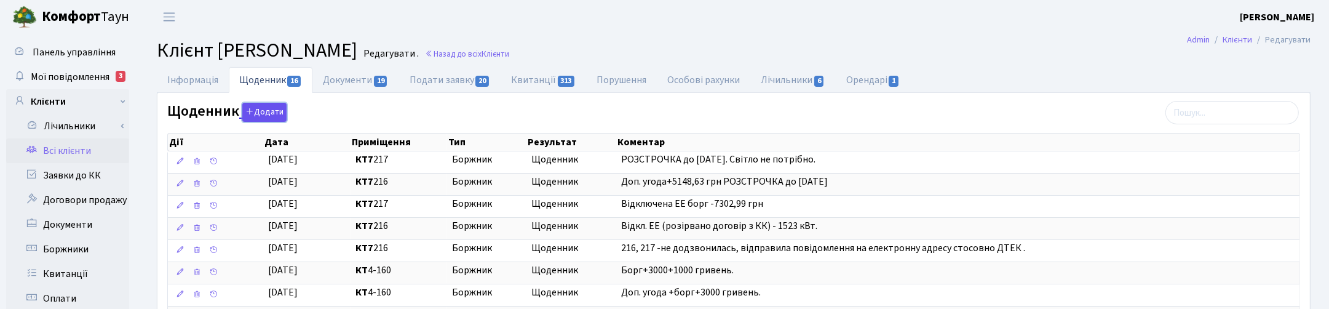
click at [271, 111] on button "Додати" at bounding box center [264, 112] width 44 height 19
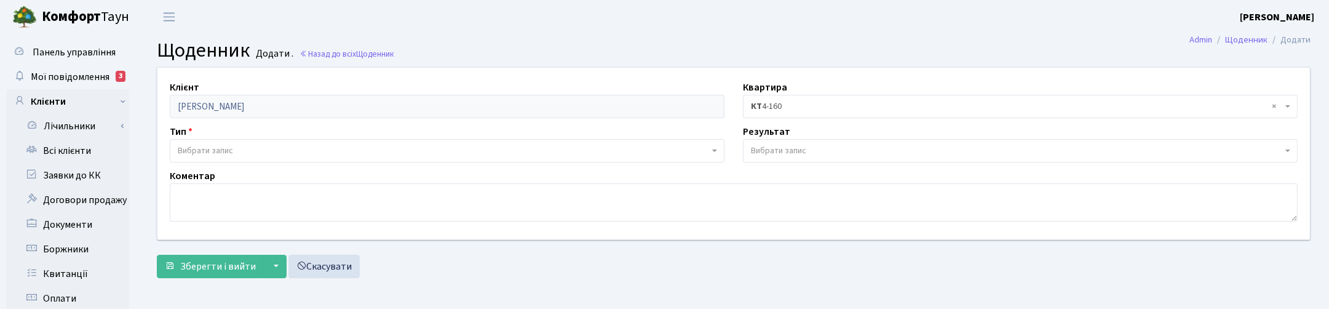
click at [200, 151] on span "Вибрати запис" at bounding box center [205, 150] width 55 height 12
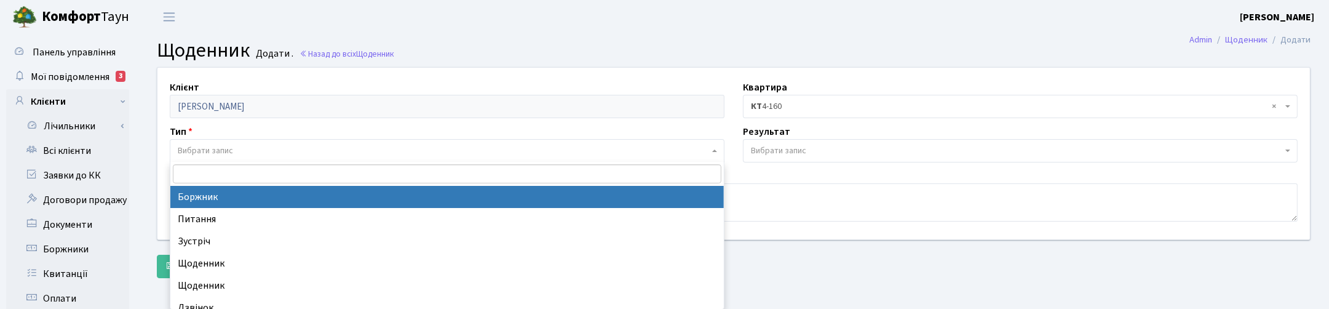
select select "189"
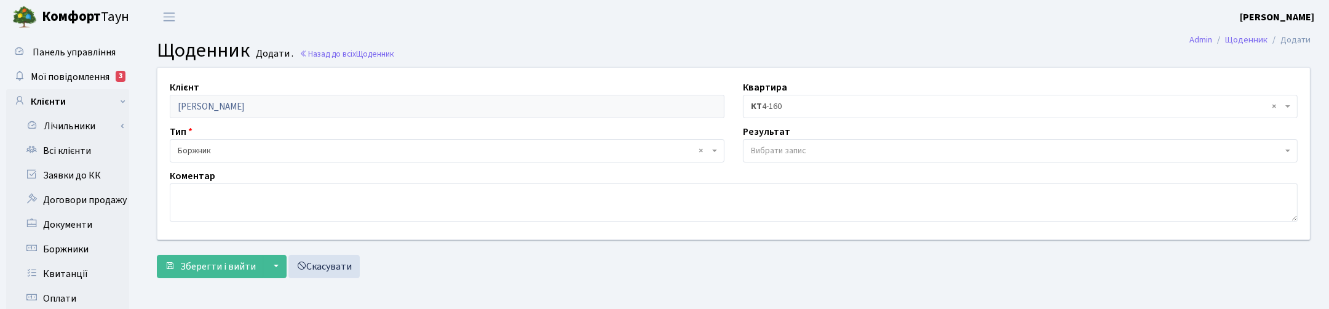
click at [786, 149] on span "Вибрати запис" at bounding box center [778, 150] width 55 height 12
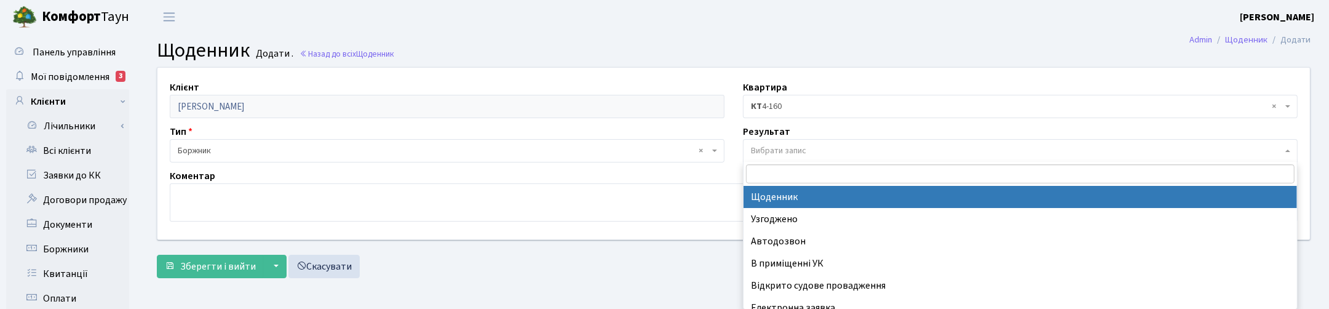
select select "14"
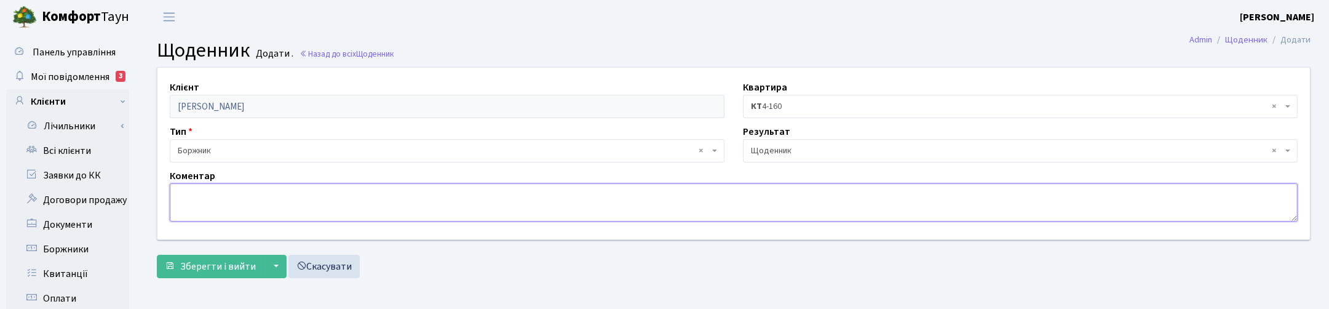
click at [229, 197] on textarea at bounding box center [734, 202] width 1128 height 38
paste textarea "Відкл.зг.розпорядж.КУА ВАЛПРИМ! (37 579 кВт)"
type textarea "Відкл.зг.розпорядж.КУА ВАЛПРИМ! (37 579 кВт)"
click at [788, 96] on span "× КТ 4-160" at bounding box center [1020, 106] width 555 height 23
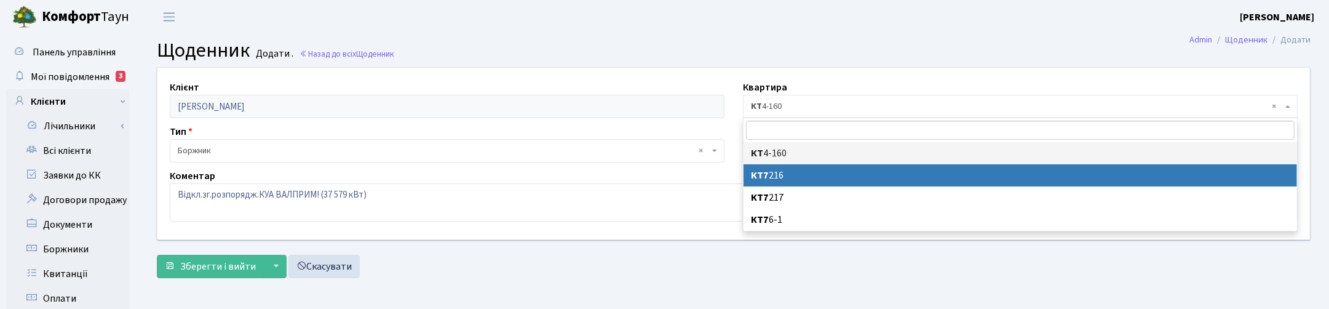
select select "28524"
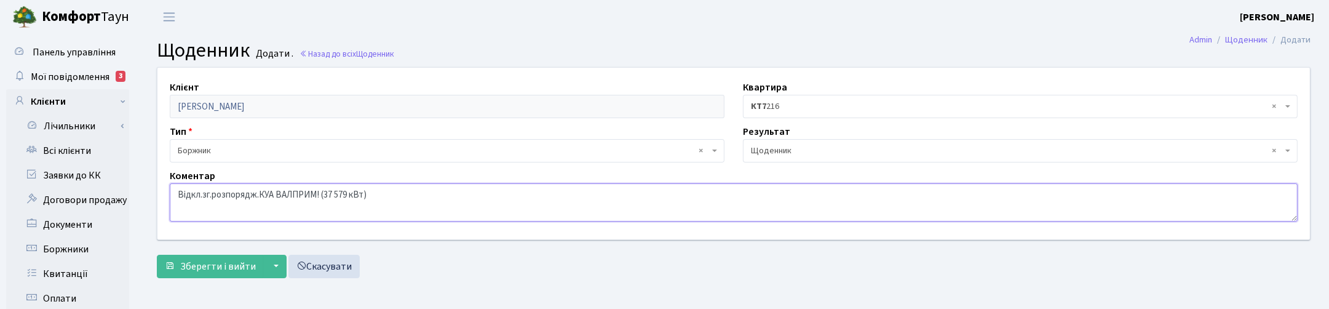
drag, startPoint x: 324, startPoint y: 195, endPoint x: 346, endPoint y: 197, distance: 22.3
click at [346, 197] on textarea "Відкл.зг.розпорядж.КУА ВАЛПРИМ! (37 579 кВт)" at bounding box center [734, 202] width 1128 height 38
type textarea "Відкл.зг.розпорядж.КУА ВАЛПРИМ! (1 539 кВт)"
click at [231, 263] on span "Зберегти і вийти" at bounding box center [218, 266] width 76 height 14
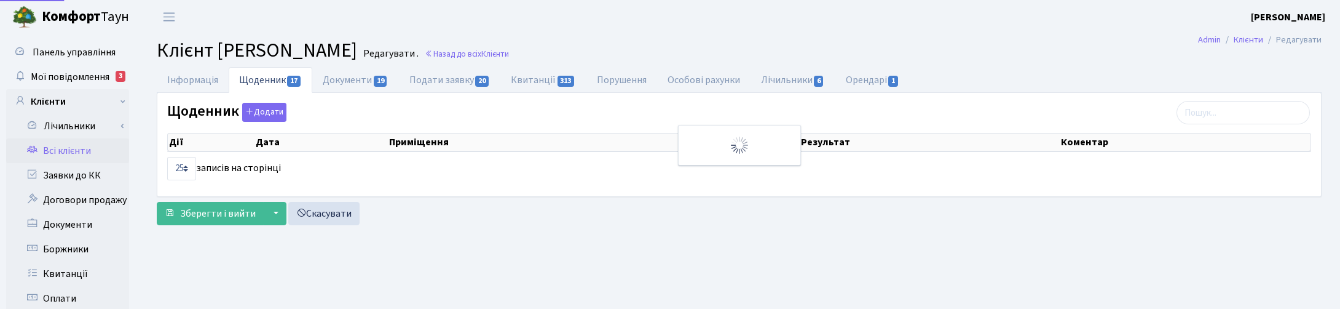
select select "25"
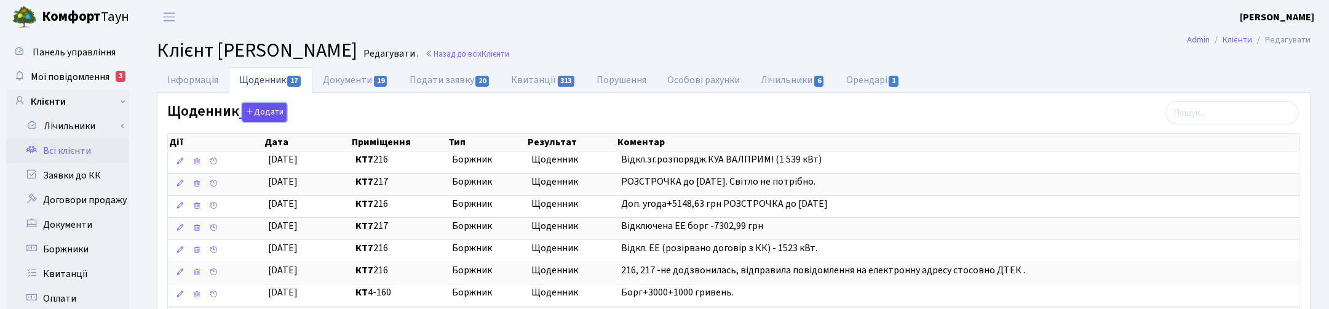
click at [265, 109] on button "Додати" at bounding box center [264, 112] width 44 height 19
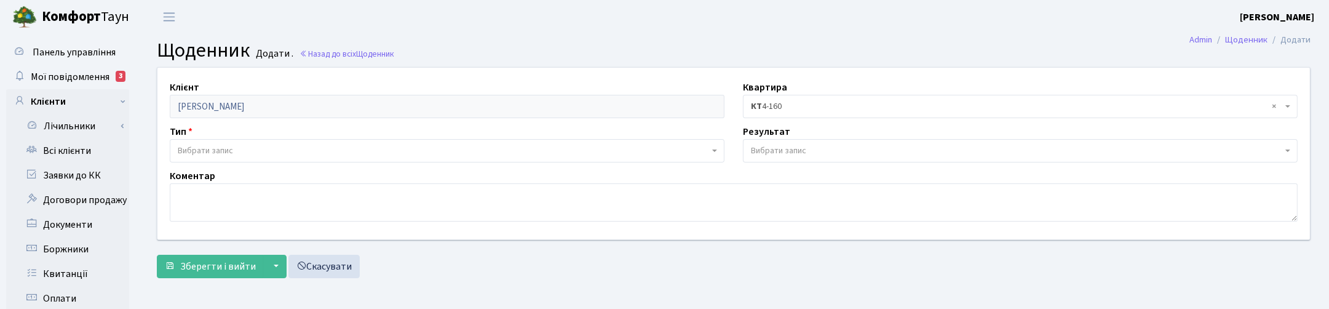
click at [804, 106] on span "× КТ 4-160" at bounding box center [1016, 106] width 531 height 12
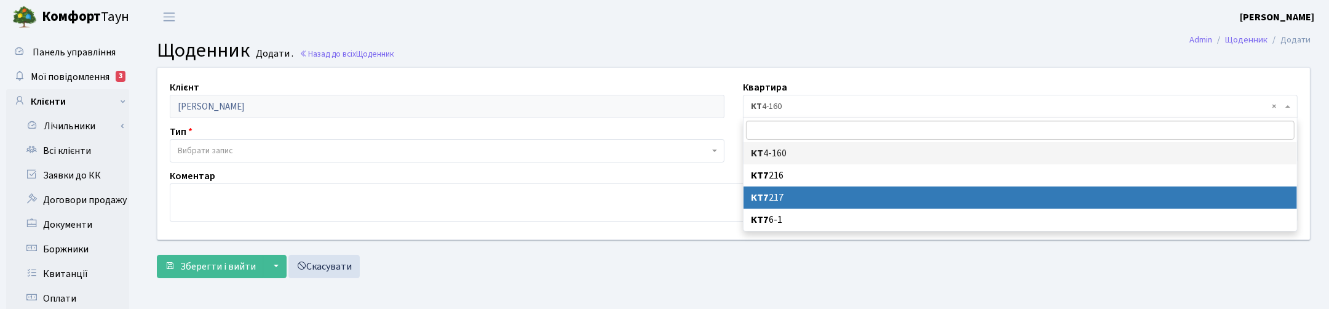
select select "28525"
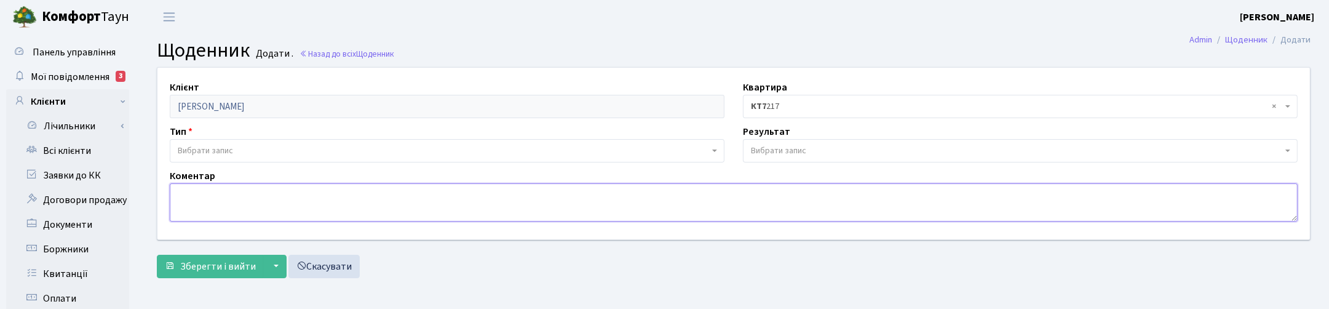
click at [213, 191] on textarea at bounding box center [734, 202] width 1128 height 38
paste textarea "Відкл.зг.розпорядж.КУА ВАЛПРИМ! (37 579 кВт)"
type textarea "Відкл.зг.розпорядж.КУА ВАЛПРИМ! (37 579 кВт)"
click at [210, 152] on span "Вибрати запис" at bounding box center [205, 150] width 55 height 12
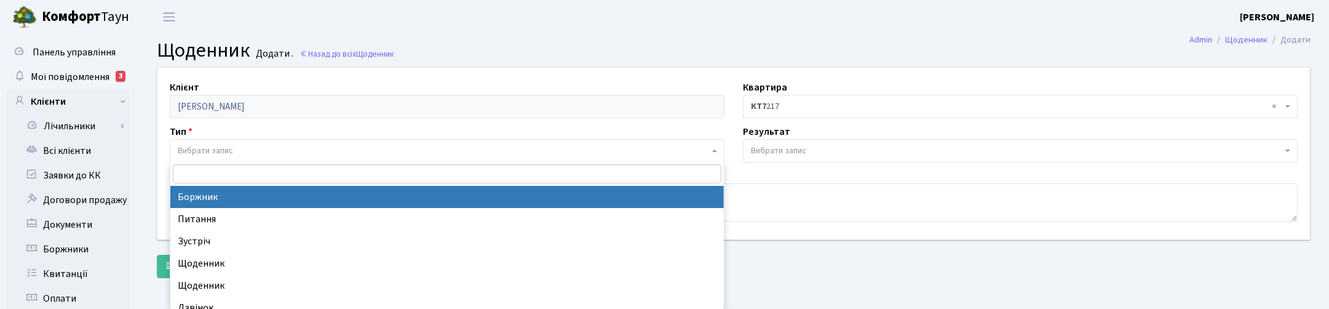
select select "189"
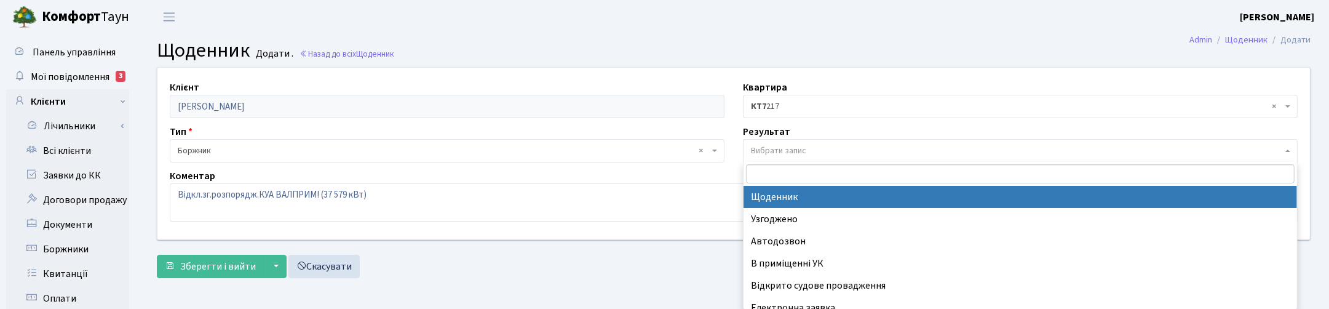
click at [781, 151] on span "Вибрати запис" at bounding box center [778, 150] width 55 height 12
select select "14"
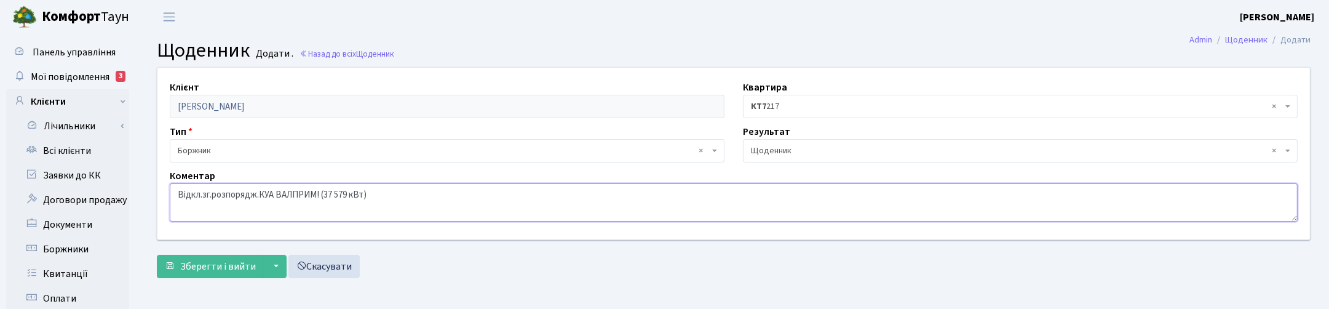
click at [178, 191] on textarea "Відкл.зг.розпорядж.КУА ВАЛПРИМ! (37 579 кВт)" at bounding box center [734, 202] width 1128 height 38
drag, startPoint x: 362, startPoint y: 194, endPoint x: 513, endPoint y: 194, distance: 151.9
click at [509, 192] on textarea "Не підкл.! Відкл.зг.розпорядж.КУА ВАЛПРИМ! (37 579 кВт)" at bounding box center [734, 202] width 1128 height 38
type textarea "Не підкл.! Відкл.зг.розпорядж.КУА ВАЛПРИМ!"
click at [250, 264] on span "Зберегти і вийти" at bounding box center [218, 266] width 76 height 14
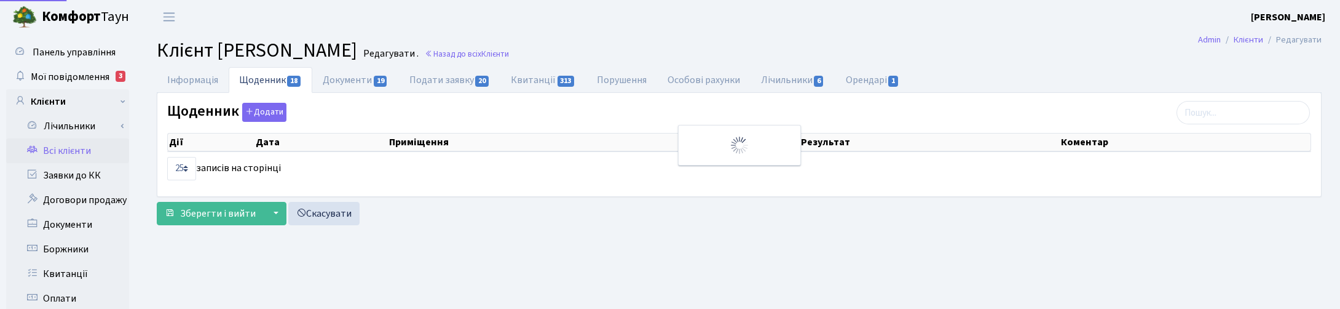
select select "25"
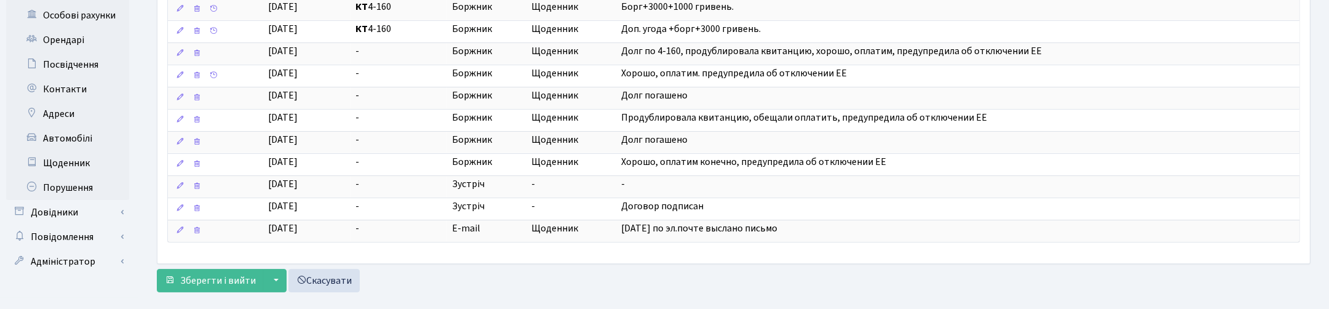
scroll to position [336, 0]
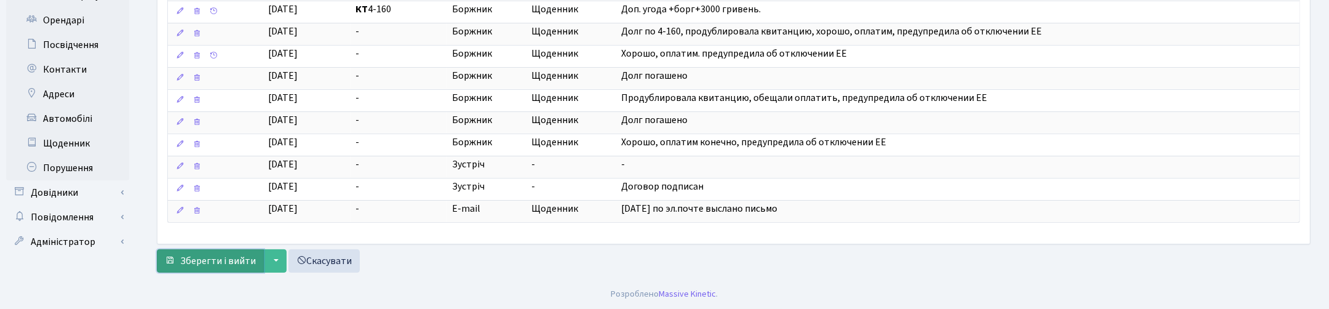
click at [213, 261] on span "Зберегти і вийти" at bounding box center [218, 261] width 76 height 14
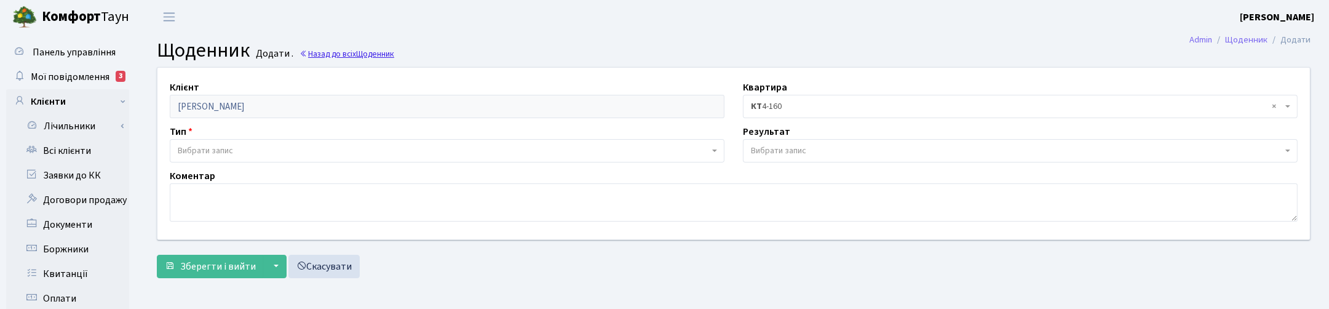
click at [348, 54] on link "Назад до всіх Щоденник" at bounding box center [346, 54] width 95 height 12
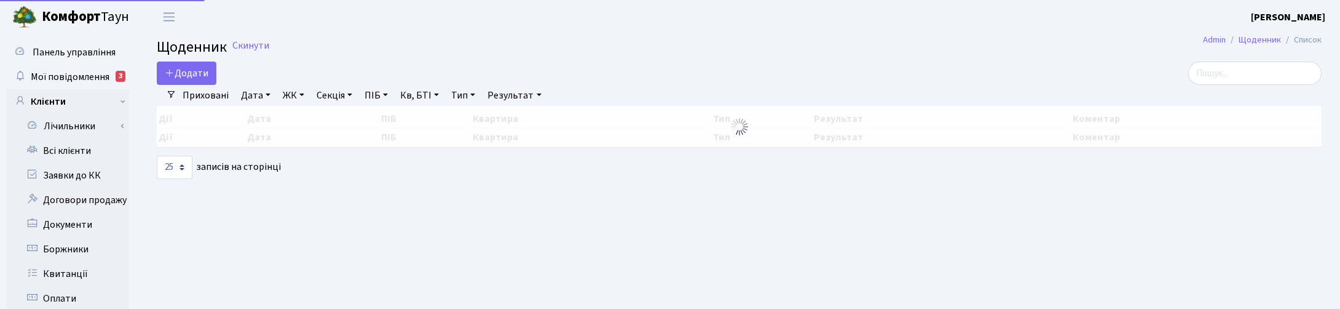
select select "25"
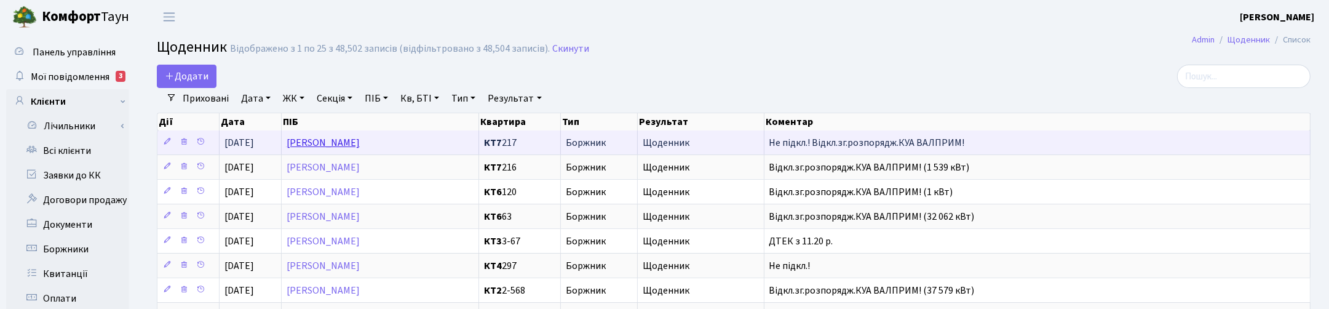
click at [342, 142] on link "[PERSON_NAME]" at bounding box center [323, 143] width 73 height 14
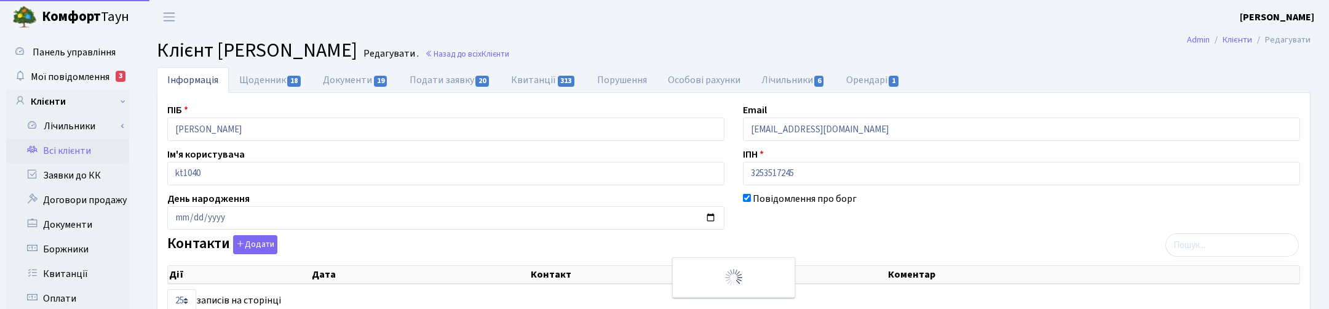
select select "25"
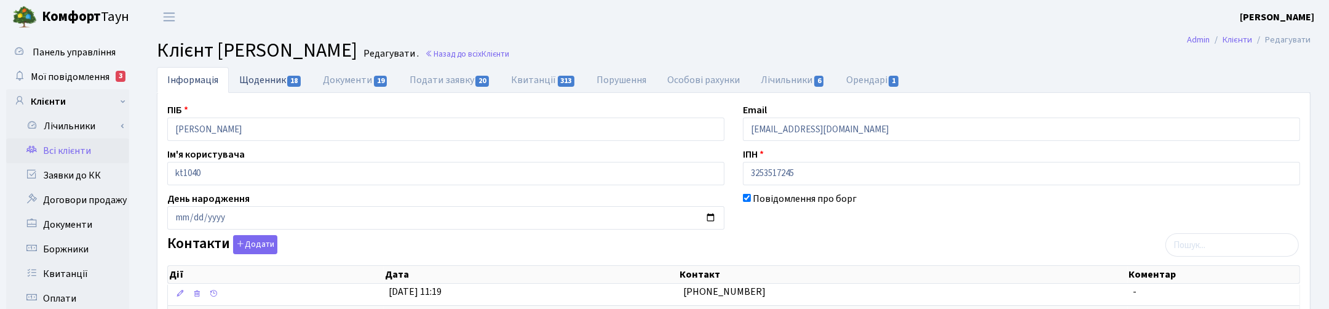
click at [254, 74] on link "Щоденник 18" at bounding box center [271, 79] width 84 height 25
select select "25"
